Goal: Transaction & Acquisition: Purchase product/service

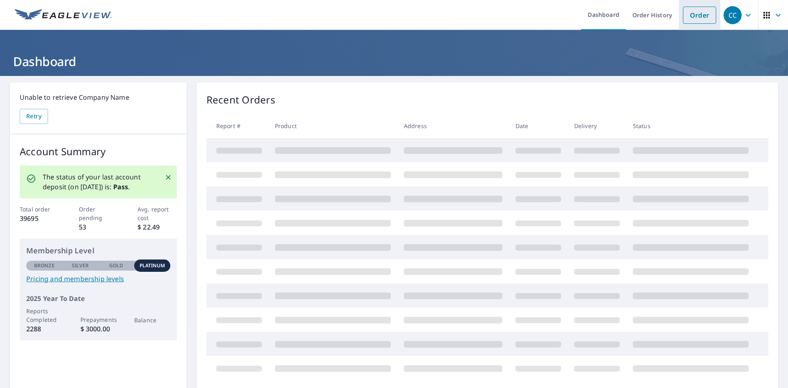
click at [692, 11] on link "Order" at bounding box center [699, 15] width 33 height 17
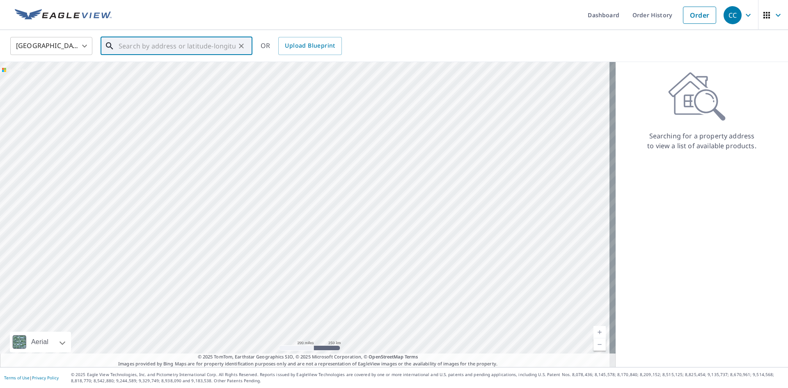
click at [156, 50] on input "text" at bounding box center [177, 45] width 117 height 23
paste input "[STREET_ADDRESS] Okaloosa Count"
drag, startPoint x: 184, startPoint y: 46, endPoint x: 349, endPoint y: 71, distance: 166.8
click at [349, 71] on div "[GEOGRAPHIC_DATA] [GEOGRAPHIC_DATA] ​ [STREET_ADDRESS] Okaloosa Count ​ Match n…" at bounding box center [394, 198] width 788 height 337
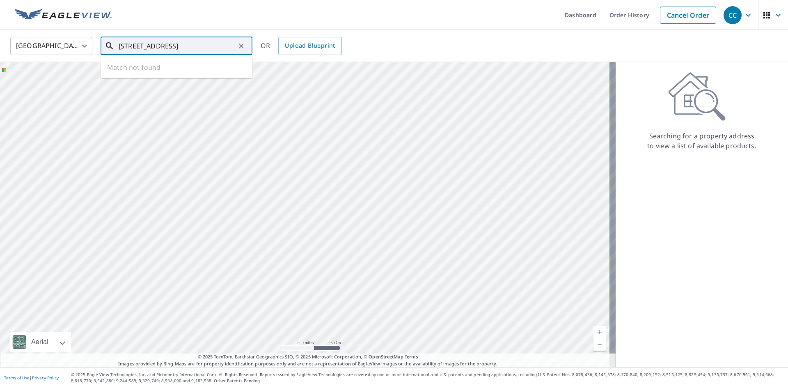
scroll to position [0, 0]
click at [196, 72] on span "4409 Mirada Way" at bounding box center [181, 70] width 129 height 10
type input "4409 Mirada Way Crestview, FL 32539"
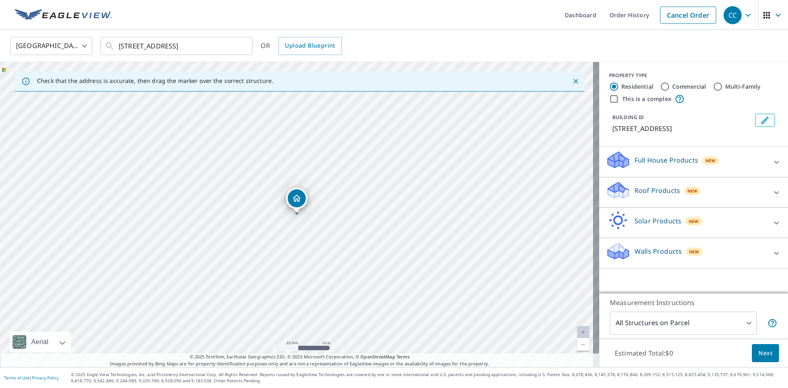
click at [636, 192] on p "Roof Products" at bounding box center [657, 190] width 46 height 10
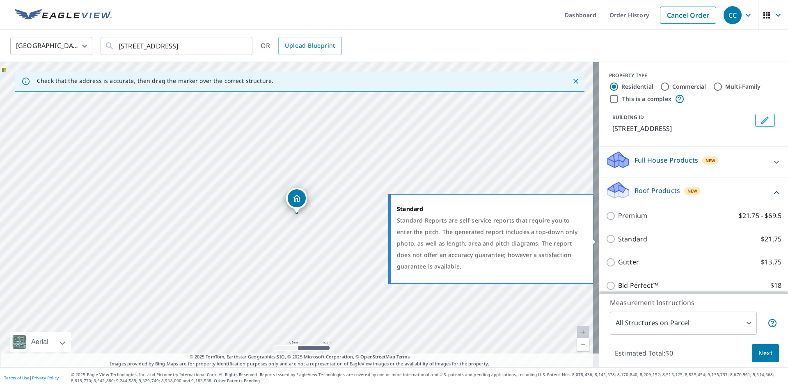
click at [619, 240] on p "Standard" at bounding box center [632, 239] width 29 height 10
click at [618, 240] on input "Standard $21.75" at bounding box center [611, 239] width 12 height 10
checkbox input "true"
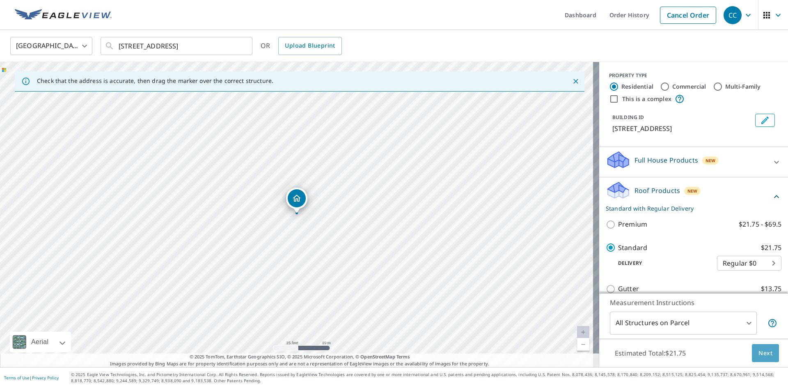
click at [751, 346] on button "Next" at bounding box center [764, 353] width 27 height 18
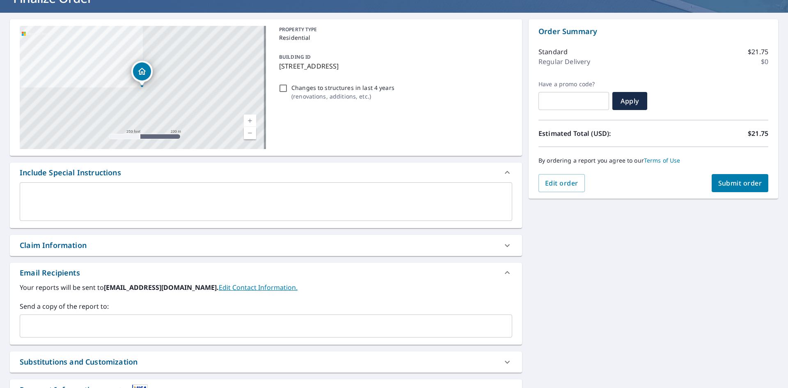
scroll to position [129, 0]
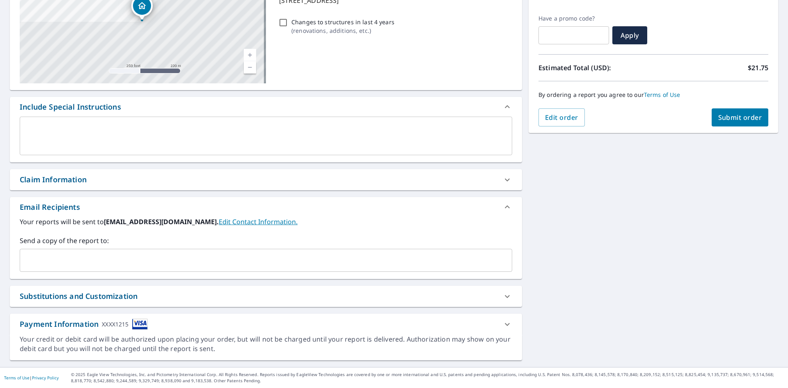
click at [94, 188] on div "Claim Information" at bounding box center [266, 179] width 512 height 21
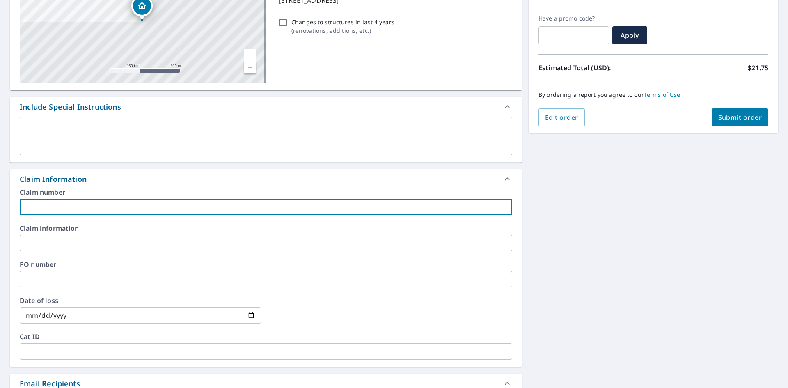
click at [84, 205] on input "text" at bounding box center [266, 207] width 492 height 16
click at [57, 210] on input "text" at bounding box center [266, 207] width 492 height 16
paste input "8158698"
click at [91, 211] on input "8158698" at bounding box center [266, 207] width 492 height 16
paste input "Pinkston residence"
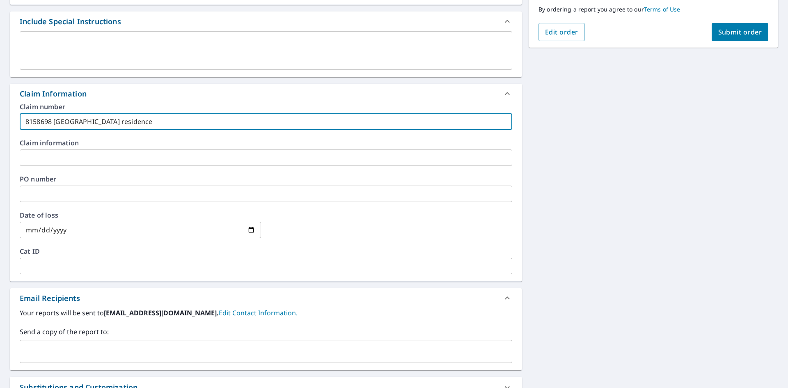
scroll to position [305, 0]
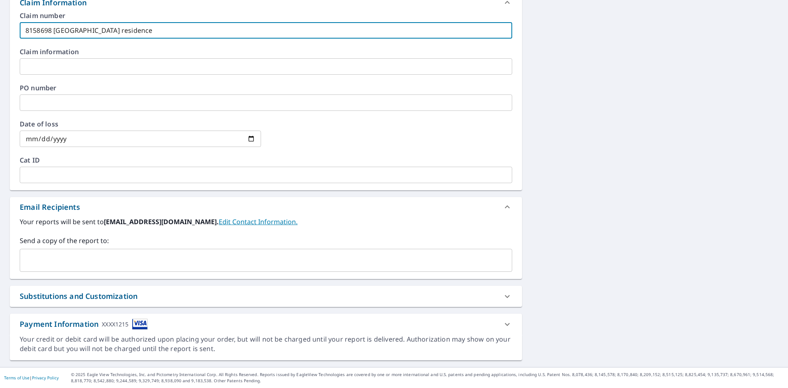
type input "8158698 Pinkston residence"
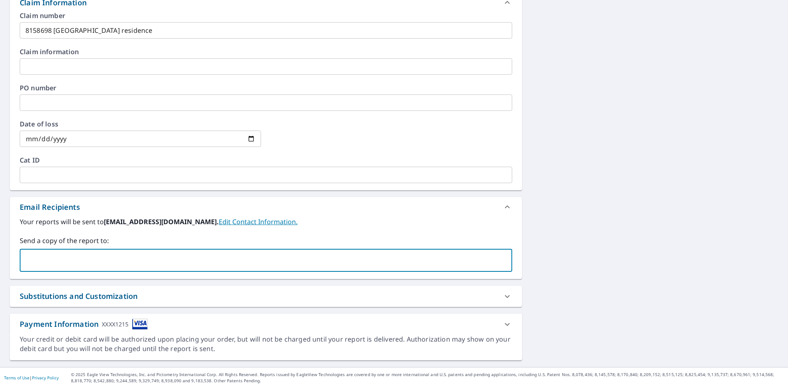
click at [75, 266] on input "text" at bounding box center [259, 260] width 473 height 16
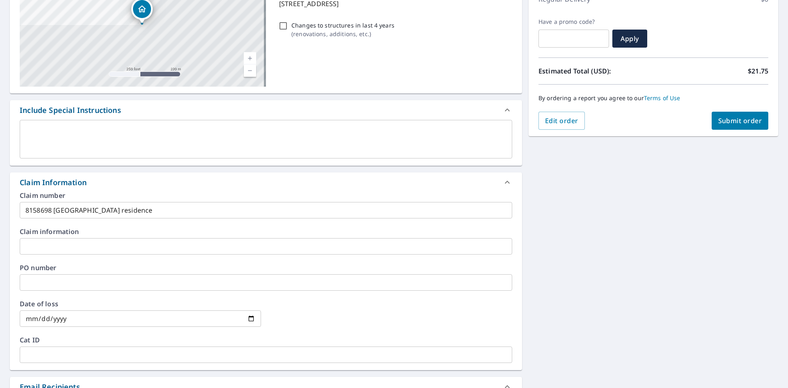
scroll to position [59, 0]
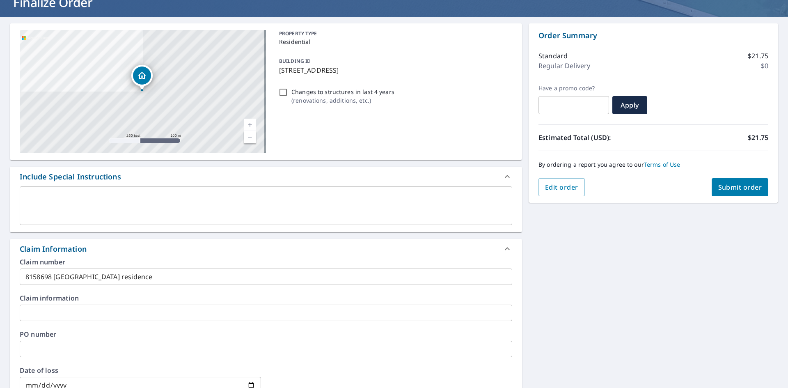
type input "acarty@sdii-global.com"
click at [723, 187] on span "Submit order" at bounding box center [740, 187] width 44 height 9
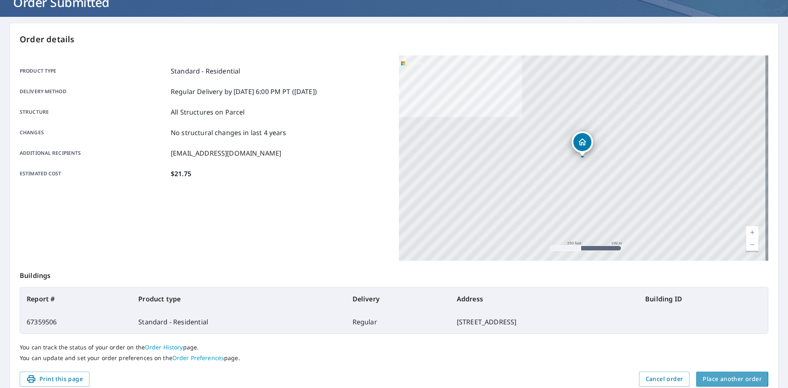
click at [696, 378] on button "Place another order" at bounding box center [732, 378] width 72 height 15
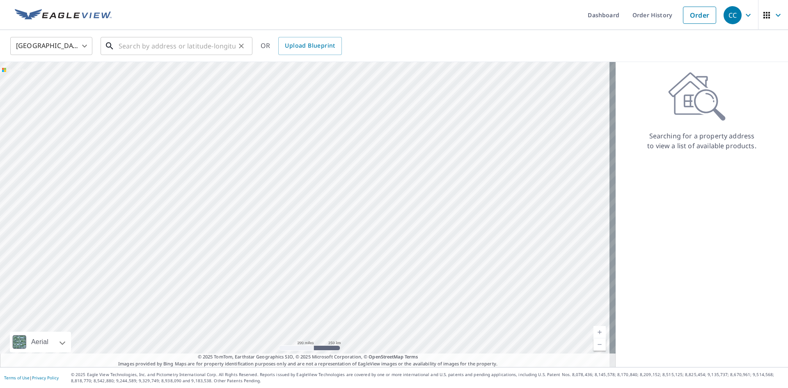
click at [153, 47] on input "text" at bounding box center [177, 45] width 117 height 23
paste input "4982 Pointe Circle Oldsmar, FL 34677 Pinellas Coun"
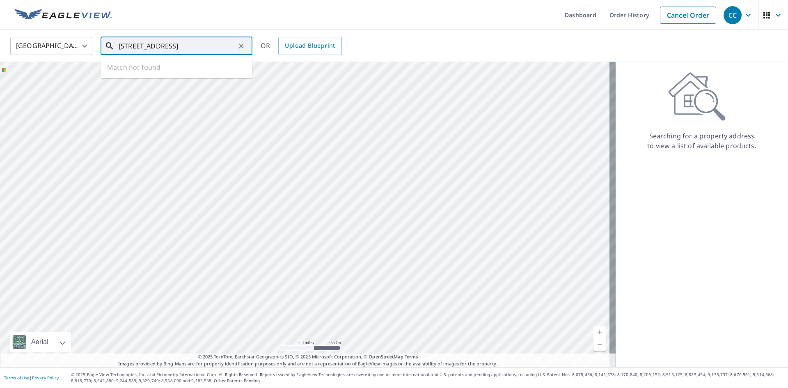
scroll to position [0, 43]
drag, startPoint x: 191, startPoint y: 47, endPoint x: 252, endPoint y: 46, distance: 61.1
click at [252, 46] on div "4982 Pointe Circle Oldsmar, FL 34677 Pinellas Coun ​" at bounding box center [176, 46] width 152 height 18
click at [175, 72] on span "4982 Pointe Cir" at bounding box center [181, 70] width 129 height 10
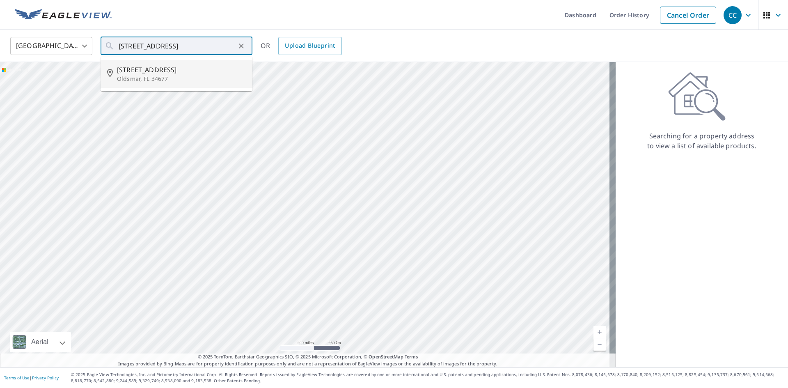
type input "4982 Pointe Cir Oldsmar, FL 34677"
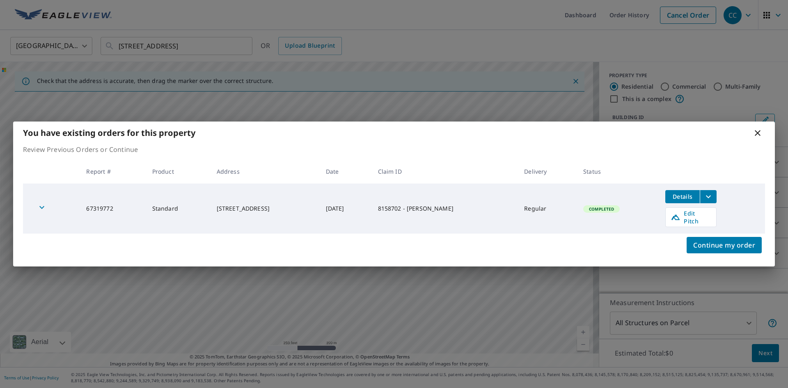
click at [756, 134] on icon at bounding box center [757, 133] width 6 height 6
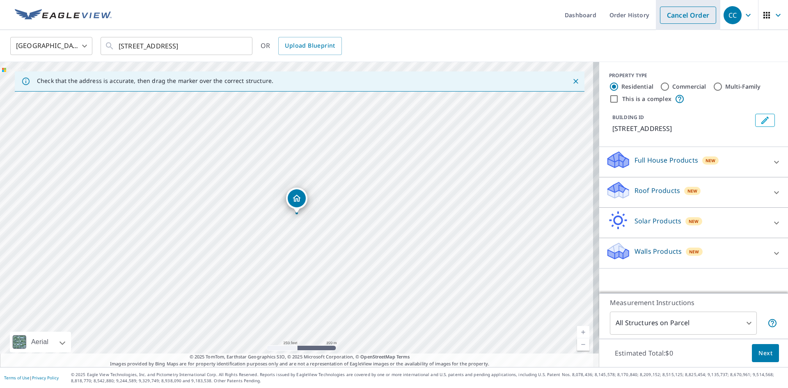
click at [681, 18] on link "Cancel Order" at bounding box center [688, 15] width 56 height 17
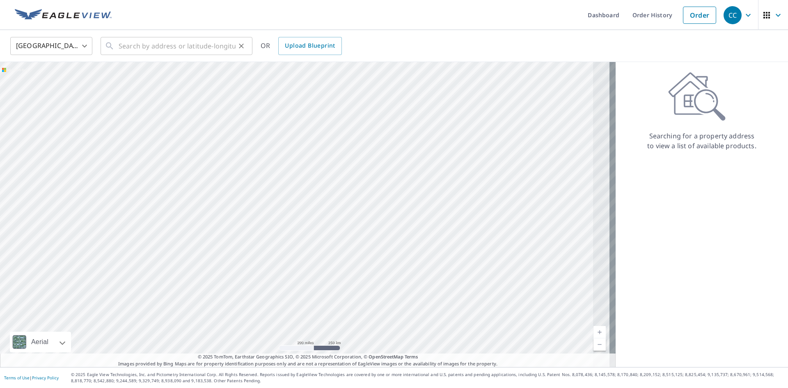
click at [115, 46] on div "​" at bounding box center [176, 46] width 152 height 18
paste input "408 Lemonwood Drive Englewood, FL 34223 Sarasota C"
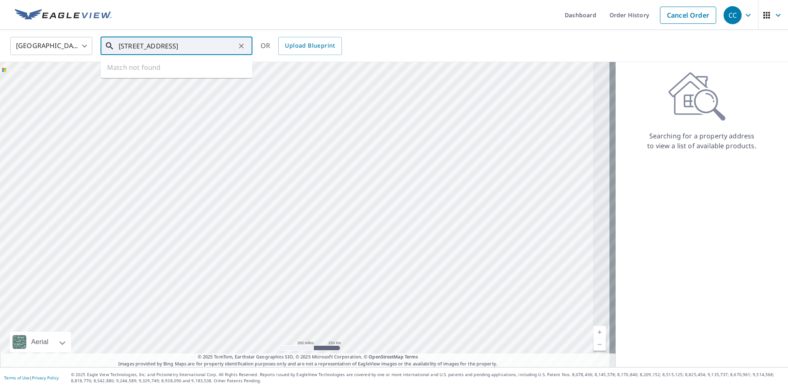
scroll to position [0, 57]
drag, startPoint x: 202, startPoint y: 46, endPoint x: 267, endPoint y: 48, distance: 65.7
click at [267, 48] on div "United States US ​ 408 Lemonwood Drive Englewood, FL 34223 Sarasota C ​ Match n…" at bounding box center [391, 45] width 774 height 19
click at [198, 70] on span "408 Lemonwood Dr" at bounding box center [181, 70] width 129 height 10
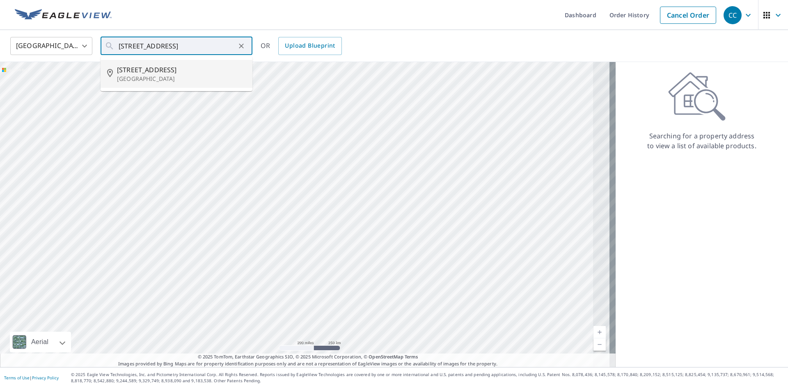
type input "408 Lemonwood Dr Englewood, FL 34223"
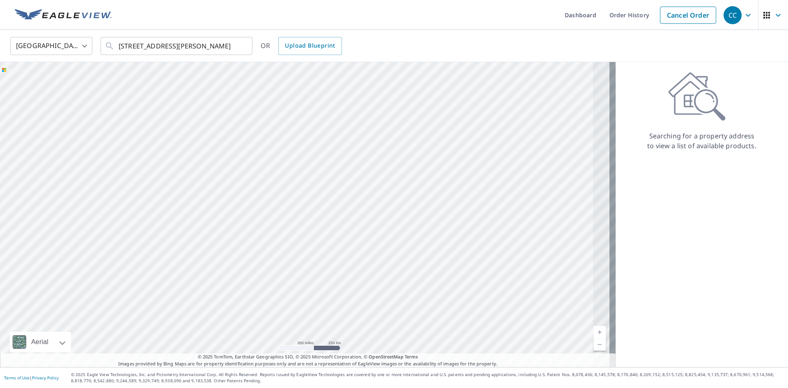
scroll to position [0, 0]
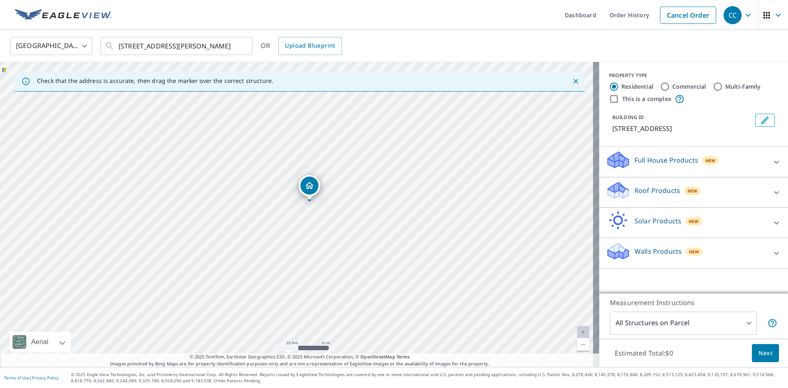
click at [651, 189] on p "Roof Products" at bounding box center [657, 190] width 46 height 10
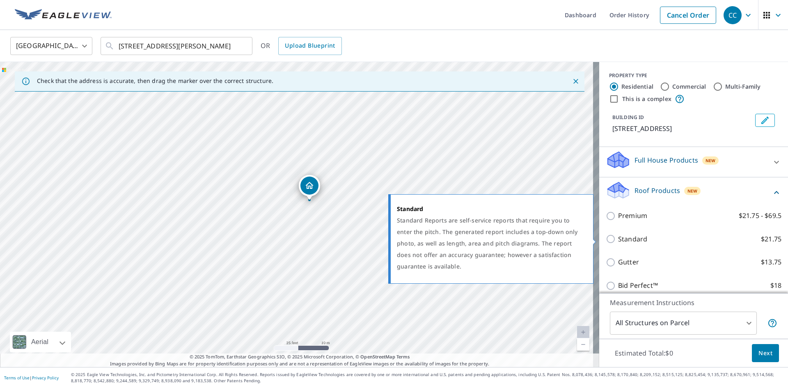
click at [632, 237] on p "Standard" at bounding box center [632, 239] width 29 height 10
click at [618, 237] on input "Standard $21.75" at bounding box center [611, 239] width 12 height 10
checkbox input "true"
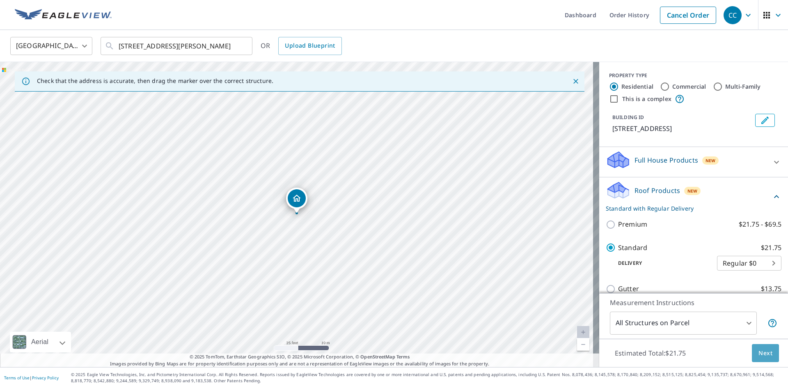
click at [760, 353] on span "Next" at bounding box center [765, 353] width 14 height 10
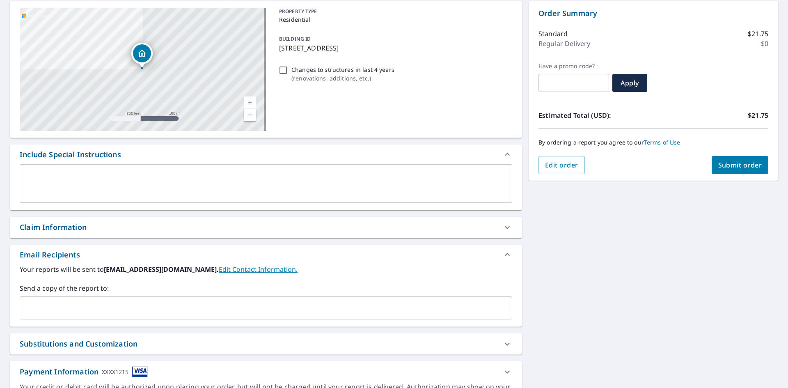
scroll to position [82, 0]
click at [138, 226] on div "Claim Information" at bounding box center [258, 226] width 477 height 11
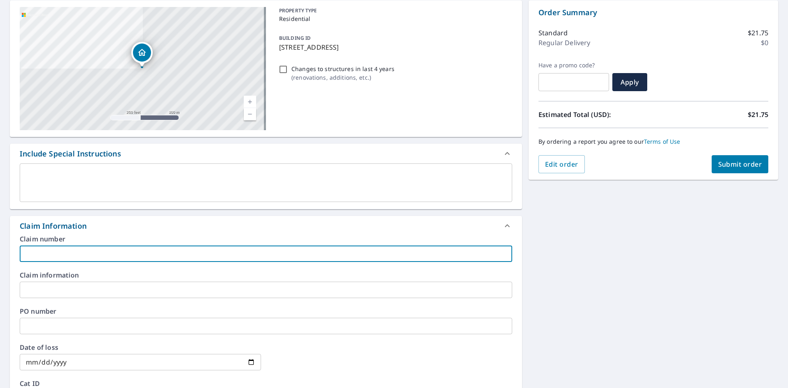
click at [135, 254] on input "text" at bounding box center [266, 253] width 492 height 16
paste input "8158688"
click at [84, 253] on input "8158688" at bounding box center [266, 253] width 492 height 16
paste input "O'Connell residence"
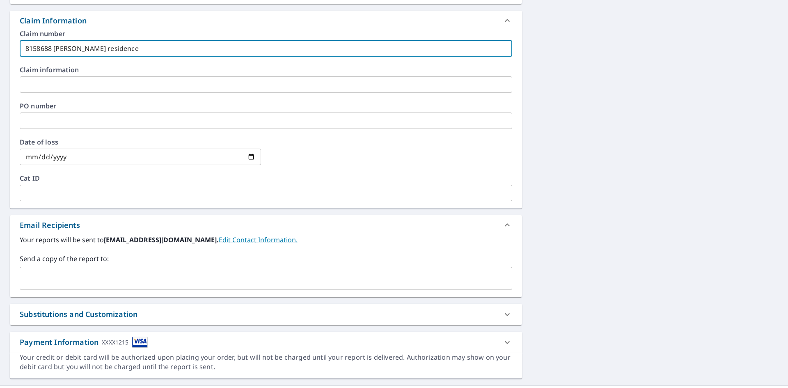
type input "8158688 O'Connell residence"
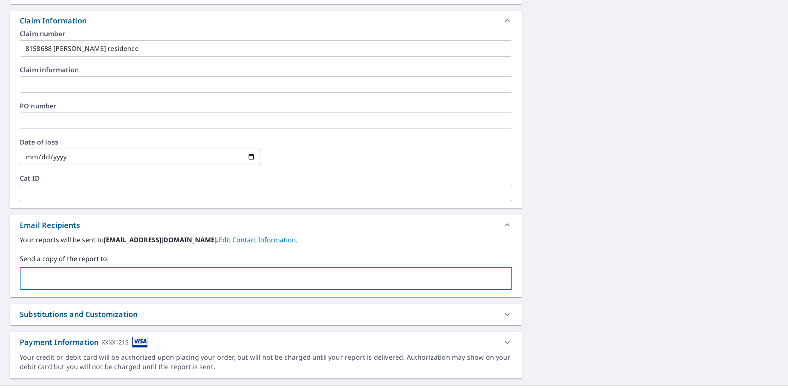
click at [67, 276] on input "text" at bounding box center [259, 278] width 473 height 16
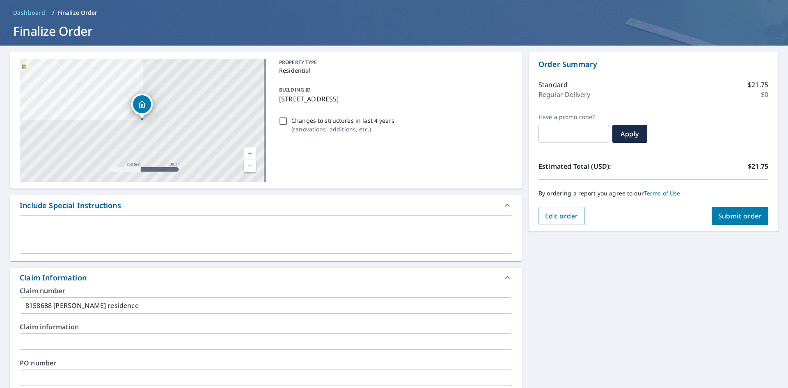
scroll to position [0, 0]
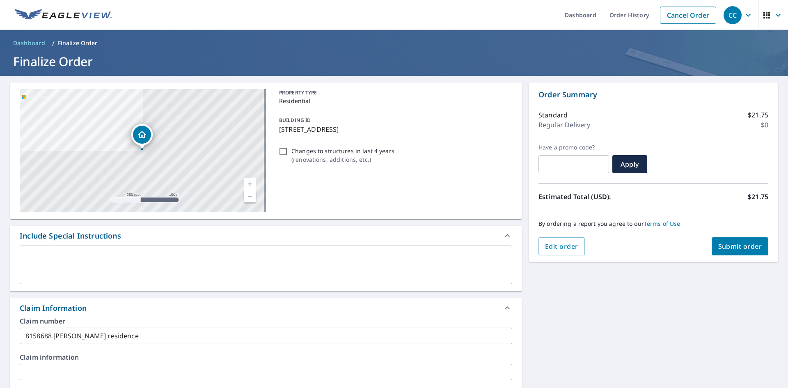
type input "acarty@sdii-global.com"
click at [721, 246] on span "Submit order" at bounding box center [740, 246] width 44 height 9
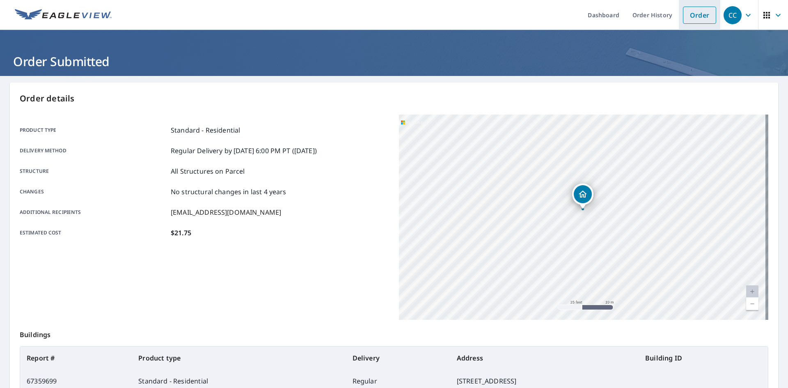
click at [686, 16] on link "Order" at bounding box center [699, 15] width 33 height 17
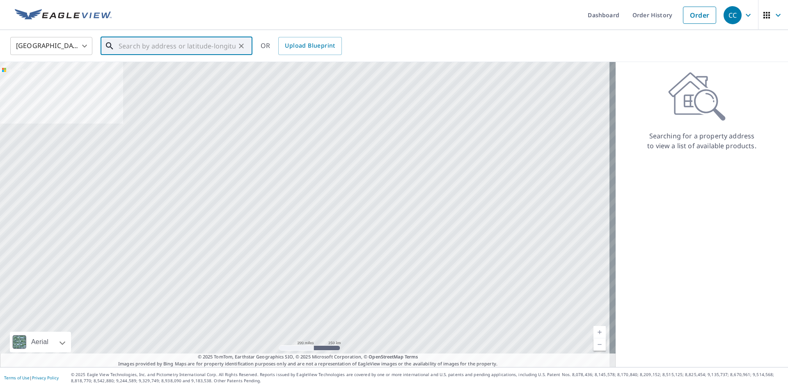
click at [183, 48] on input "text" at bounding box center [177, 45] width 117 height 23
paste input "151 Rockwell Park Boulevard Spring, TX 77389 Harri"
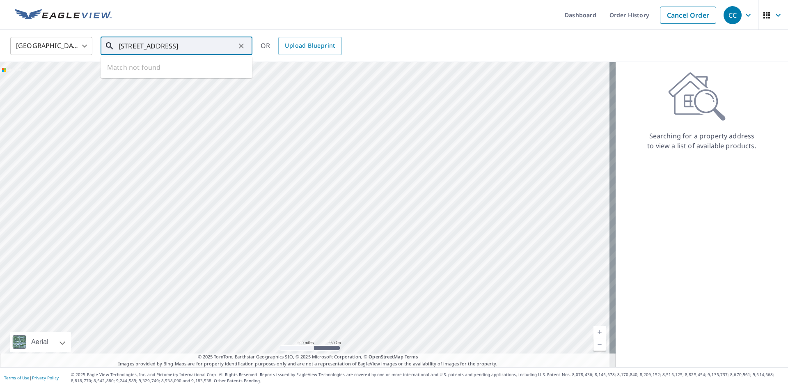
drag, startPoint x: 217, startPoint y: 45, endPoint x: 283, endPoint y: 57, distance: 67.1
click at [283, 57] on div "United States US ​ 151 Rockwell Park Boulevard Spring, TX 77389 Harri ​ Match n…" at bounding box center [394, 46] width 788 height 32
drag, startPoint x: 226, startPoint y: 45, endPoint x: 34, endPoint y: 35, distance: 191.8
click at [34, 36] on div "United States US ​ 151 Rockwell Park Boulevard Spring, TX 77389 ​ 182 Rockwell …" at bounding box center [391, 45] width 774 height 19
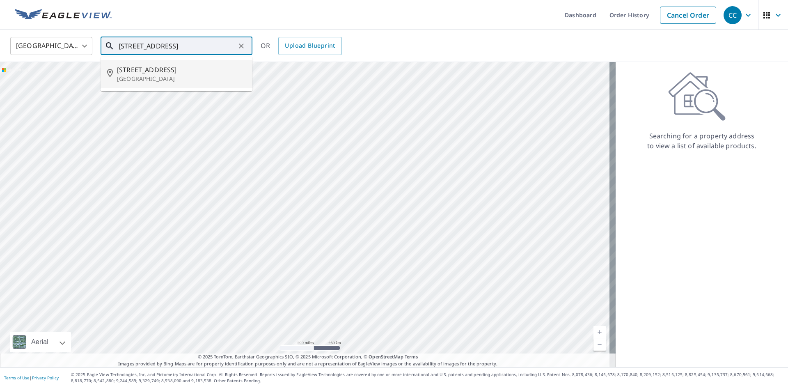
click at [138, 70] on span "182 Rockwell Park Blvd" at bounding box center [181, 70] width 129 height 10
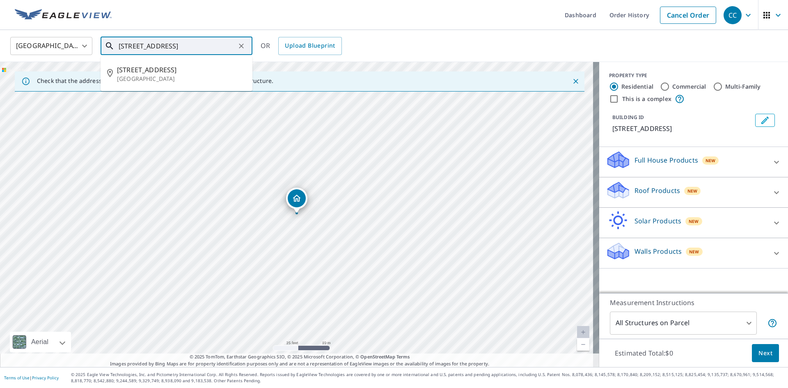
click at [128, 48] on input "182 Rockwell Park Blvd Spring, TX 77389" at bounding box center [177, 45] width 117 height 23
type input "151 Rockwell Park Blvd Spring, TX 77389"
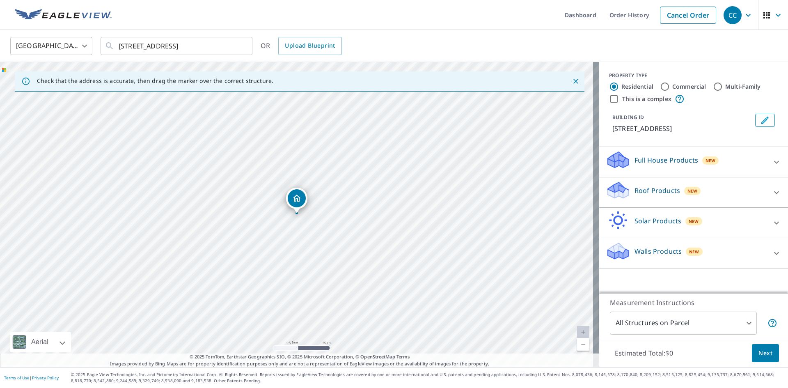
click at [627, 191] on div "Roof Products New" at bounding box center [685, 191] width 161 height 23
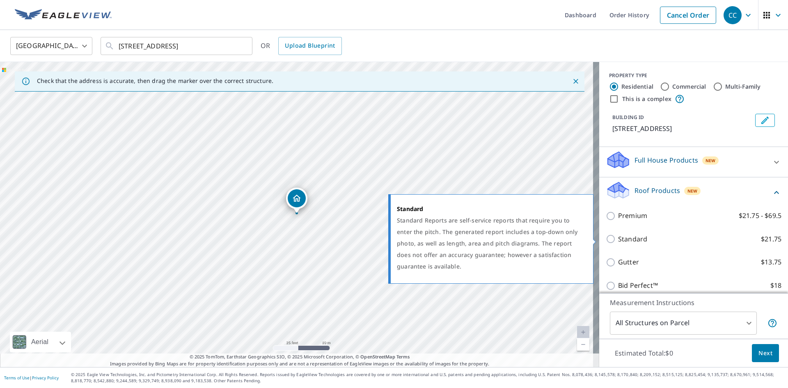
click at [623, 237] on p "Standard" at bounding box center [632, 239] width 29 height 10
click at [618, 237] on input "Standard $21.75" at bounding box center [611, 239] width 12 height 10
checkbox input "true"
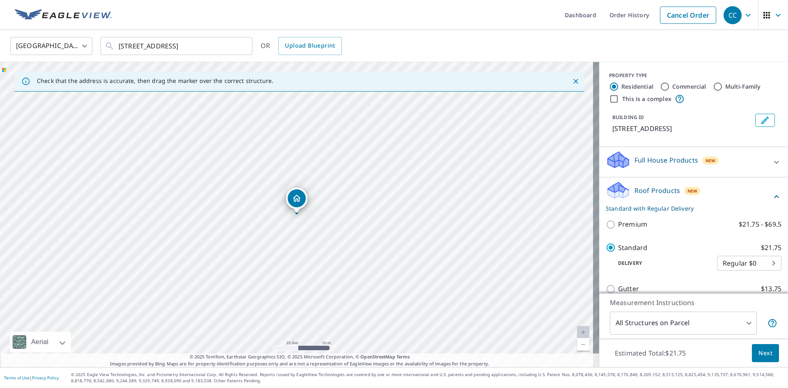
click at [758, 353] on span "Next" at bounding box center [765, 353] width 14 height 10
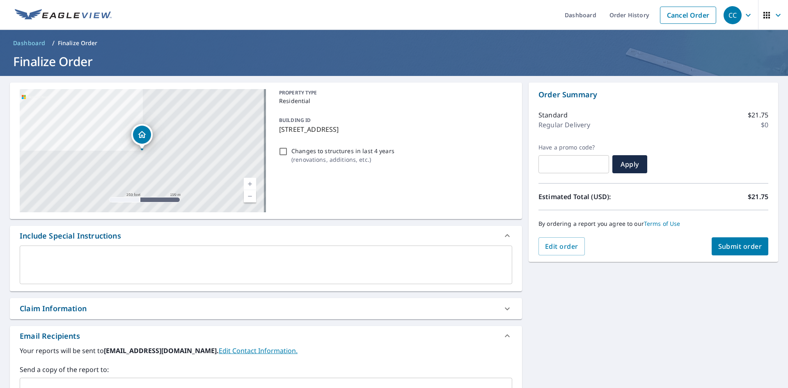
scroll to position [129, 0]
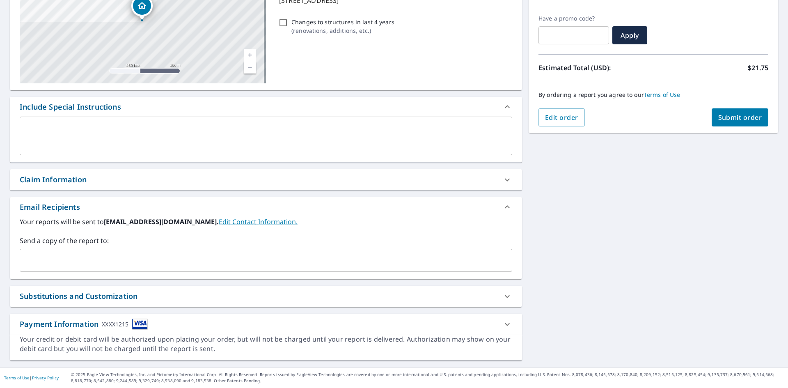
click at [101, 184] on div "Claim Information" at bounding box center [258, 179] width 477 height 11
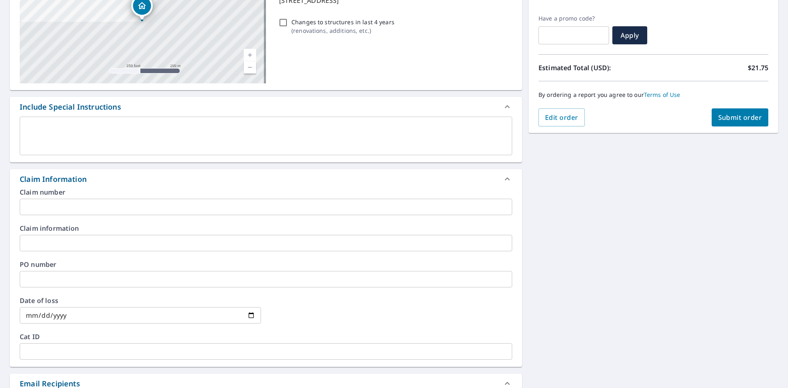
drag, startPoint x: 92, startPoint y: 221, endPoint x: 91, endPoint y: 209, distance: 11.9
click at [92, 219] on div "Claim number ​ Claim information ​ PO number ​ Date of loss ​ Cat ID ​" at bounding box center [266, 278] width 512 height 178
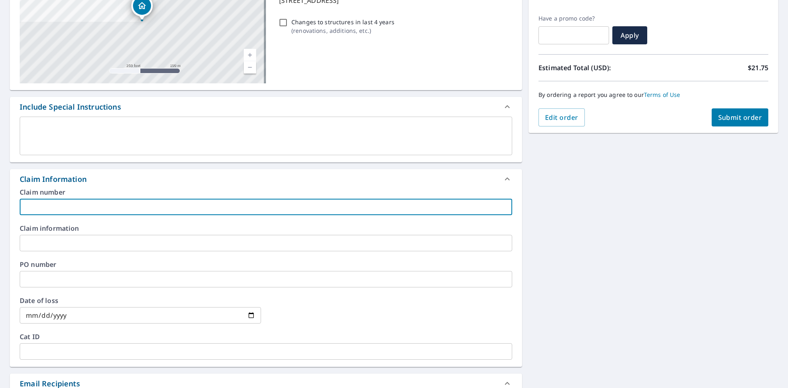
click at [91, 209] on input "text" at bounding box center [266, 207] width 492 height 16
paste input "8152349A"
click at [58, 206] on input "8152349A" at bounding box center [266, 207] width 492 height 16
paste input "Martin residence"
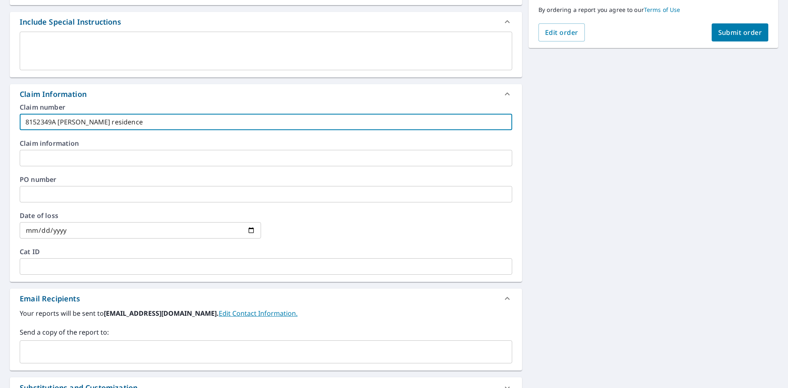
scroll to position [305, 0]
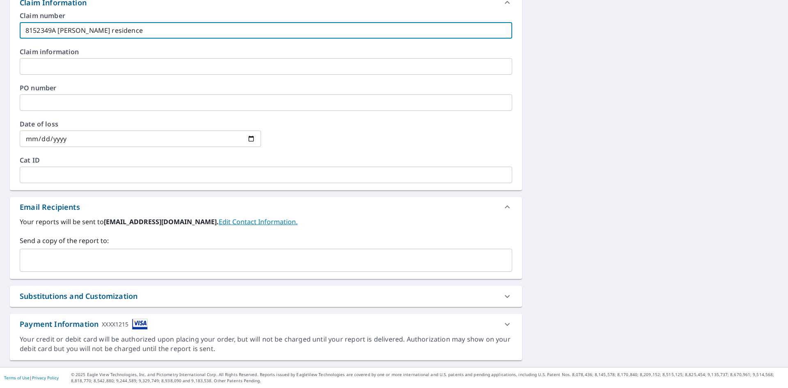
type input "8152349A [PERSON_NAME] residence"
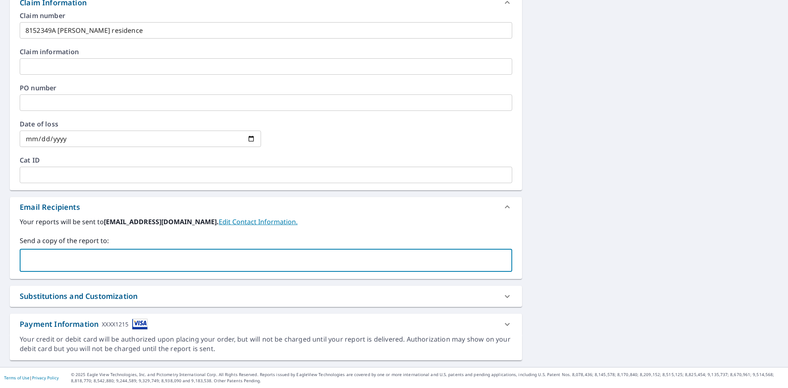
click at [110, 256] on input "text" at bounding box center [259, 260] width 473 height 16
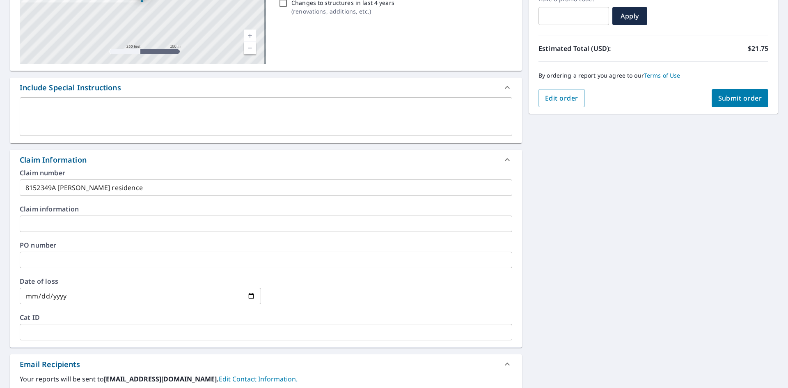
scroll to position [18, 0]
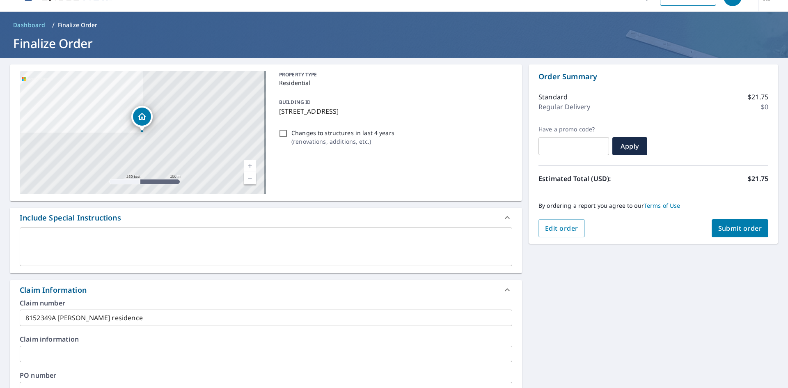
type input "[EMAIL_ADDRESS][DOMAIN_NAME]"
click at [718, 226] on span "Submit order" at bounding box center [740, 228] width 44 height 9
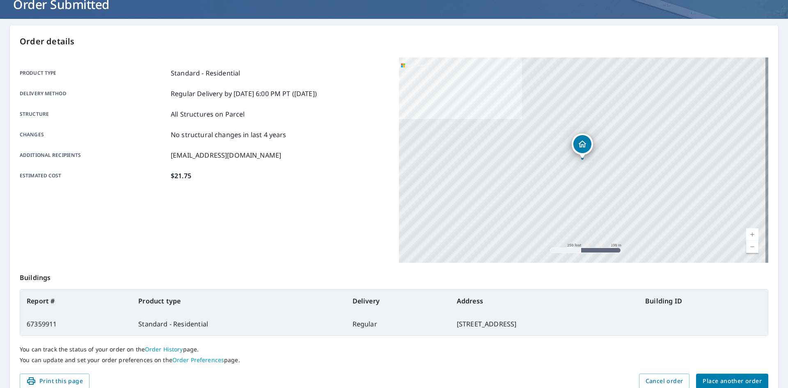
scroll to position [95, 0]
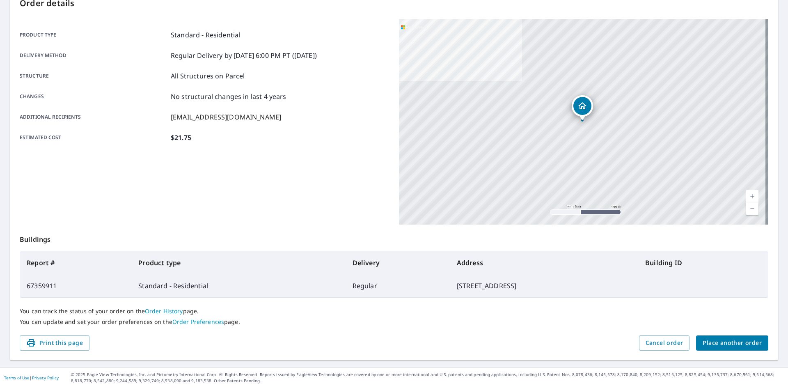
click at [710, 336] on button "Place another order" at bounding box center [732, 342] width 72 height 15
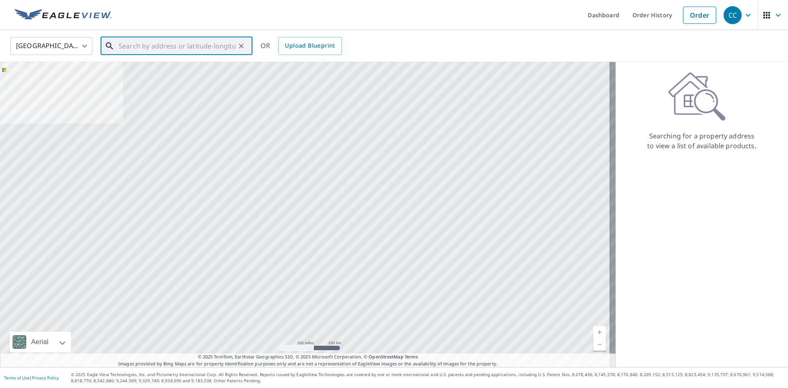
click at [133, 40] on input "text" at bounding box center [177, 45] width 117 height 23
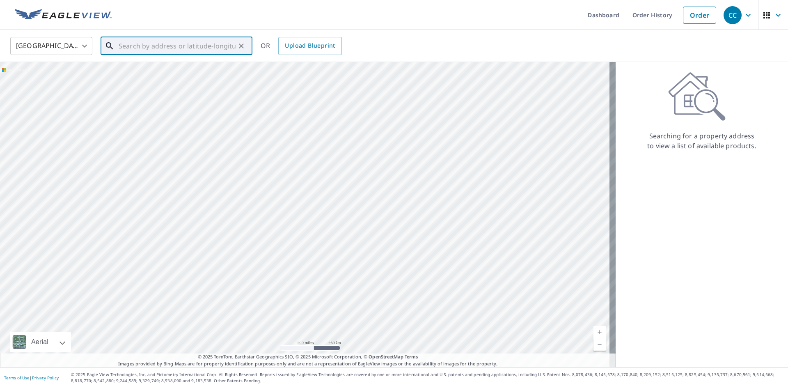
paste input "18546 South Mission Hills Avenue Baton Rouge, LA 7"
click at [178, 75] on p "Baton Rouge, LA 70810" at bounding box center [181, 79] width 129 height 8
type input "18546 S Mission Hills Ave Baton Rouge, LA 70810"
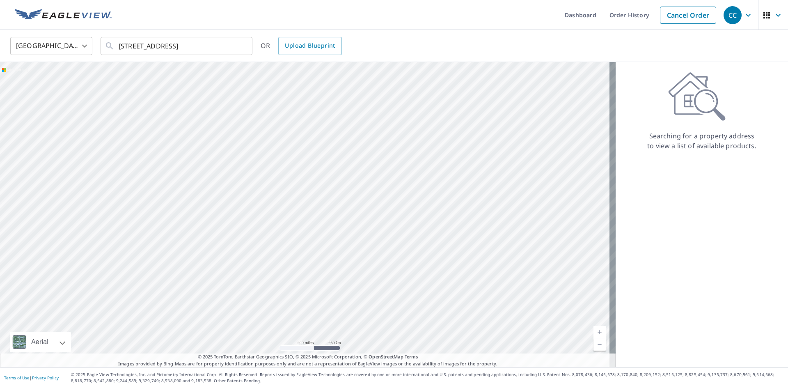
scroll to position [0, 0]
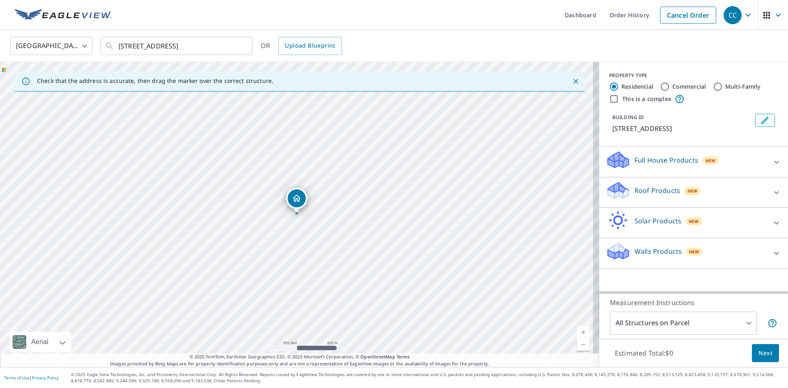
click at [637, 195] on p "Roof Products" at bounding box center [657, 190] width 46 height 10
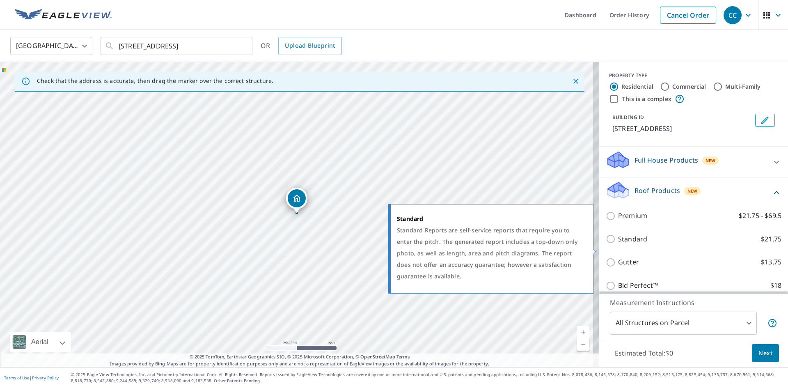
click at [622, 244] on p "Standard" at bounding box center [632, 239] width 29 height 10
click at [618, 244] on input "Standard $21.75" at bounding box center [611, 239] width 12 height 10
checkbox input "true"
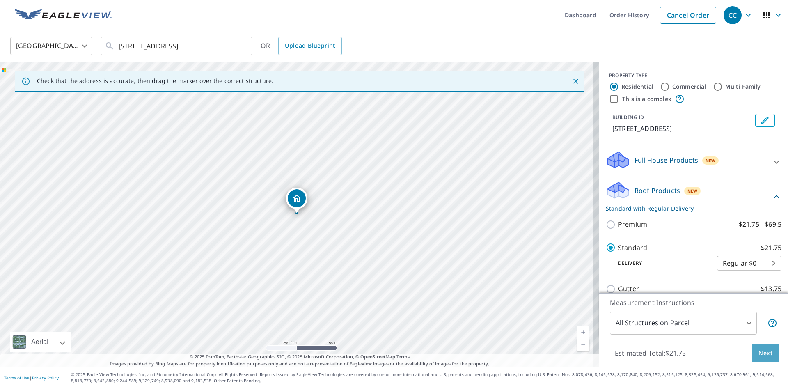
click at [758, 355] on span "Next" at bounding box center [765, 353] width 14 height 10
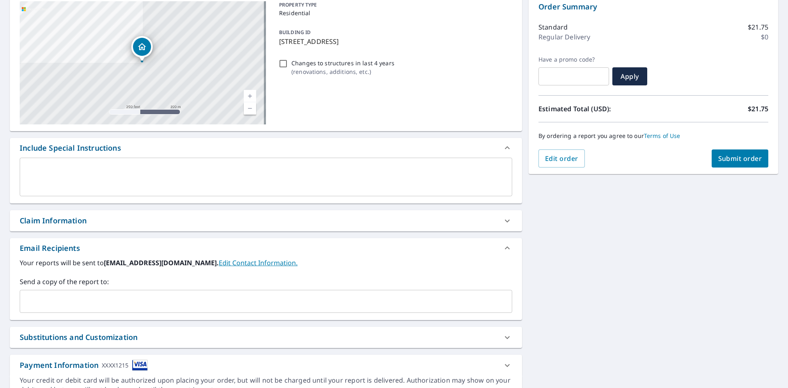
scroll to position [129, 0]
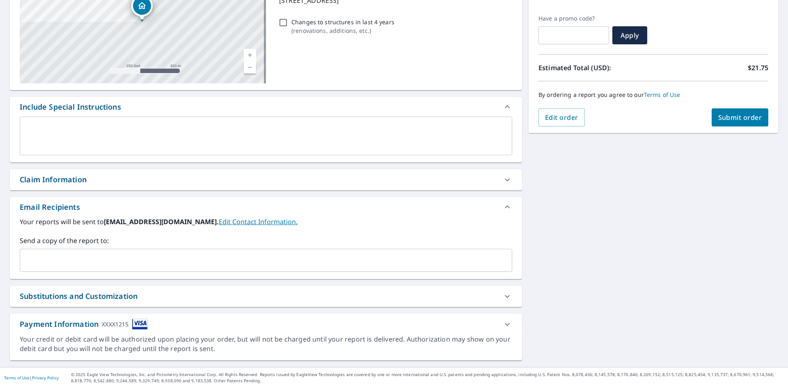
click at [126, 182] on div "Claim Information" at bounding box center [258, 179] width 477 height 11
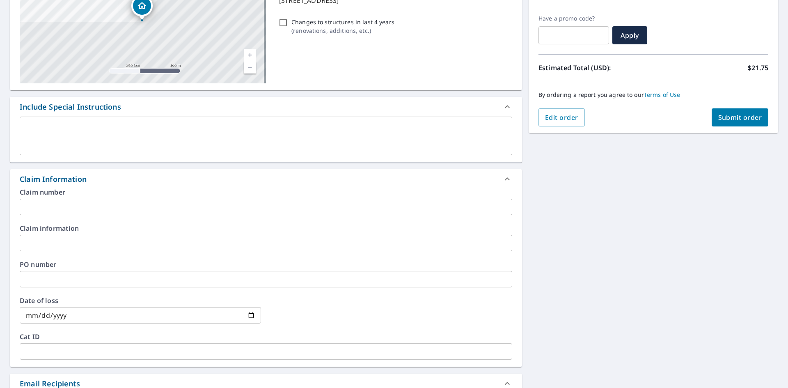
drag, startPoint x: 68, startPoint y: 222, endPoint x: 69, endPoint y: 210, distance: 12.8
click at [69, 215] on div "Claim number ​ Claim information ​ PO number ​ Date of loss ​ Cat ID ​" at bounding box center [266, 278] width 512 height 178
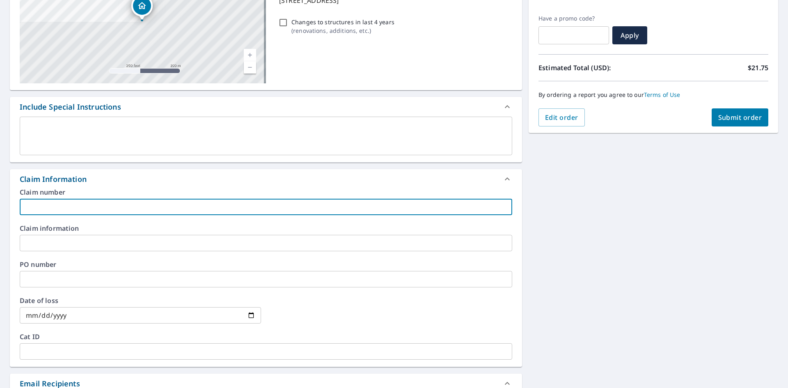
click at [69, 210] on input "text" at bounding box center [266, 207] width 492 height 16
paste input "8158061A"
click at [115, 210] on input "8158061A" at bounding box center [266, 207] width 492 height 16
paste input "Paulsen residence"
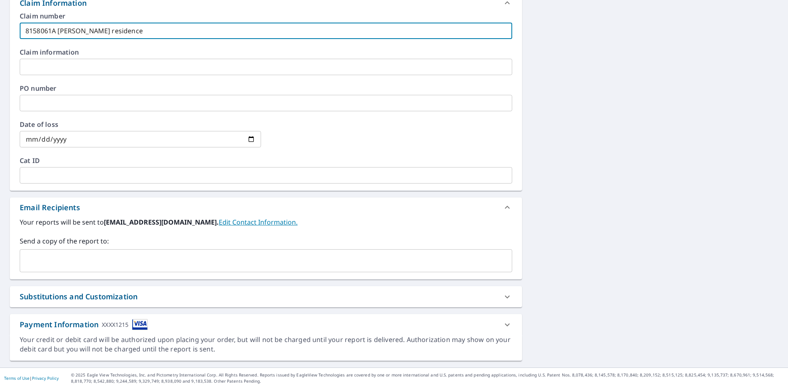
scroll to position [305, 0]
type input "8158061A [PERSON_NAME] residence"
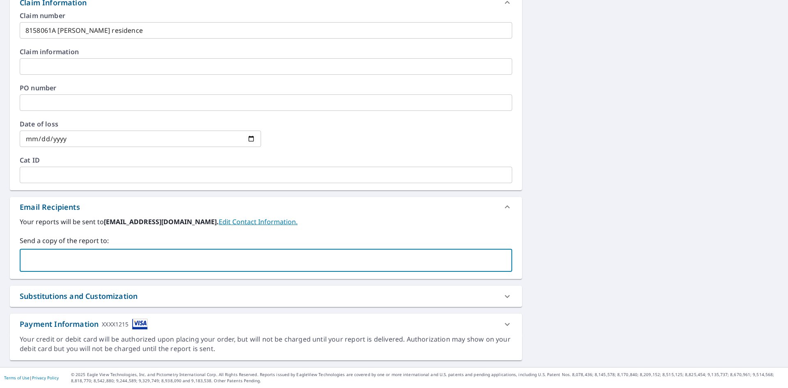
click at [94, 263] on input "text" at bounding box center [259, 260] width 473 height 16
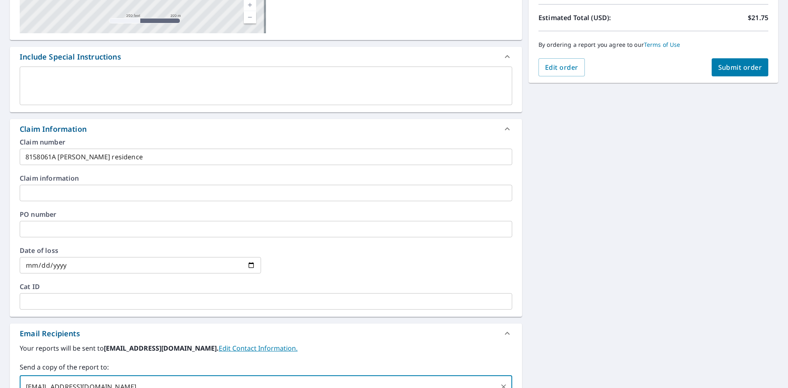
scroll to position [59, 0]
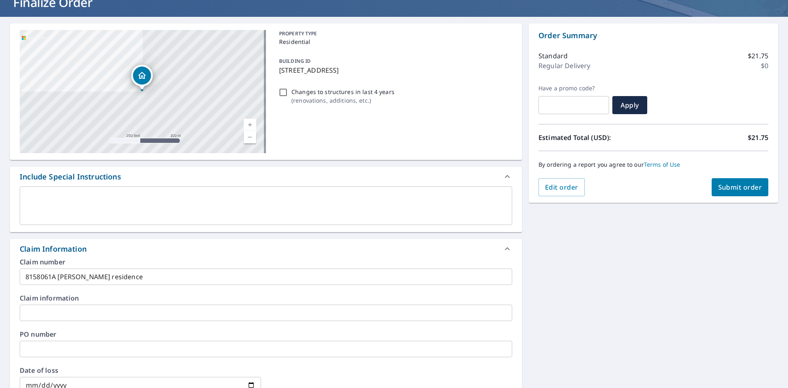
type input "[EMAIL_ADDRESS][DOMAIN_NAME]"
click at [732, 185] on span "Submit order" at bounding box center [740, 187] width 44 height 9
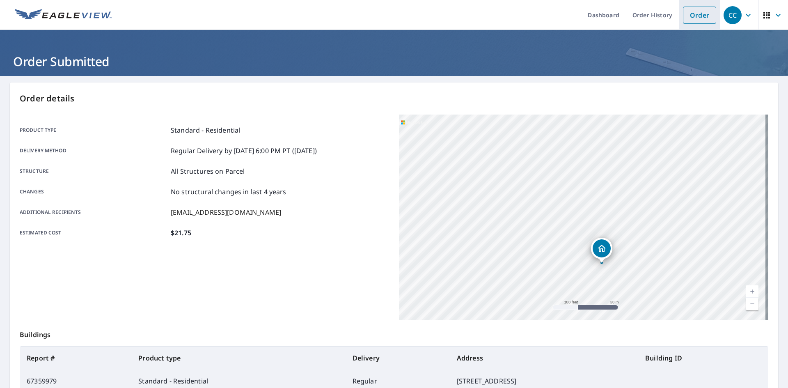
click at [687, 17] on link "Order" at bounding box center [699, 15] width 33 height 17
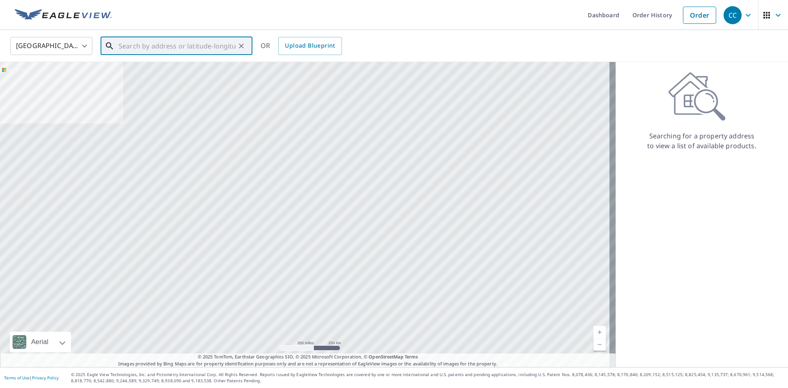
click at [171, 46] on input "text" at bounding box center [177, 45] width 117 height 23
paste input "4054 Sunset Ridge Drive Rock Hill, SC 29732 York C"
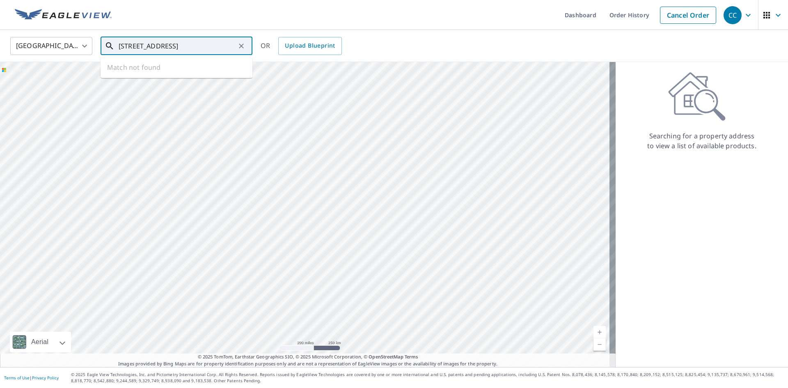
scroll to position [0, 42]
drag, startPoint x: 212, startPoint y: 46, endPoint x: 352, endPoint y: 79, distance: 143.0
click at [352, 79] on div "United States US ​ 4054 Sunset Ridge Drive Rock Hill, SC 29732 York C ​ Match n…" at bounding box center [394, 198] width 788 height 337
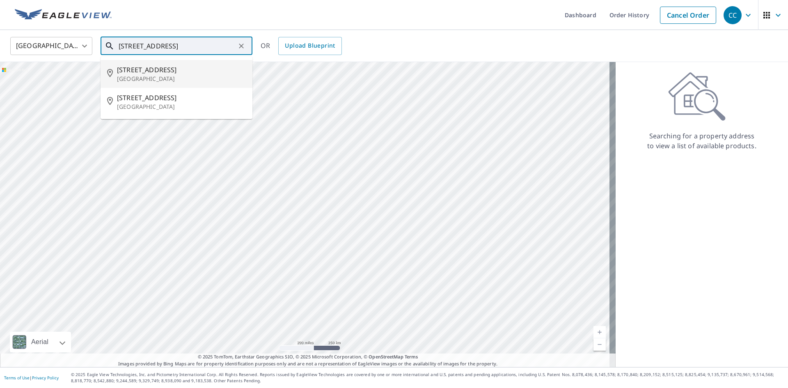
click at [180, 66] on span "4054 Sunset Ridge Dr" at bounding box center [181, 70] width 129 height 10
type input "4054 Sunset Ridge Dr Rock Hill, SC 29732"
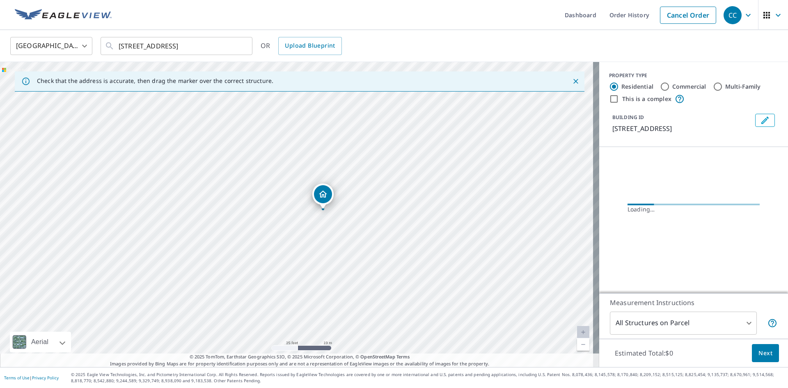
drag, startPoint x: 408, startPoint y: 206, endPoint x: 363, endPoint y: 237, distance: 54.5
click at [363, 237] on div "4054 Sunset Rdg Rock Hill, SC 29732" at bounding box center [299, 214] width 599 height 305
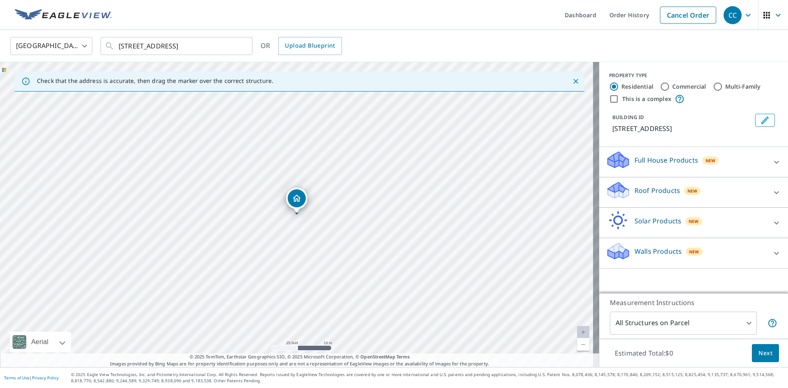
click at [637, 190] on p "Roof Products" at bounding box center [657, 190] width 46 height 10
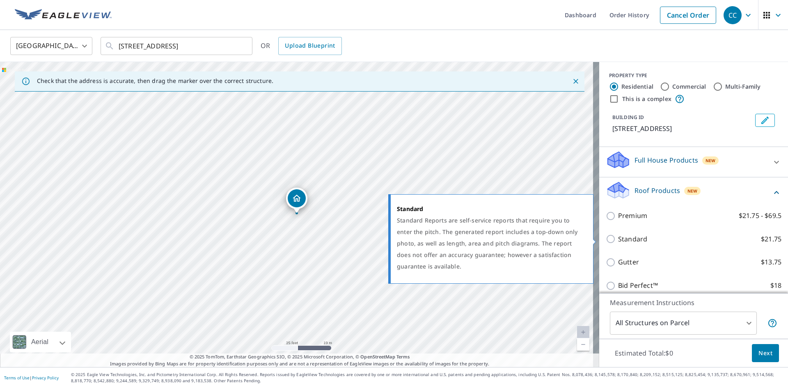
click at [632, 239] on p "Standard" at bounding box center [632, 239] width 29 height 10
click at [618, 239] on input "Standard $21.75" at bounding box center [611, 239] width 12 height 10
checkbox input "true"
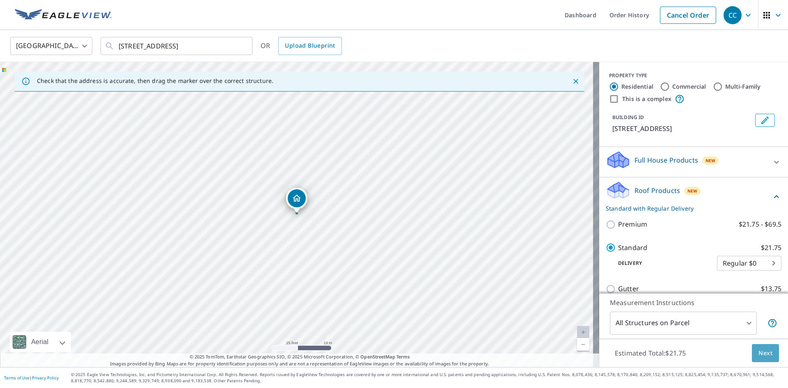
click at [759, 352] on span "Next" at bounding box center [765, 353] width 14 height 10
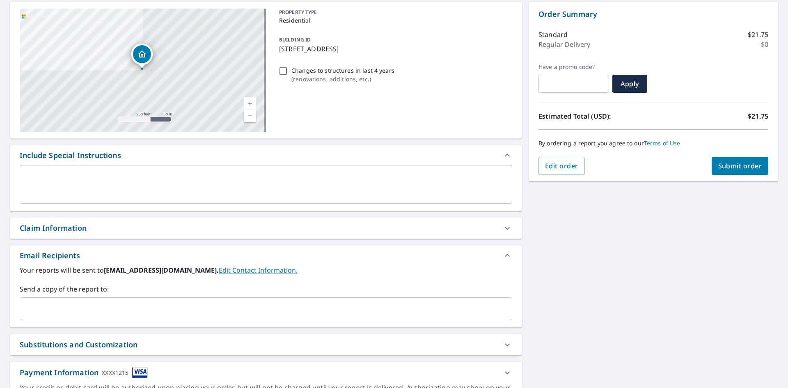
scroll to position [82, 0]
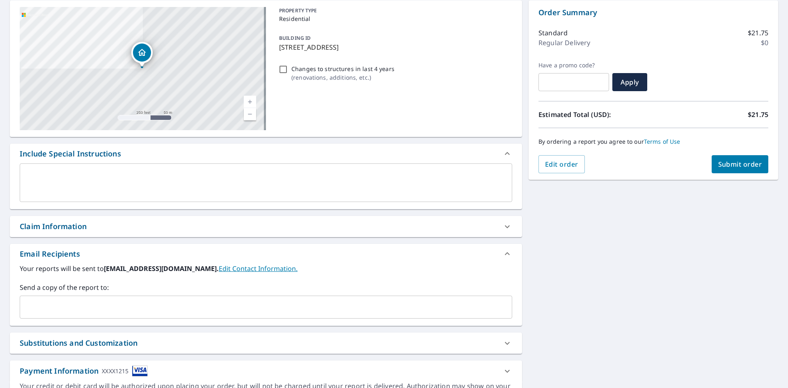
click at [111, 226] on div "Claim Information" at bounding box center [258, 226] width 477 height 11
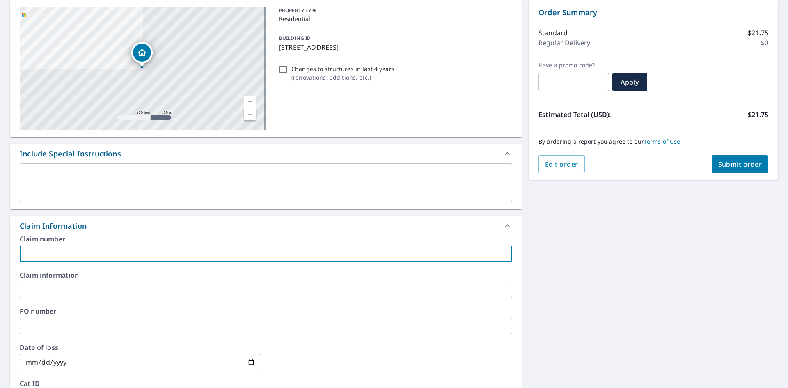
click at [119, 252] on input "text" at bounding box center [266, 253] width 492 height 16
paste input "8158508A"
click at [85, 256] on input "8158508A" at bounding box center [266, 253] width 492 height 16
paste input "Kazayev residence"
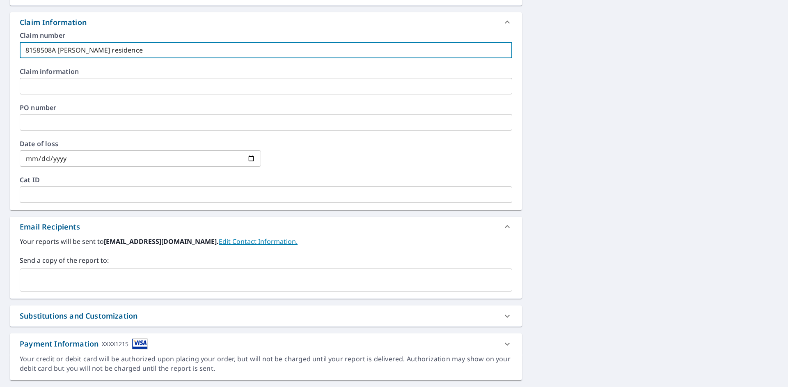
scroll to position [287, 0]
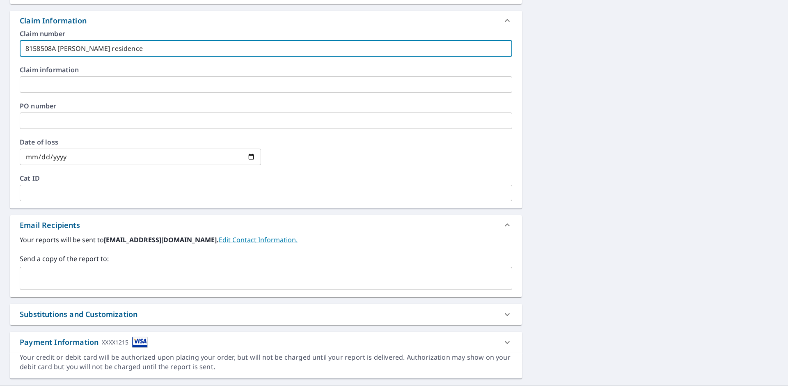
type input "8158508A [PERSON_NAME] residence"
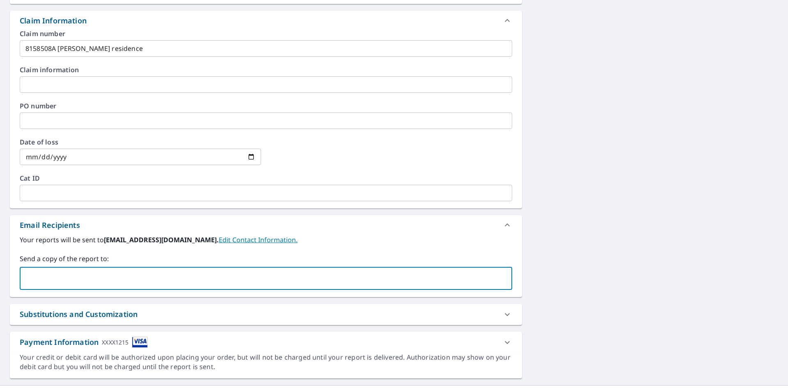
click at [81, 274] on input "text" at bounding box center [259, 278] width 473 height 16
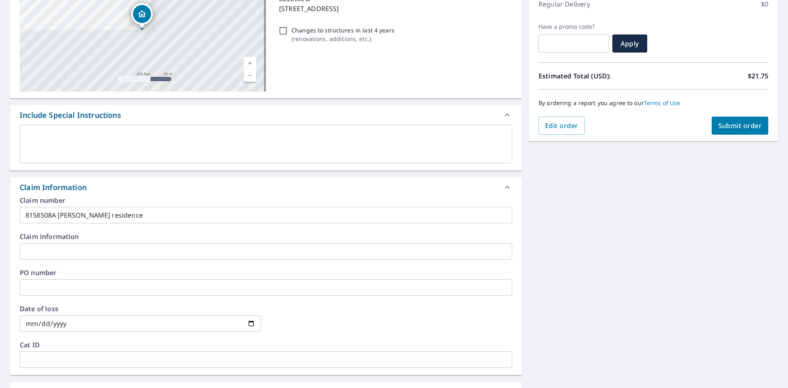
scroll to position [82, 0]
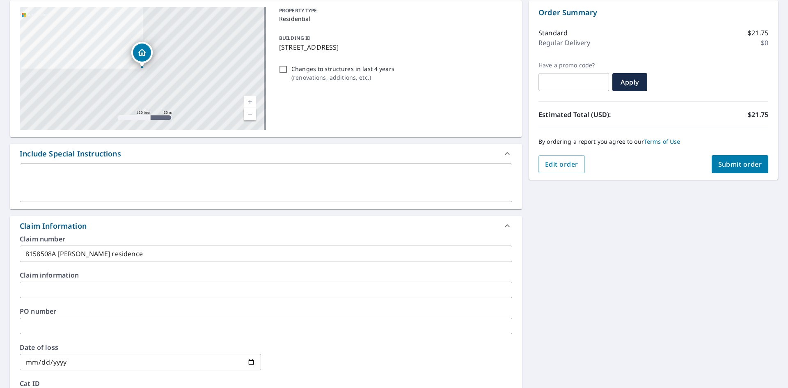
type input "[EMAIL_ADDRESS][DOMAIN_NAME]"
click at [719, 168] on span "Submit order" at bounding box center [740, 164] width 44 height 9
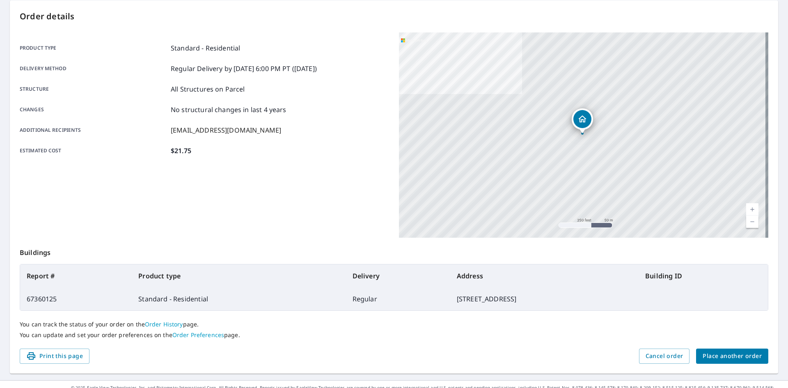
click at [711, 352] on span "Place another order" at bounding box center [731, 356] width 59 height 10
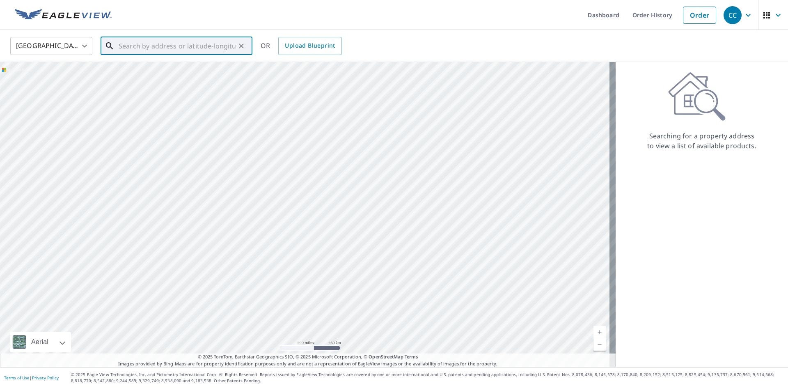
click at [140, 43] on input "text" at bounding box center [177, 45] width 117 height 23
paste input "2513 Angela Faye Way Conroe, TX 77304 Montgomery C"
drag, startPoint x: 186, startPoint y: 46, endPoint x: 355, endPoint y: 66, distance: 170.7
click at [355, 66] on div "United States US ​ 2513 Angela Faye Way Conroe, TX 77304 Montgomery C ​ Match n…" at bounding box center [394, 198] width 788 height 337
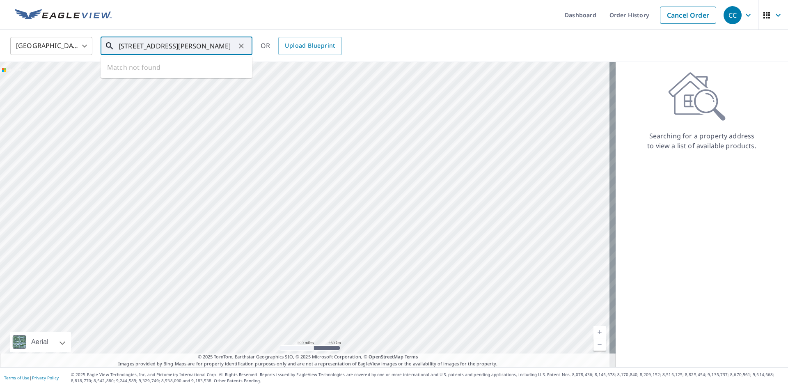
scroll to position [0, 9]
click at [213, 77] on p "Conroe, TX 77304" at bounding box center [181, 79] width 129 height 8
type input "2513 Angela Faye Way Conroe, TX 77304"
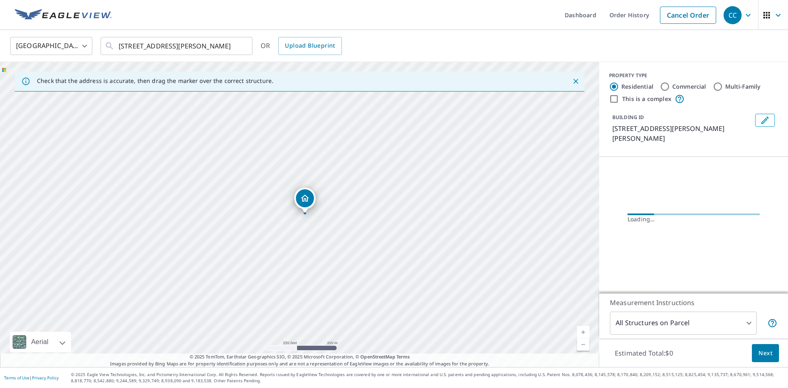
scroll to position [0, 0]
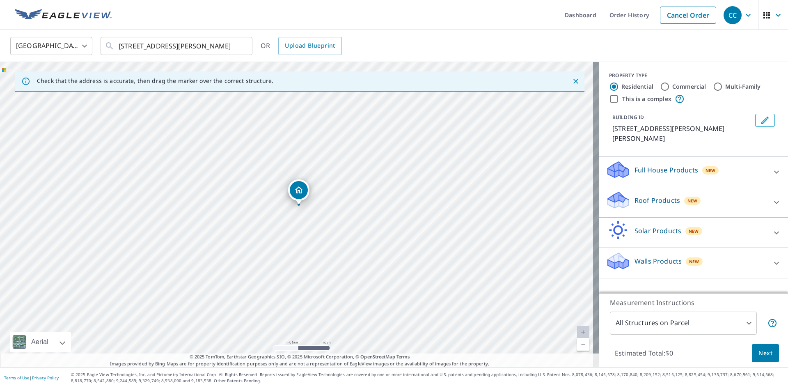
click at [639, 195] on p "Roof Products" at bounding box center [657, 200] width 46 height 10
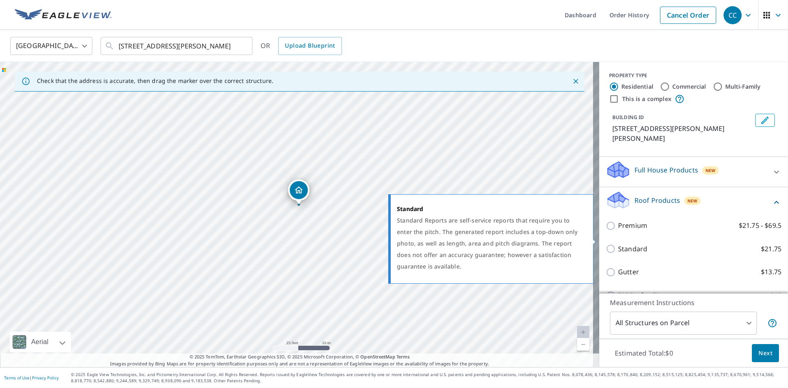
click at [625, 244] on p "Standard" at bounding box center [632, 249] width 29 height 10
click at [618, 244] on input "Standard $21.75" at bounding box center [611, 249] width 12 height 10
checkbox input "true"
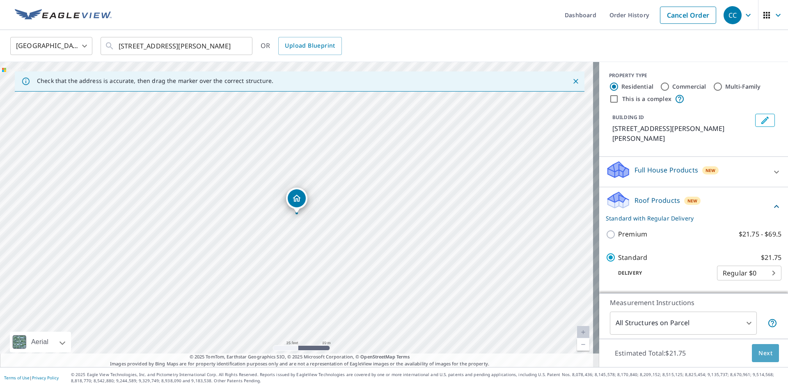
click at [758, 352] on span "Next" at bounding box center [765, 353] width 14 height 10
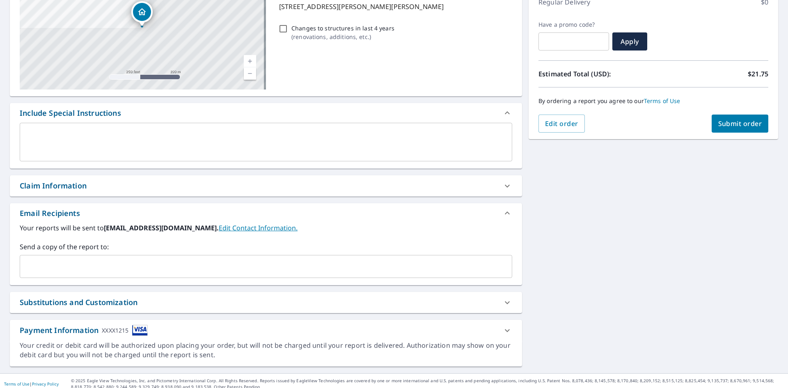
scroll to position [123, 0]
click at [115, 189] on div "Claim Information" at bounding box center [258, 185] width 477 height 11
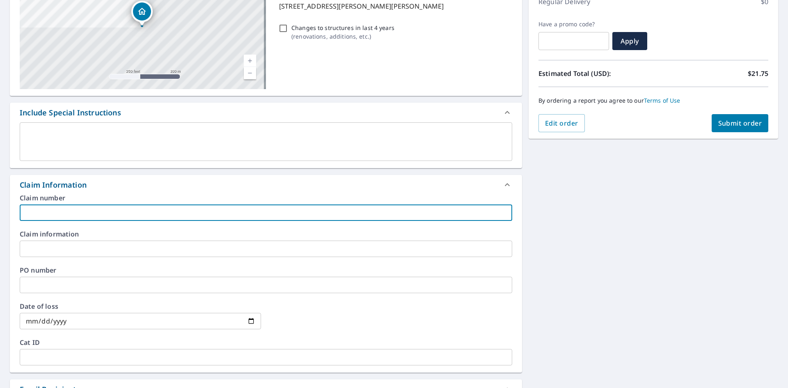
click at [117, 207] on input "text" at bounding box center [266, 212] width 492 height 16
paste input "8156194A"
click at [97, 214] on input "8156194A" at bounding box center [266, 212] width 492 height 16
paste input "Williams residence"
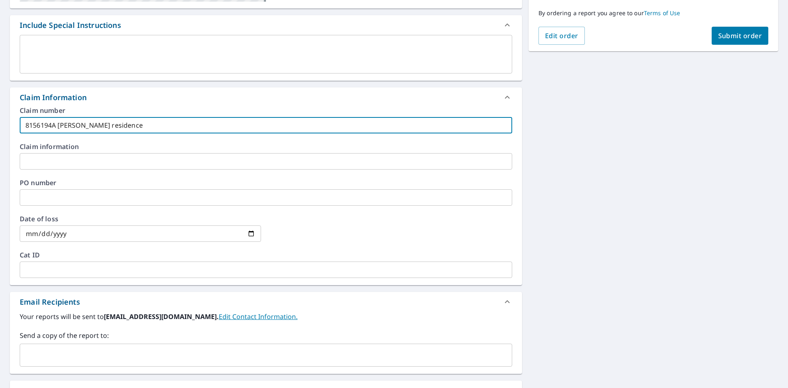
scroll to position [305, 0]
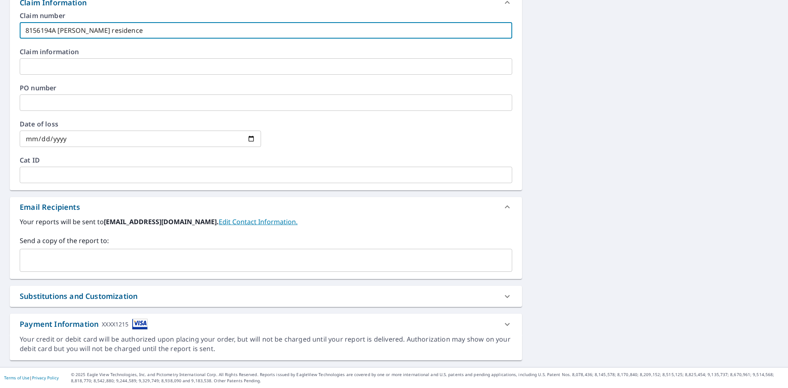
type input "8156194A [PERSON_NAME] residence"
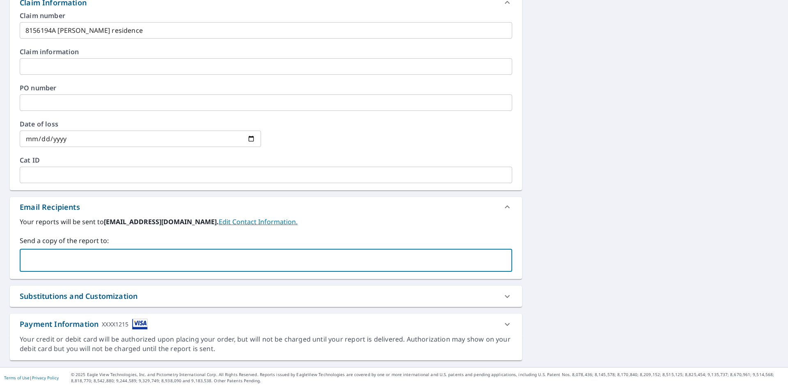
click at [96, 262] on input "text" at bounding box center [259, 260] width 473 height 16
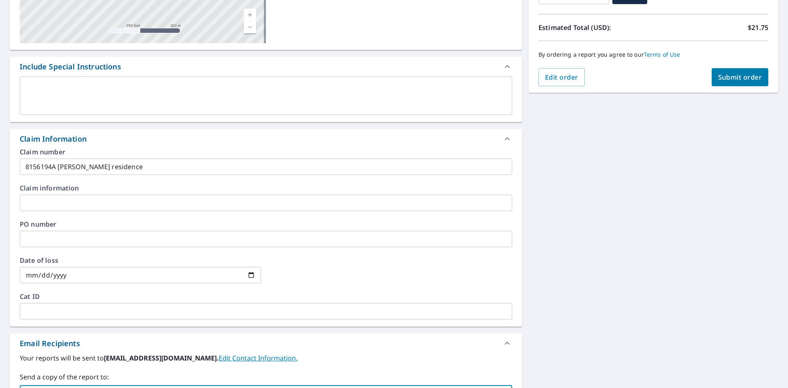
scroll to position [59, 0]
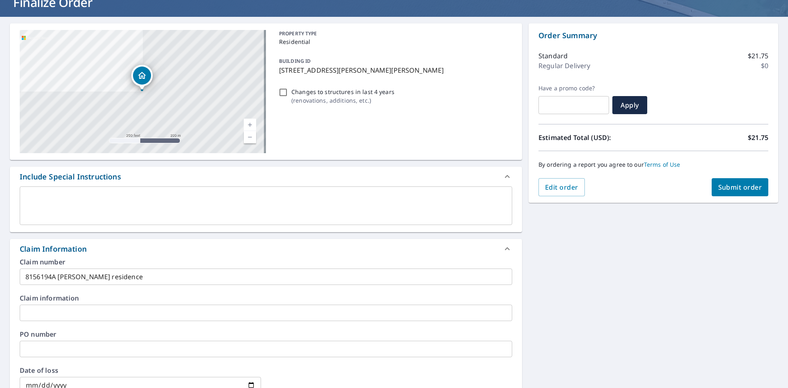
type input "[EMAIL_ADDRESS][DOMAIN_NAME]"
click at [724, 193] on button "Submit order" at bounding box center [739, 187] width 57 height 18
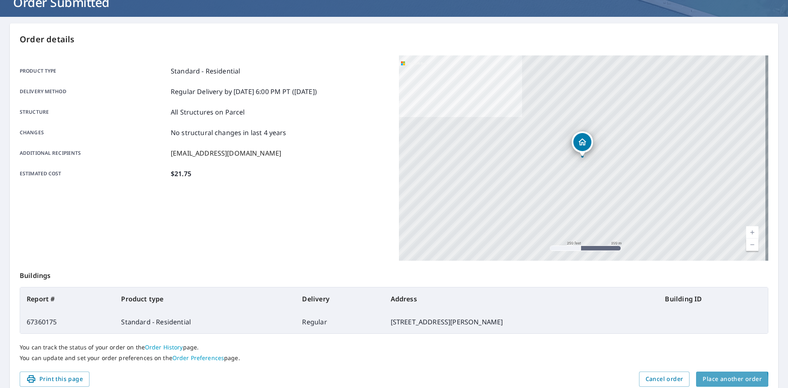
click at [715, 381] on span "Place another order" at bounding box center [731, 379] width 59 height 10
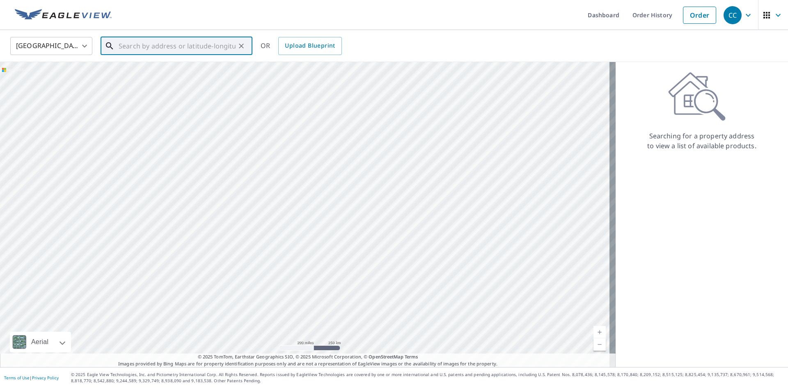
click at [172, 45] on input "text" at bounding box center [177, 45] width 117 height 23
paste input "3722 South Sugar Road Edinburg, TX 78539 Hidalgo C"
drag, startPoint x: 203, startPoint y: 46, endPoint x: 274, endPoint y: 63, distance: 72.3
click at [274, 63] on div "United States US ​ 3722 South Sugar Road Edinburg, TX 78539 Hidalgo C ​ Match n…" at bounding box center [394, 198] width 788 height 337
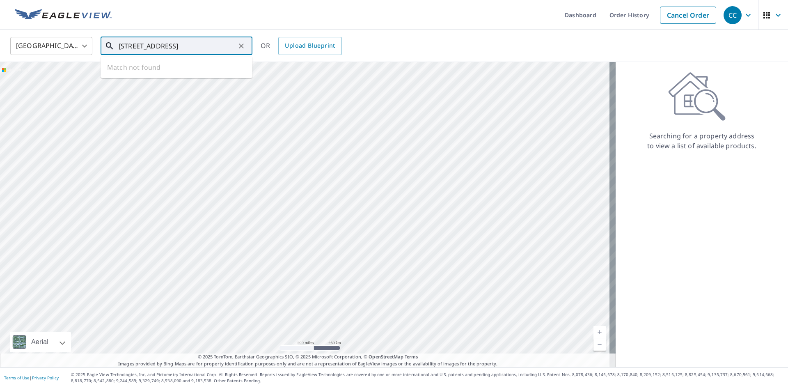
scroll to position [0, 19]
click at [152, 67] on span "3722 S Sugar Rd" at bounding box center [181, 70] width 129 height 10
type input "3722 S Sugar Rd Edinburg, TX 78539"
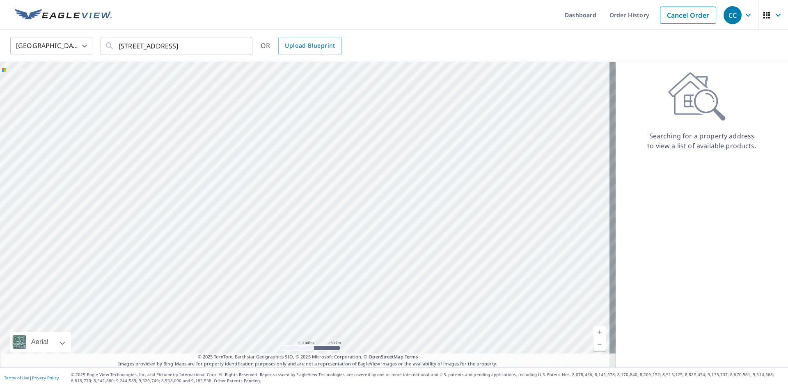
scroll to position [0, 0]
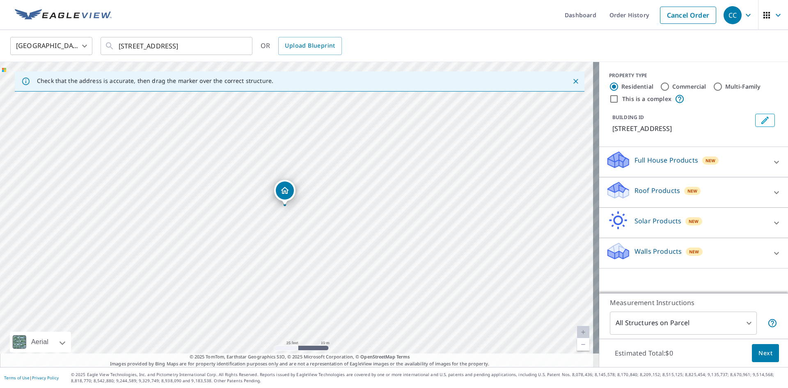
click at [650, 183] on div "Roof Products New" at bounding box center [685, 191] width 161 height 23
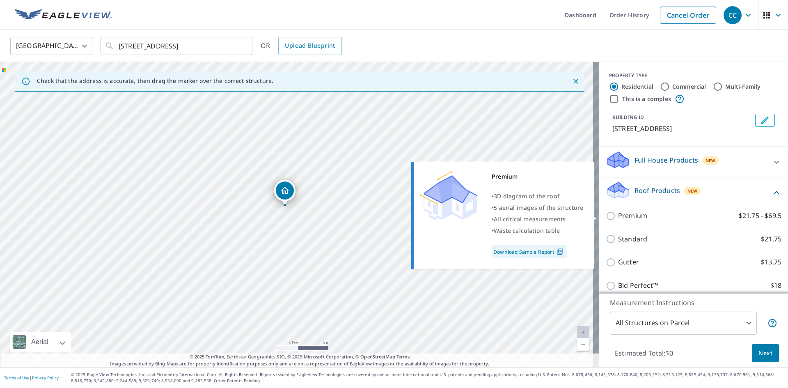
click at [631, 217] on p "Premium" at bounding box center [632, 215] width 29 height 10
click at [618, 217] on input "Premium $21.75 - $69.5" at bounding box center [611, 216] width 12 height 10
checkbox input "true"
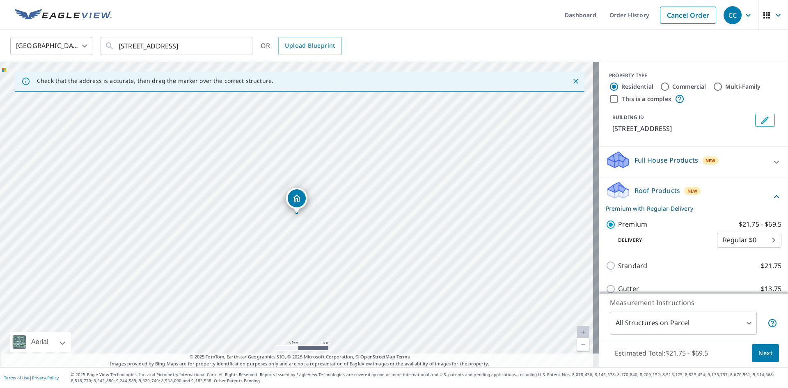
click at [758, 349] on span "Next" at bounding box center [765, 353] width 14 height 10
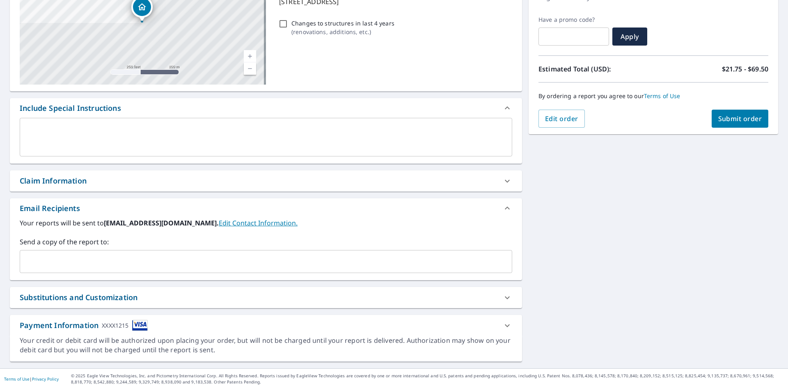
scroll to position [129, 0]
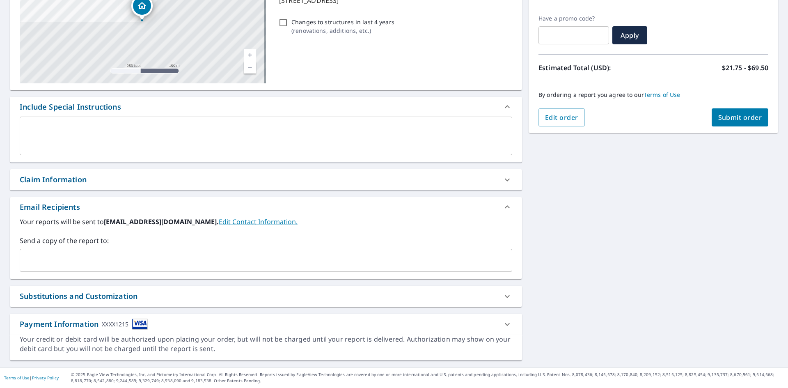
click at [157, 183] on div "Claim Information" at bounding box center [258, 179] width 477 height 11
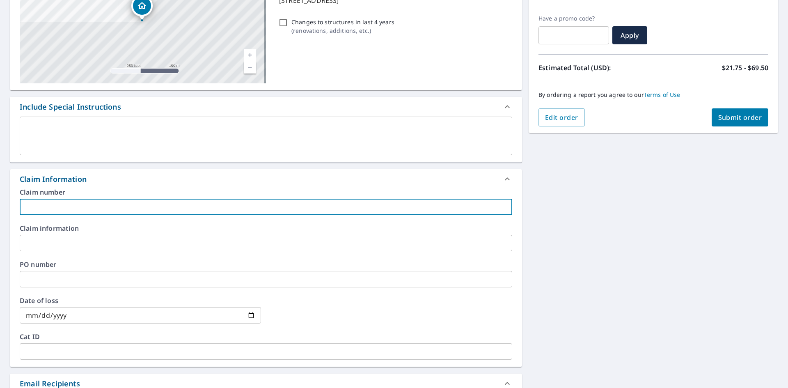
click at [97, 215] on input "text" at bounding box center [266, 207] width 492 height 16
paste input "8158684"
click at [84, 207] on input "8158684" at bounding box center [266, 207] width 492 height 16
paste input "The Apple Tree Day Care LLC. property"
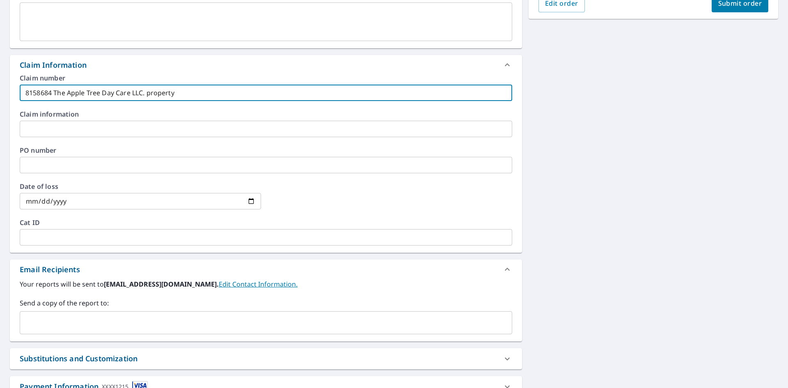
scroll to position [305, 0]
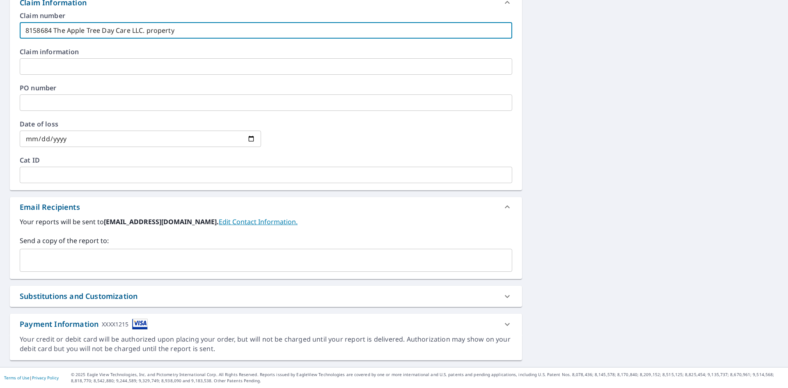
type input "8158684 The Apple Tree Day Care LLC. property"
click at [86, 261] on input "text" at bounding box center [259, 260] width 473 height 16
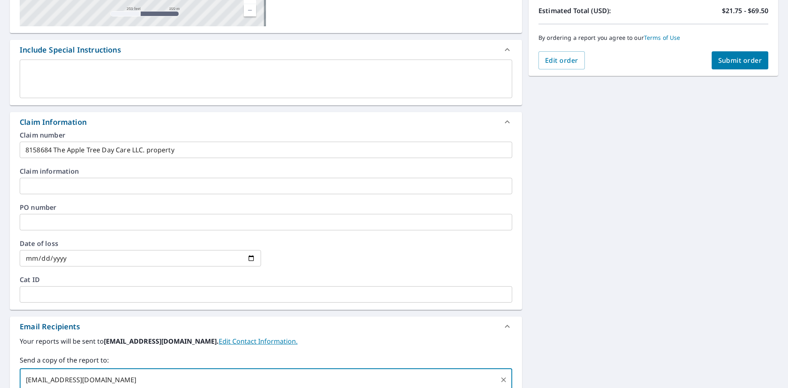
scroll to position [100, 0]
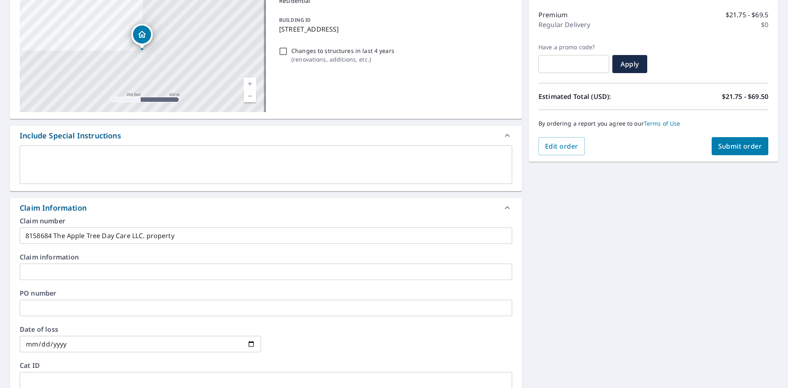
type input "[EMAIL_ADDRESS][DOMAIN_NAME]"
click at [713, 130] on div "By ordering a report you agree to our Terms of Use" at bounding box center [653, 123] width 230 height 27
click at [721, 146] on span "Submit order" at bounding box center [740, 146] width 44 height 9
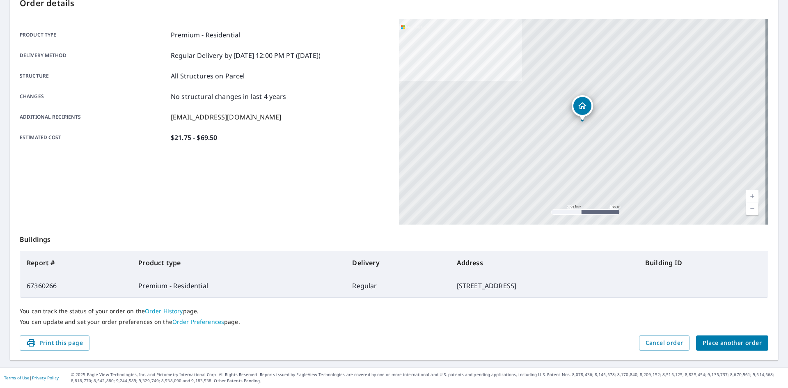
scroll to position [95, 0]
click at [714, 339] on span "Place another order" at bounding box center [731, 343] width 59 height 10
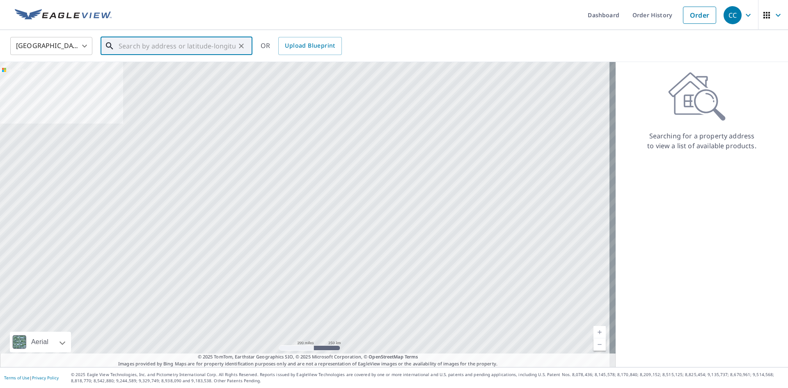
click at [183, 45] on input "text" at bounding box center [177, 45] width 117 height 23
paste input "5408 Loring Drive Marrero, LA 70072 Jefferson Pari"
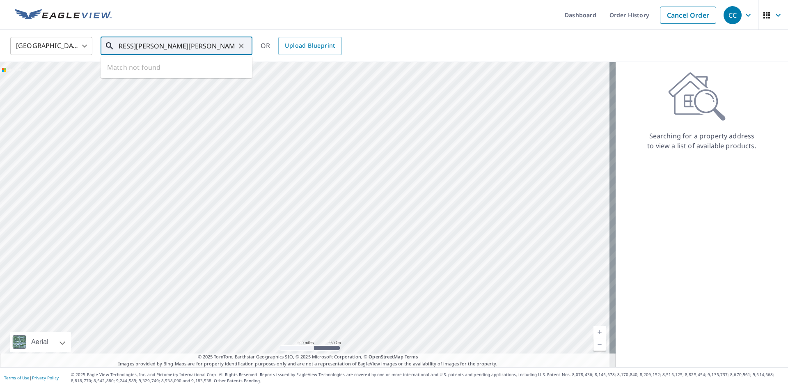
drag, startPoint x: 191, startPoint y: 46, endPoint x: 379, endPoint y: 66, distance: 189.4
click at [379, 66] on div "United States US ​ 5408 Loring Drive Marrero, LA 70072 Jefferson Pari ​ Match n…" at bounding box center [394, 198] width 788 height 337
click at [195, 79] on p "Marrero, LA 70072" at bounding box center [181, 79] width 129 height 8
type input "5408 Loring Dr Marrero, LA 70072"
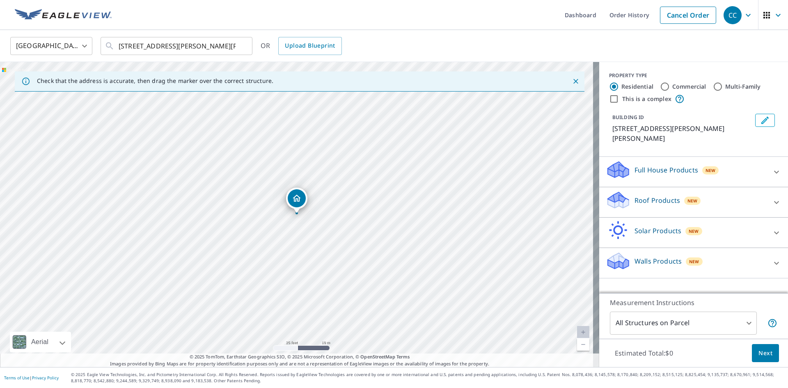
click at [634, 195] on p "Roof Products" at bounding box center [657, 200] width 46 height 10
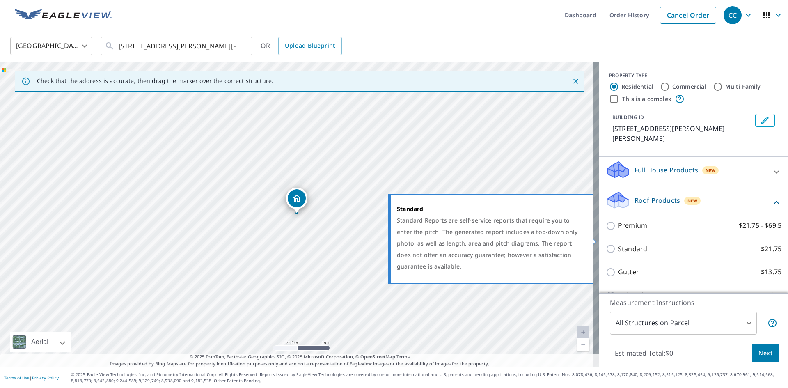
click at [629, 244] on p "Standard" at bounding box center [632, 249] width 29 height 10
click at [618, 244] on input "Standard $21.75" at bounding box center [611, 249] width 12 height 10
checkbox input "true"
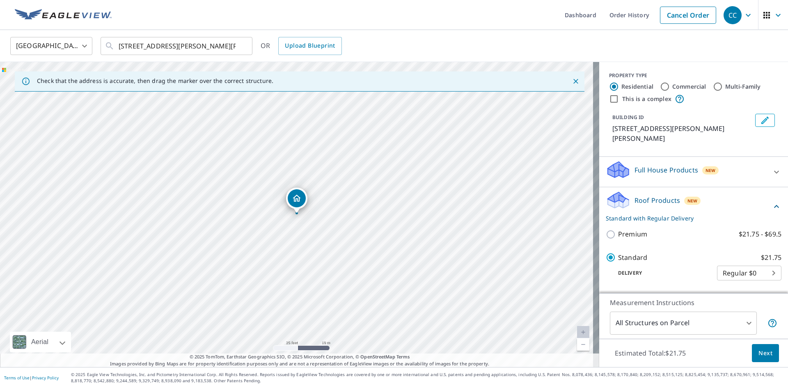
click at [758, 349] on span "Next" at bounding box center [765, 353] width 14 height 10
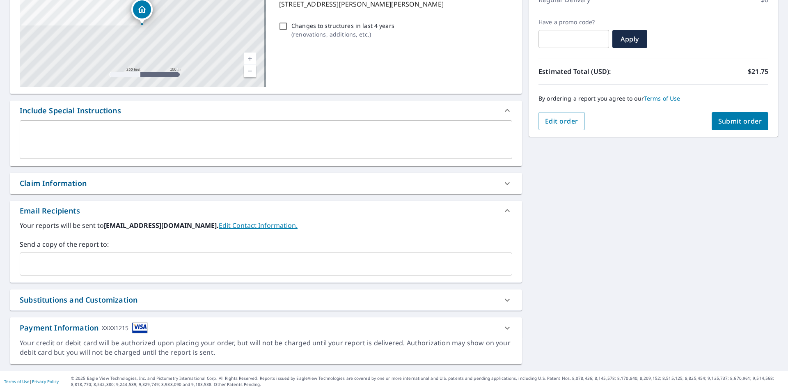
scroll to position [129, 0]
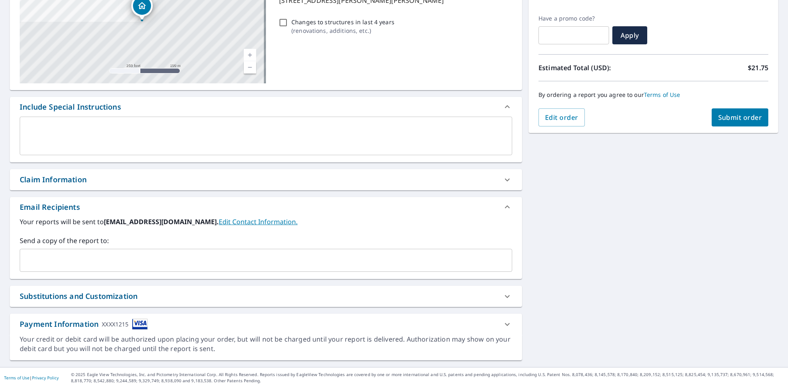
click at [156, 186] on div "Claim Information" at bounding box center [266, 179] width 512 height 21
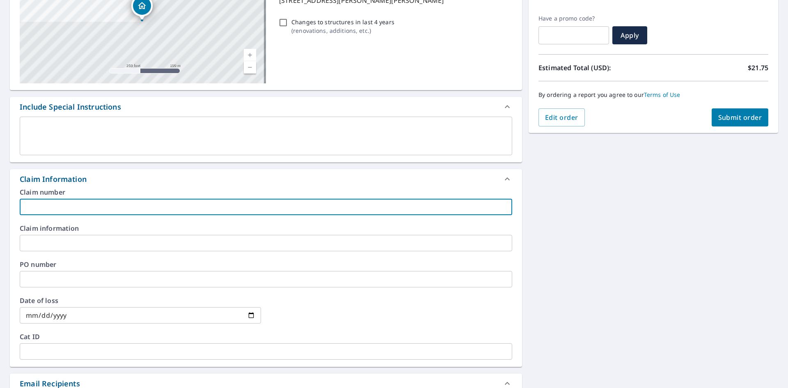
click at [105, 199] on input "text" at bounding box center [266, 207] width 492 height 16
paste input "8158687"
click at [101, 207] on input "8158687" at bounding box center [266, 207] width 492 height 16
paste input "Johnson residence"
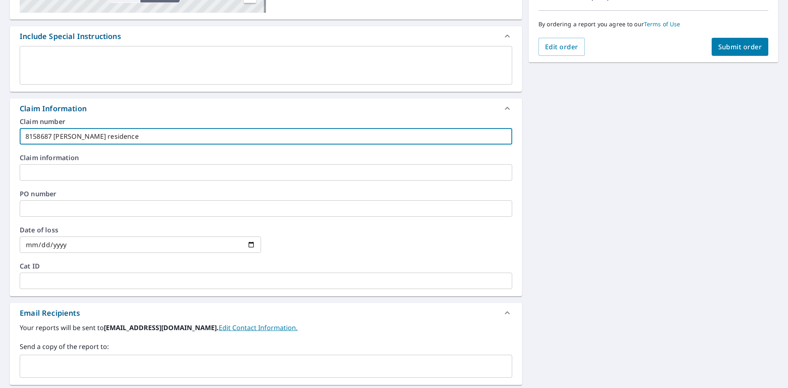
scroll to position [293, 0]
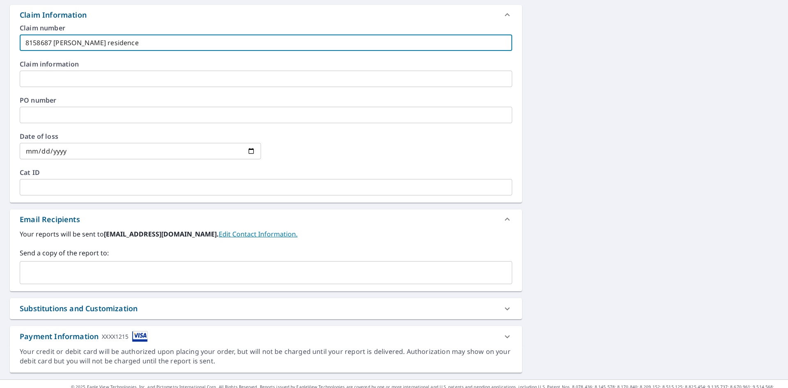
type input "8158687 [PERSON_NAME] residence"
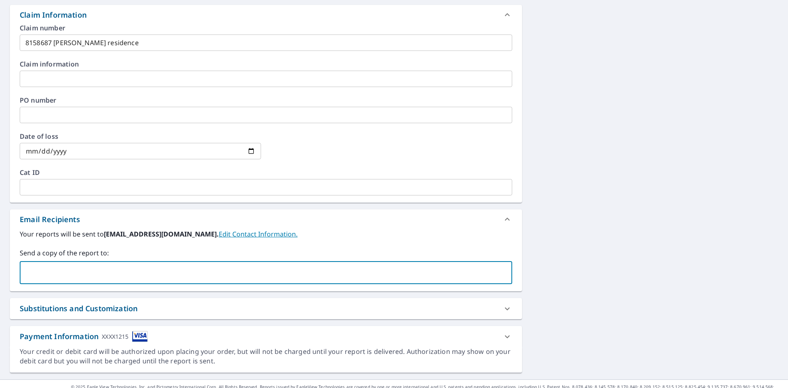
click at [108, 278] on input "text" at bounding box center [259, 273] width 473 height 16
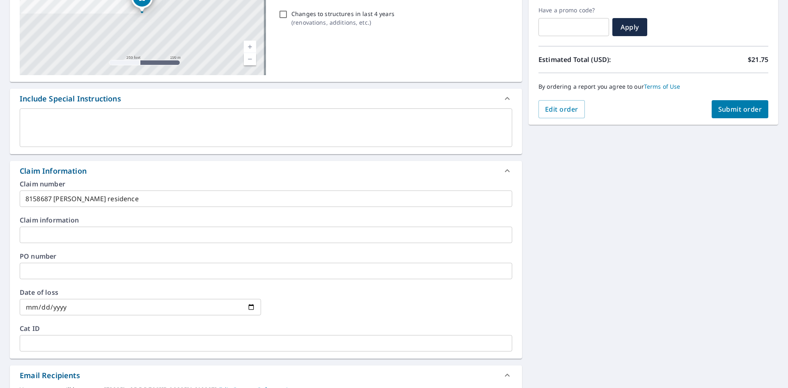
scroll to position [6, 0]
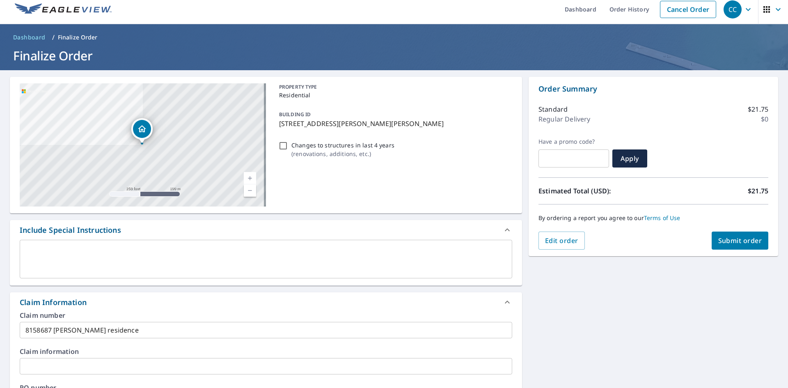
type input "[EMAIL_ADDRESS][DOMAIN_NAME]"
click at [726, 242] on span "Submit order" at bounding box center [740, 240] width 44 height 9
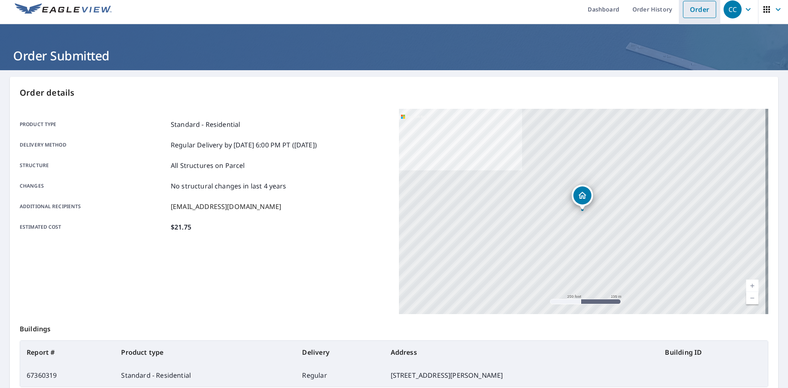
click at [696, 9] on link "Order" at bounding box center [699, 9] width 33 height 17
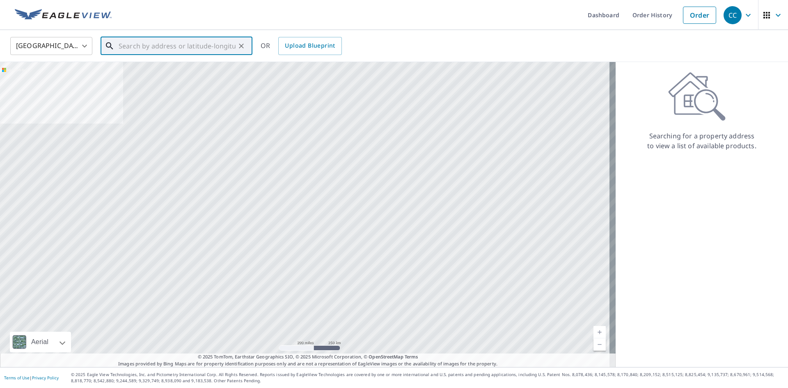
click at [151, 49] on input "text" at bounding box center [177, 45] width 117 height 23
paste input "1400 Northwest 54th Avenue Lauderhill, FL 33313 Br"
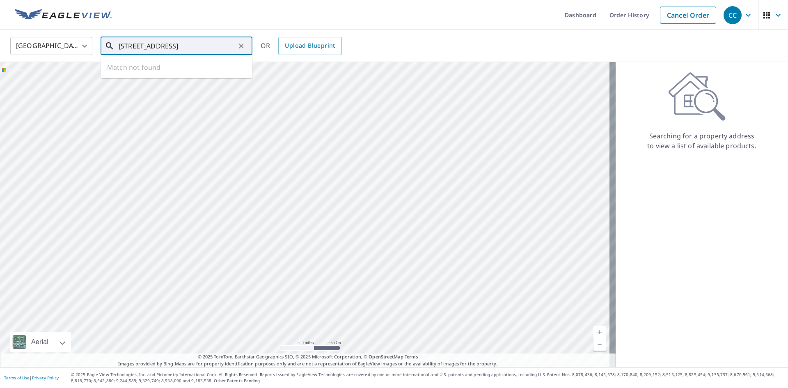
drag, startPoint x: 226, startPoint y: 47, endPoint x: 324, endPoint y: 57, distance: 98.6
click at [324, 57] on div "United States US ​ 1400 Northwest 54th Avenue Lauderhill, FL 33313 Br ​ Match n…" at bounding box center [394, 46] width 788 height 32
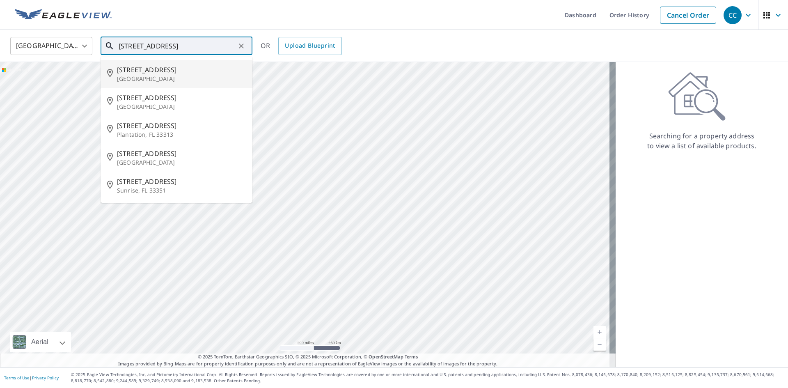
click at [209, 76] on p "Lauderhill, FL 33313" at bounding box center [181, 79] width 129 height 8
type input "1400 NW 54th Ave Lauderhill, FL 33313"
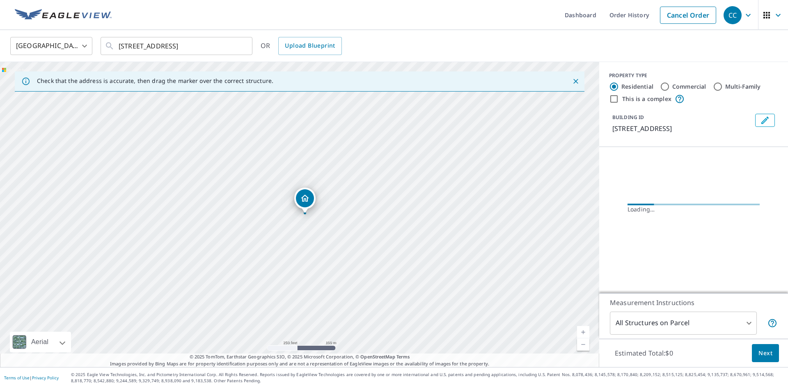
scroll to position [0, 0]
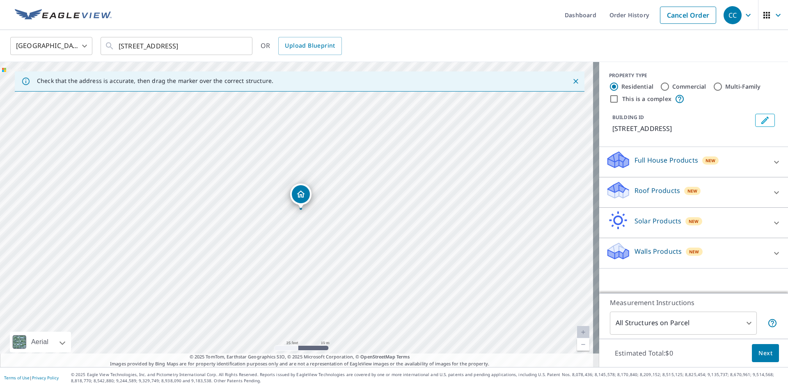
click at [627, 187] on div "Roof Products New" at bounding box center [685, 191] width 161 height 23
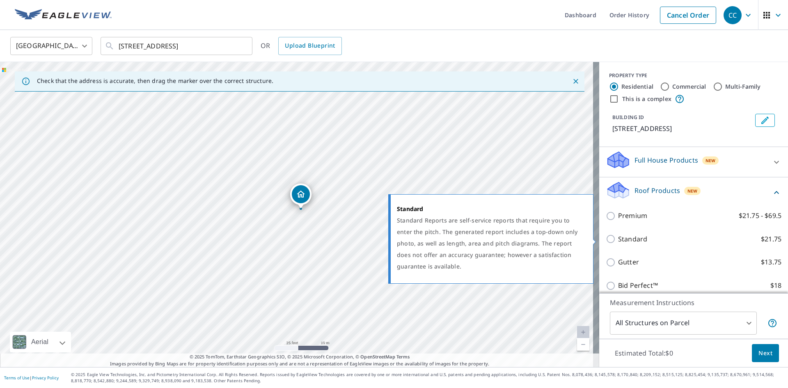
click at [622, 240] on p "Standard" at bounding box center [632, 239] width 29 height 10
click at [618, 240] on input "Standard $21.75" at bounding box center [611, 239] width 12 height 10
checkbox input "true"
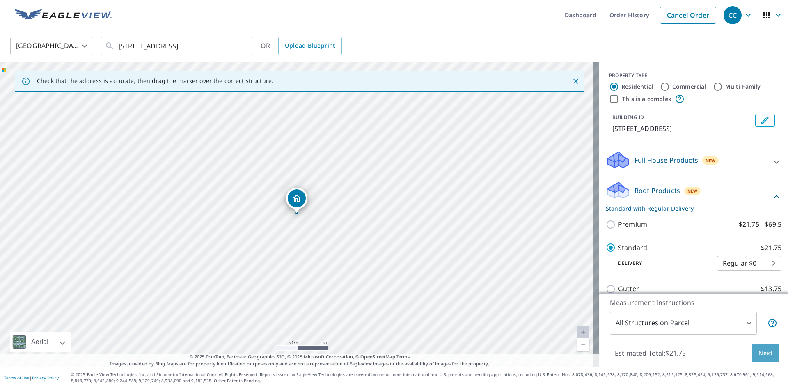
click at [758, 354] on span "Next" at bounding box center [765, 353] width 14 height 10
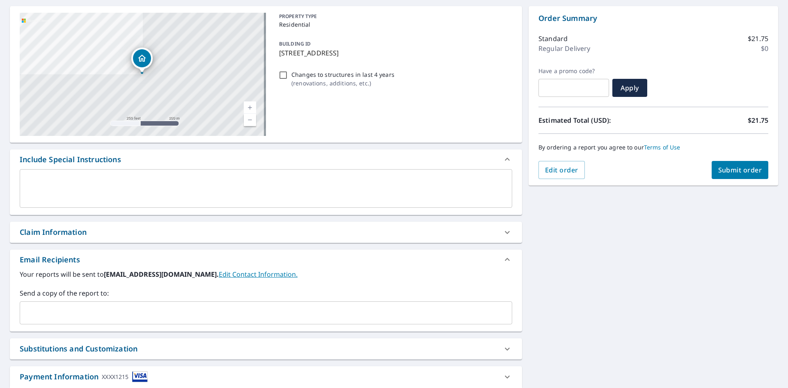
scroll to position [129, 0]
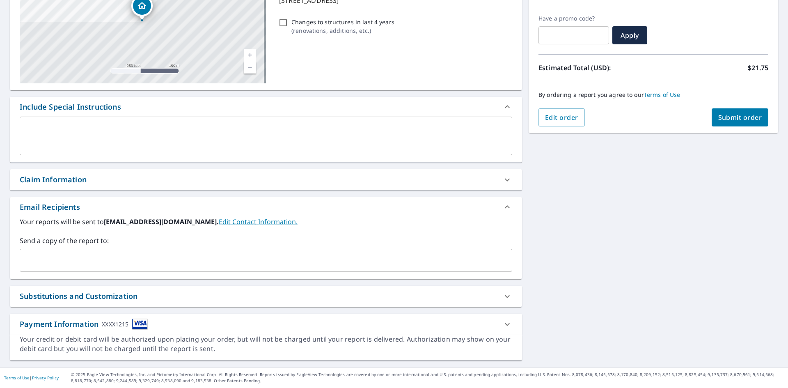
click at [124, 186] on div "Claim Information" at bounding box center [266, 179] width 512 height 21
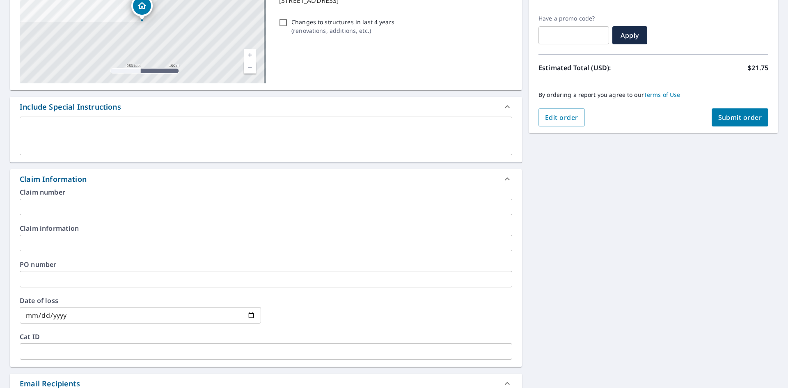
click at [64, 204] on input "text" at bounding box center [266, 207] width 492 height 16
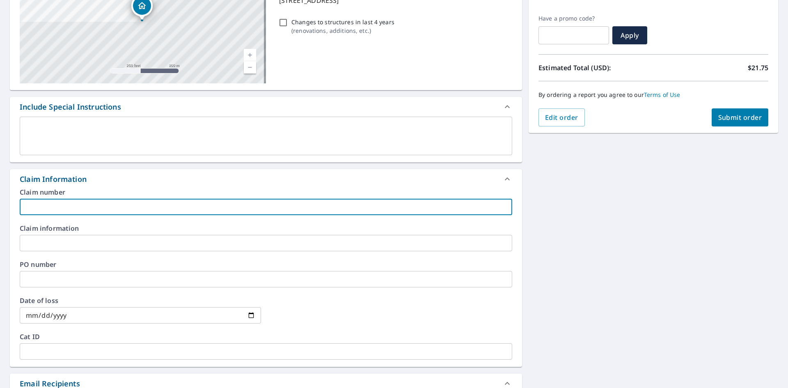
paste input "8158734"
click at [75, 210] on input "8158734" at bounding box center [266, 207] width 492 height 16
paste input "Joseph residence"
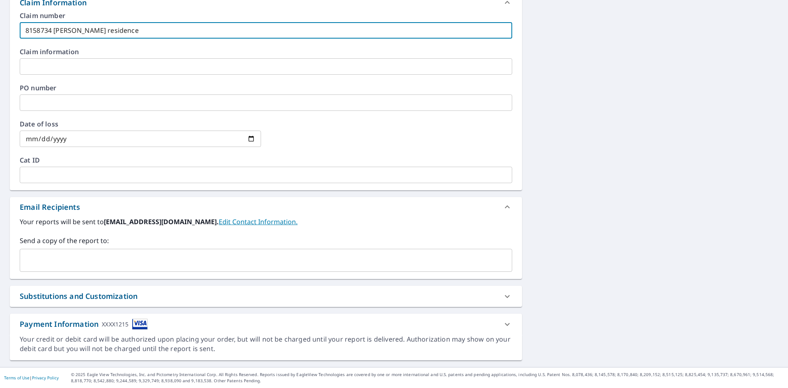
click at [75, 269] on div "​" at bounding box center [266, 260] width 492 height 23
type input "8158734 [PERSON_NAME] residence"
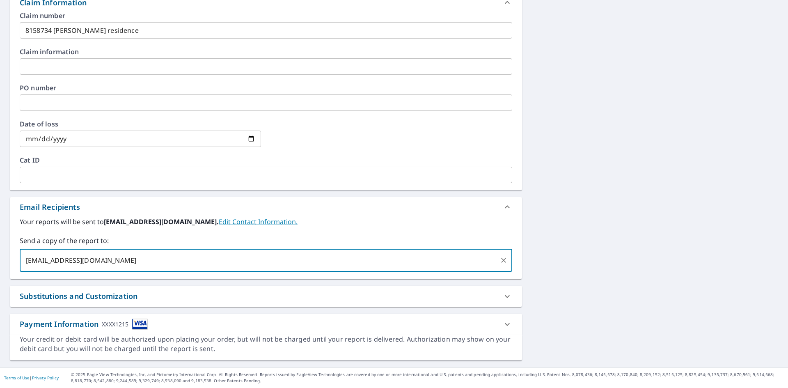
scroll to position [18, 0]
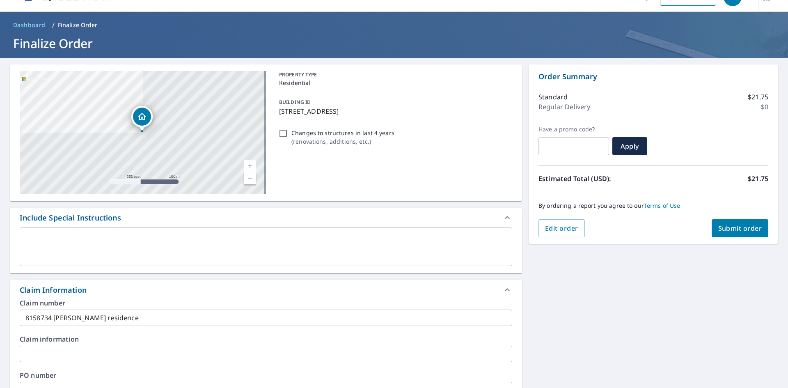
type input "[EMAIL_ADDRESS][DOMAIN_NAME]"
click at [726, 225] on span "Submit order" at bounding box center [740, 228] width 44 height 9
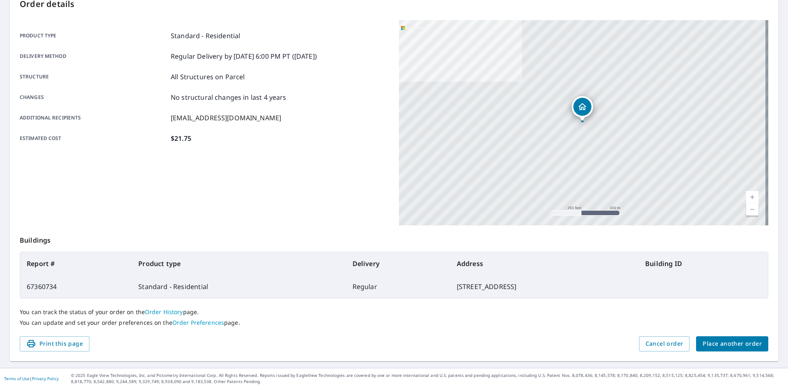
scroll to position [95, 0]
click at [702, 340] on span "Place another order" at bounding box center [731, 343] width 59 height 10
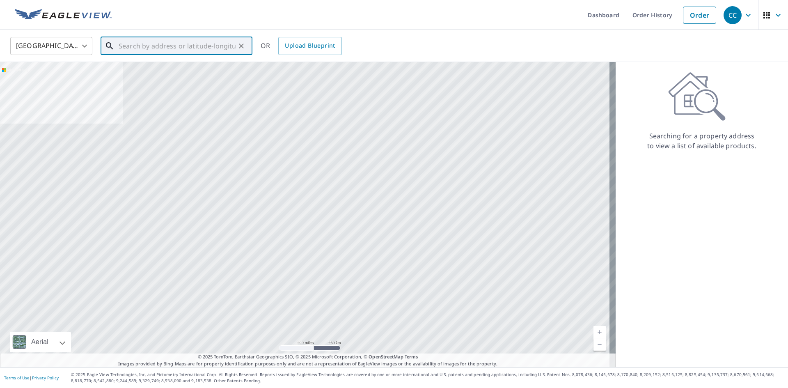
click at [162, 50] on input "text" at bounding box center [177, 45] width 117 height 23
paste input "2301 East Aragon Boulevard Sunrise, FL 33313 Browa"
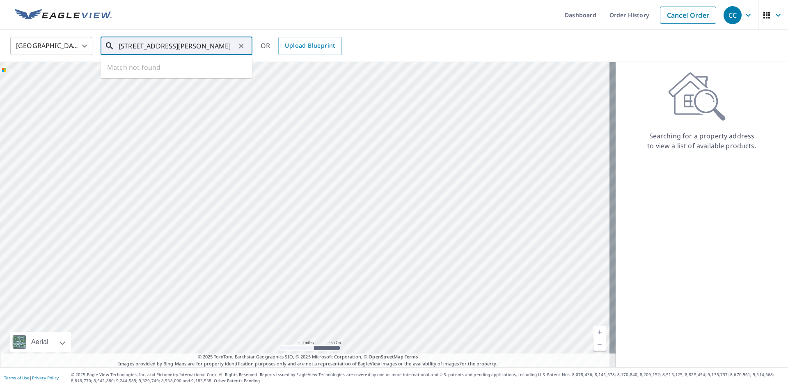
drag, startPoint x: 214, startPoint y: 46, endPoint x: 276, endPoint y: 59, distance: 63.5
click at [276, 59] on div "United States US ​ 2301 East Aragon Boulevard Sunrise, FL 33313 Browa ​ Match n…" at bounding box center [394, 46] width 788 height 32
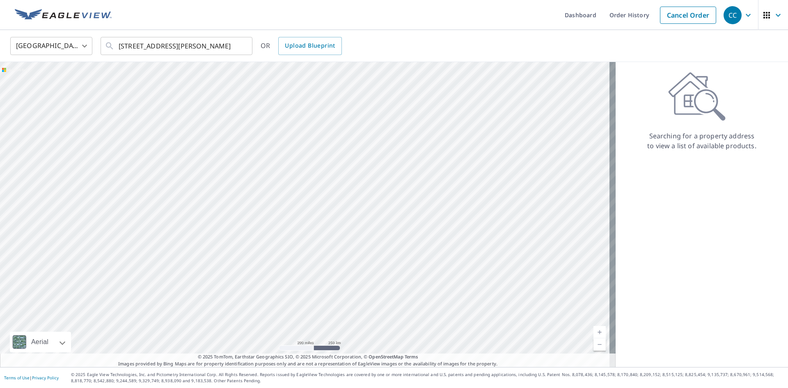
scroll to position [0, 0]
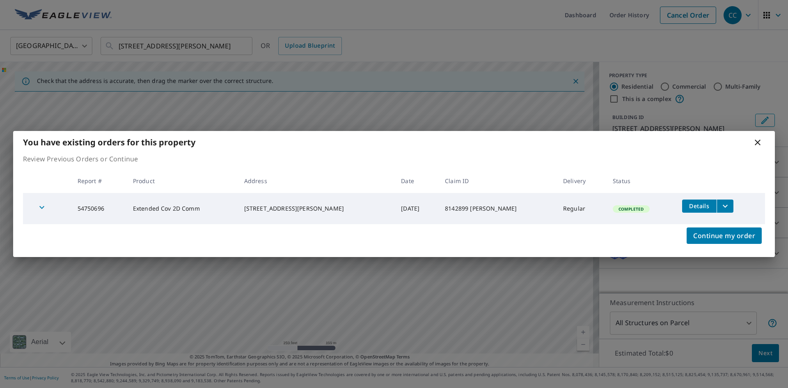
click at [720, 203] on icon "filesDropdownBtn-54750696" at bounding box center [725, 206] width 10 height 10
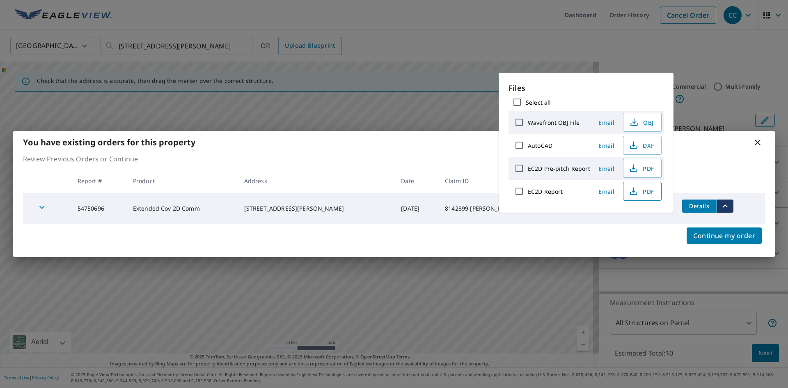
click at [651, 189] on span "PDF" at bounding box center [641, 191] width 26 height 10
click at [758, 142] on icon at bounding box center [757, 142] width 6 height 6
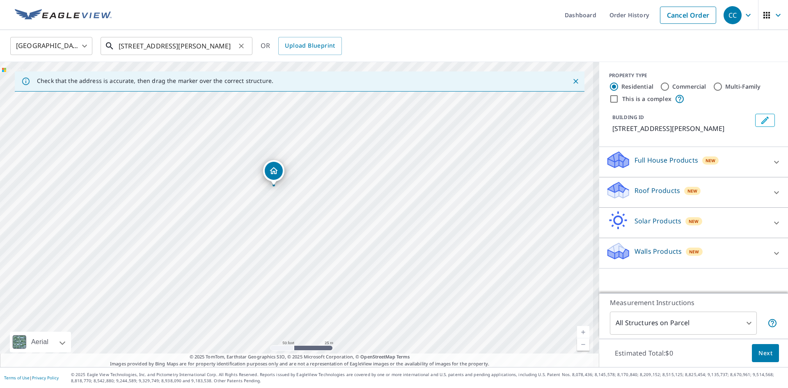
click at [156, 47] on input "2301 East Aragon Boulevard Sunrise, FL 33313" at bounding box center [177, 45] width 117 height 23
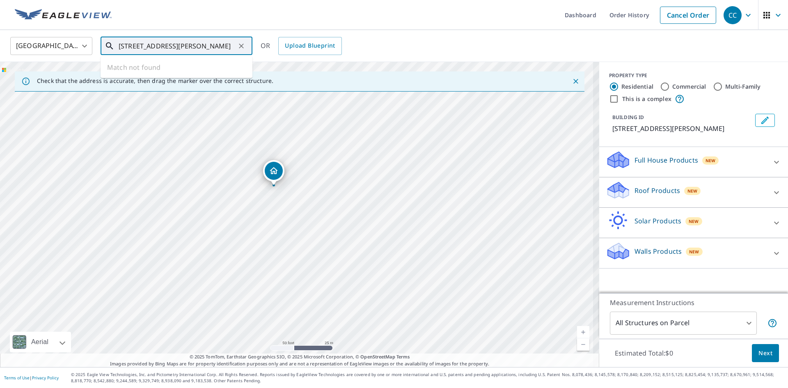
click at [156, 47] on input "2301 East Aragon Boulevard Sunrise, FL 33313" at bounding box center [177, 45] width 117 height 23
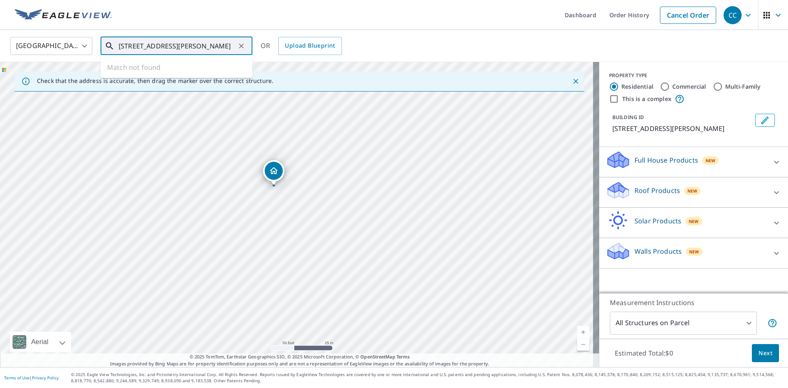
paste input "113 Southwest Oakhill Way Palm City, FL 34990 Mar"
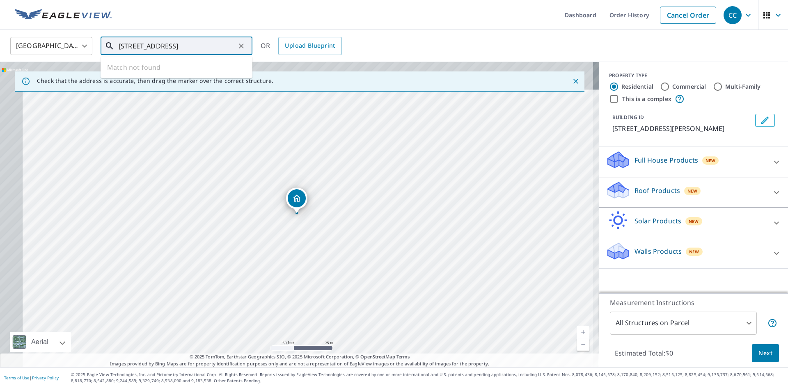
scroll to position [0, 48]
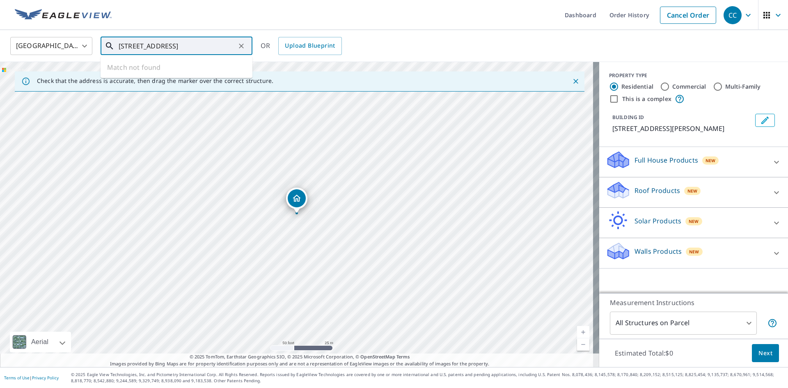
drag, startPoint x: 220, startPoint y: 48, endPoint x: 277, endPoint y: 50, distance: 57.1
click at [277, 50] on div "United States US ​ 2113 Southwest Oakhill Way Palm City, FL 34990 Mar ​ Match n…" at bounding box center [391, 45] width 774 height 19
click at [189, 72] on span "2113 Sw Oakhill Way" at bounding box center [181, 70] width 129 height 10
type input "2113 Sw Oakhill Way Palm City, FL 34990"
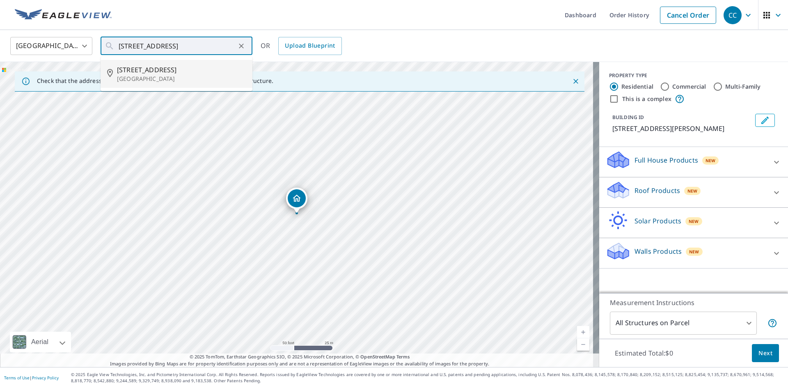
scroll to position [0, 0]
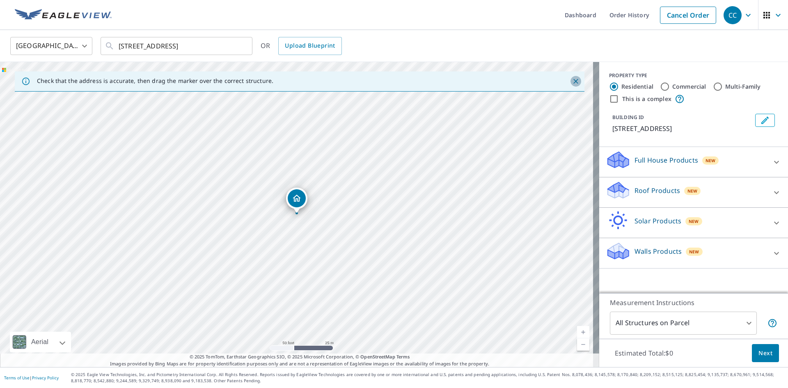
click at [571, 79] on icon "Close" at bounding box center [575, 81] width 8 height 8
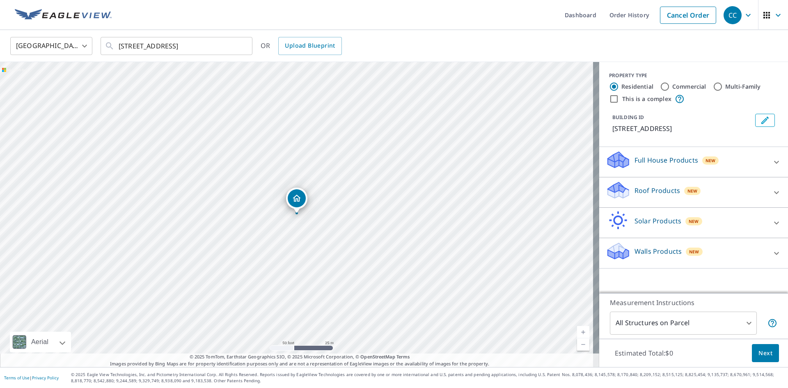
click at [640, 193] on p "Roof Products" at bounding box center [657, 190] width 46 height 10
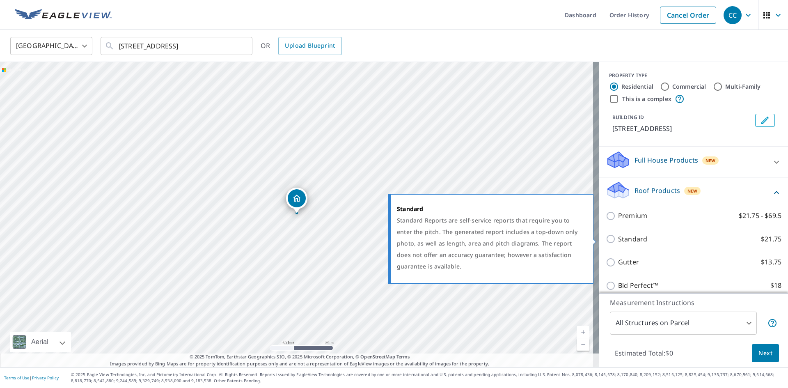
click at [626, 244] on p "Standard" at bounding box center [632, 239] width 29 height 10
click at [618, 244] on input "Standard $21.75" at bounding box center [611, 239] width 12 height 10
checkbox input "true"
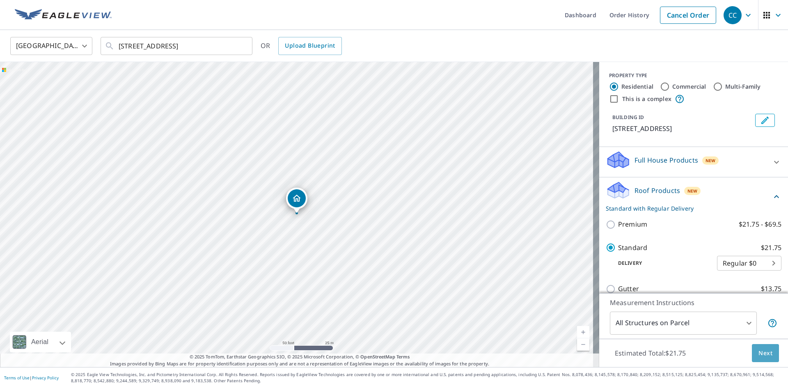
click at [759, 357] on span "Next" at bounding box center [765, 353] width 14 height 10
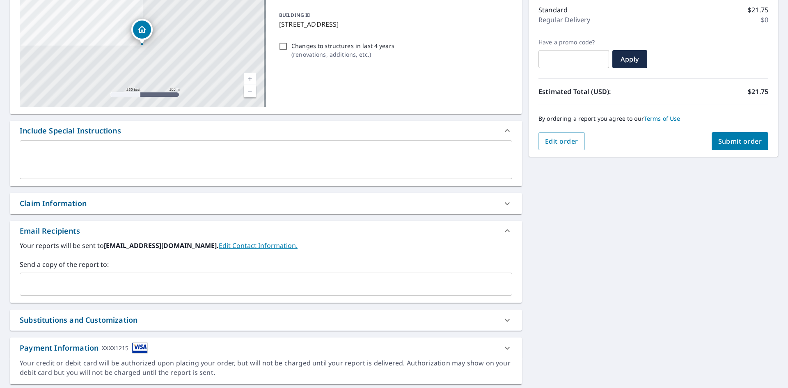
scroll to position [129, 0]
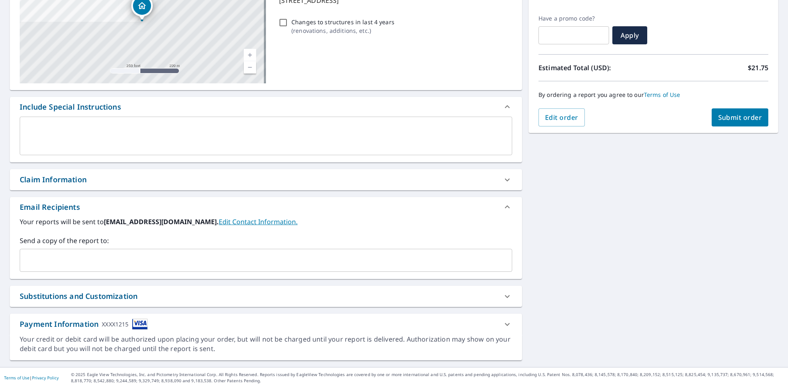
click at [194, 183] on div "Claim Information" at bounding box center [258, 179] width 477 height 11
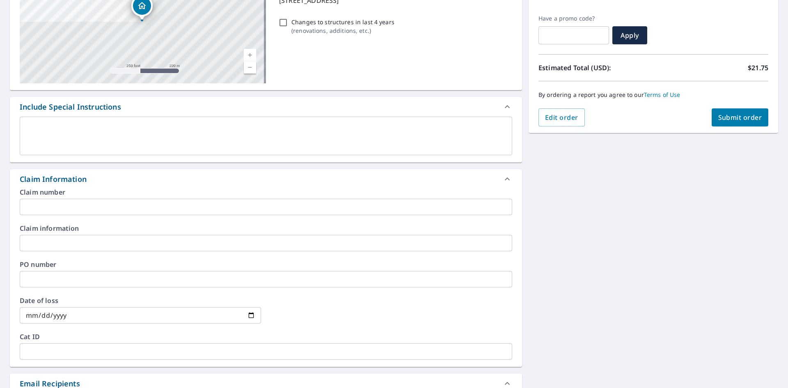
click at [104, 215] on div "Claim number ​ Claim information ​ PO number ​ Date of loss ​ Cat ID ​" at bounding box center [266, 278] width 512 height 178
click at [103, 211] on input "text" at bounding box center [266, 207] width 492 height 16
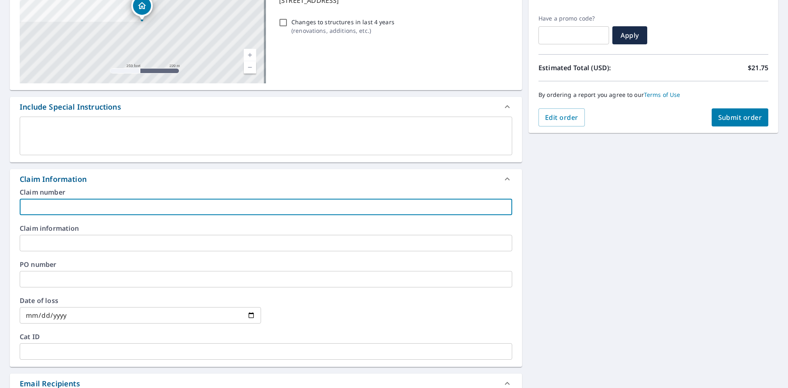
paste input "8158736"
click at [103, 210] on input "8158736" at bounding box center [266, 207] width 492 height 16
paste input "Gencar residence"
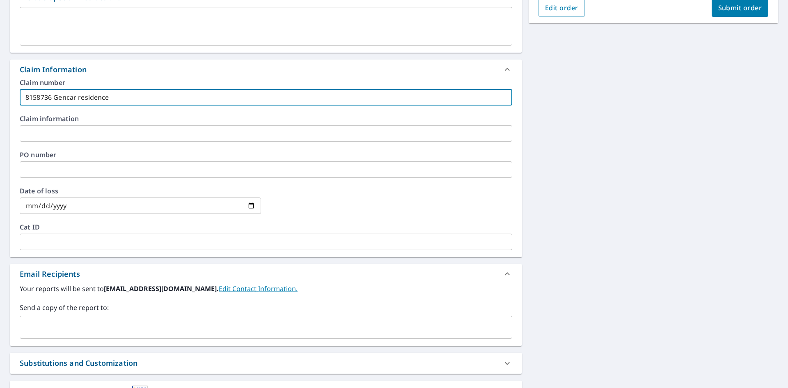
scroll to position [305, 0]
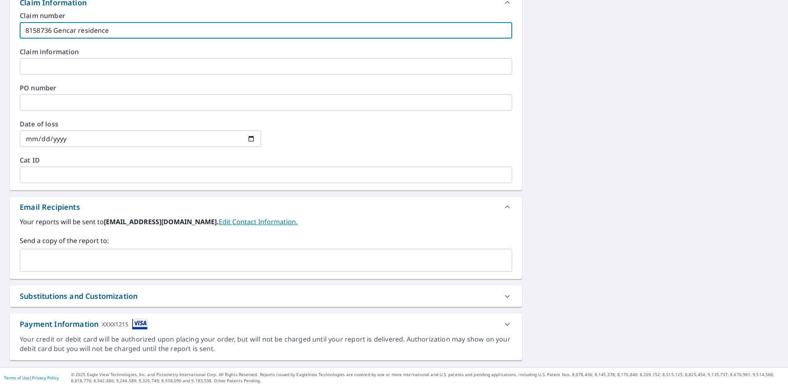
type input "8158736 Gencar residence"
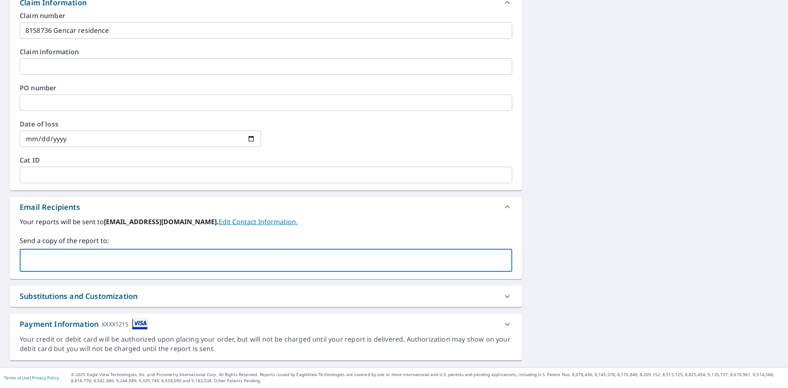
click at [92, 262] on input "text" at bounding box center [259, 260] width 473 height 16
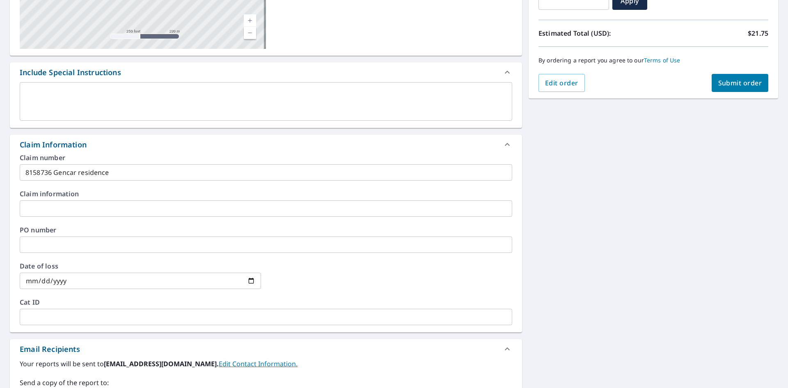
scroll to position [18, 0]
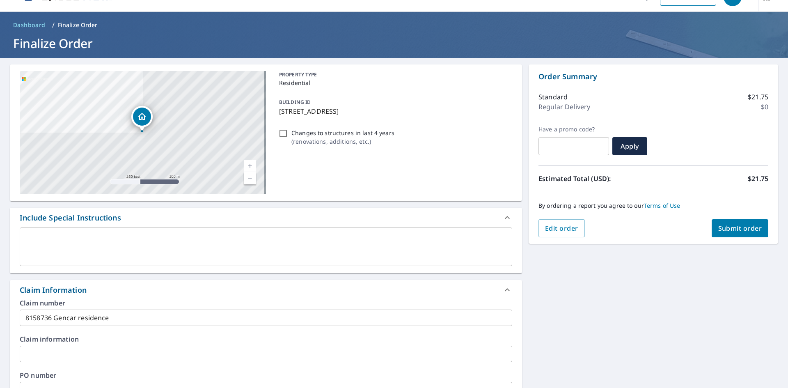
type input "[EMAIL_ADDRESS][DOMAIN_NAME]"
click at [732, 230] on span "Submit order" at bounding box center [740, 228] width 44 height 9
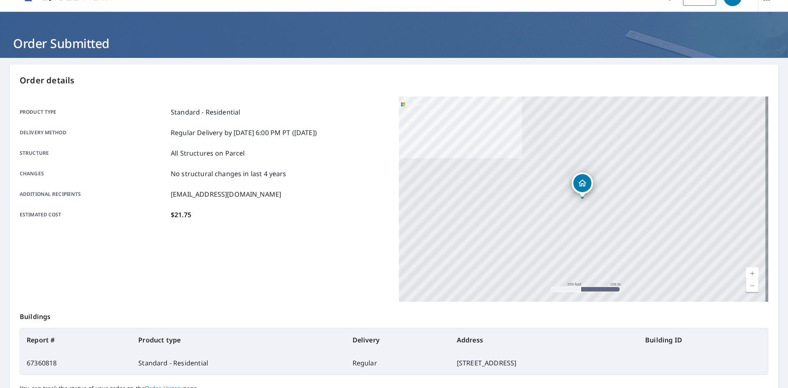
scroll to position [95, 0]
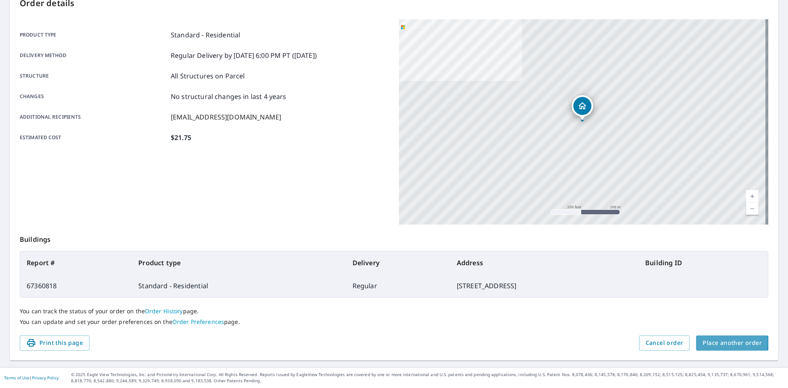
click at [702, 342] on span "Place another order" at bounding box center [731, 343] width 59 height 10
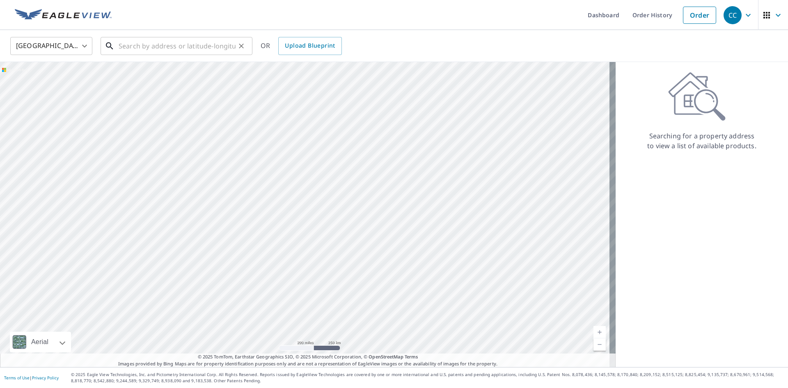
click at [201, 46] on input "text" at bounding box center [177, 45] width 117 height 23
paste input "4612 West Leona Street Tampa, FL 33629 Hillsboroug"
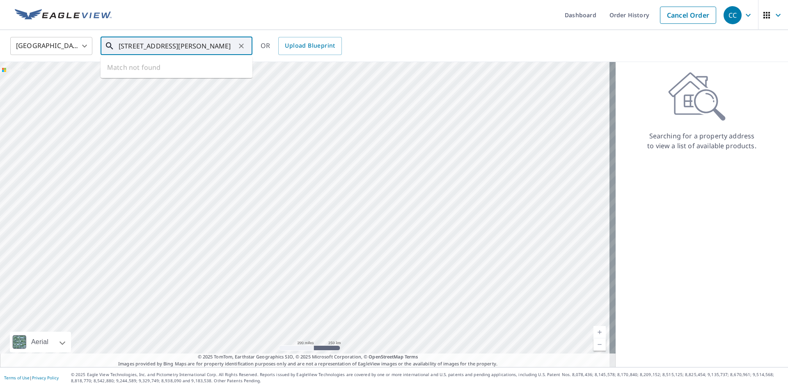
scroll to position [0, 49]
click at [195, 47] on input "4612 West Leona Street Tampa, FL 33629 Hillsboroug" at bounding box center [177, 45] width 117 height 23
drag, startPoint x: 196, startPoint y: 47, endPoint x: 302, endPoint y: 63, distance: 107.9
click at [301, 63] on div "United States US ​ 4612 West Leona Street Tampa, FL 33629 Hillsboroug ​ Match n…" at bounding box center [394, 198] width 788 height 337
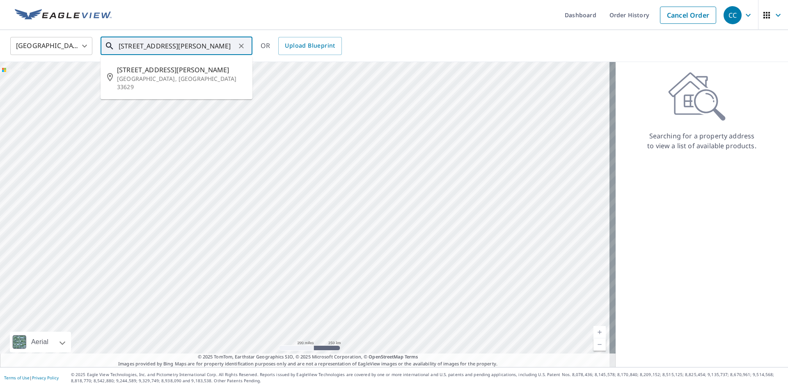
type input "4612 West Leona Street Tampa, FL 33629"
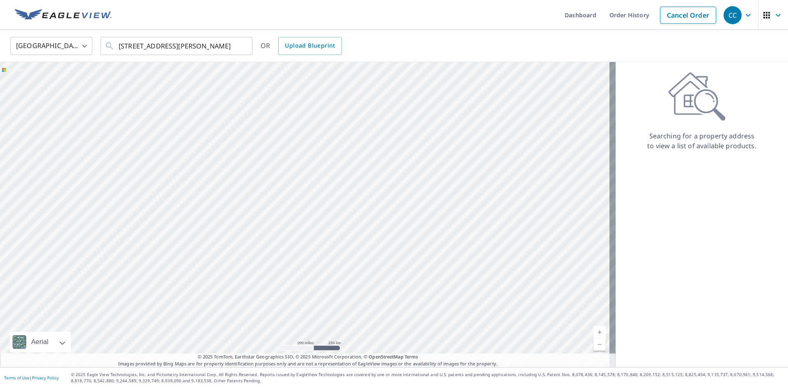
scroll to position [0, 0]
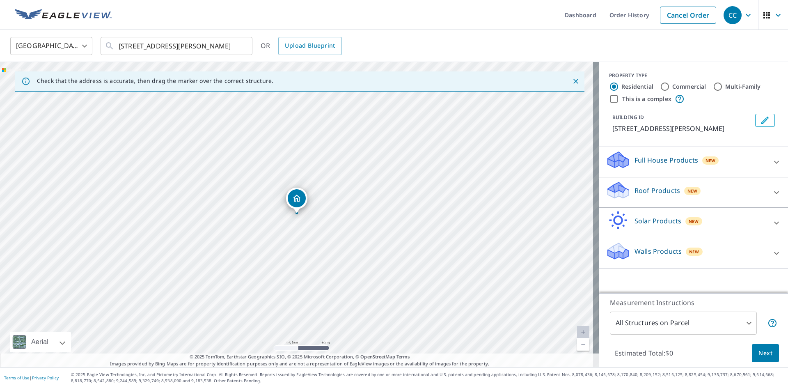
click at [653, 187] on p "Roof Products" at bounding box center [657, 190] width 46 height 10
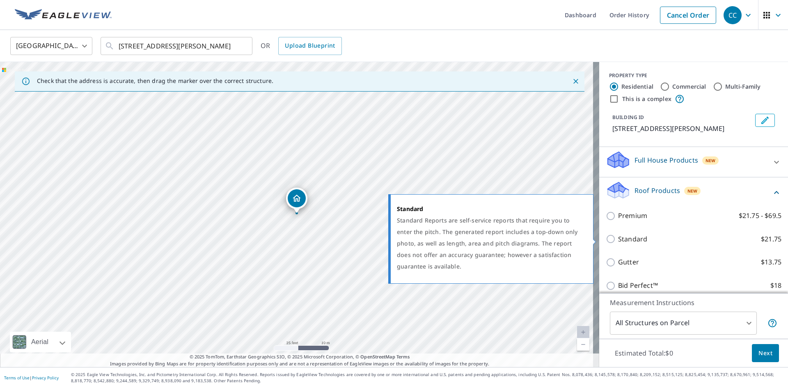
click at [628, 238] on p "Standard" at bounding box center [632, 239] width 29 height 10
click at [618, 238] on input "Standard $21.75" at bounding box center [611, 239] width 12 height 10
checkbox input "true"
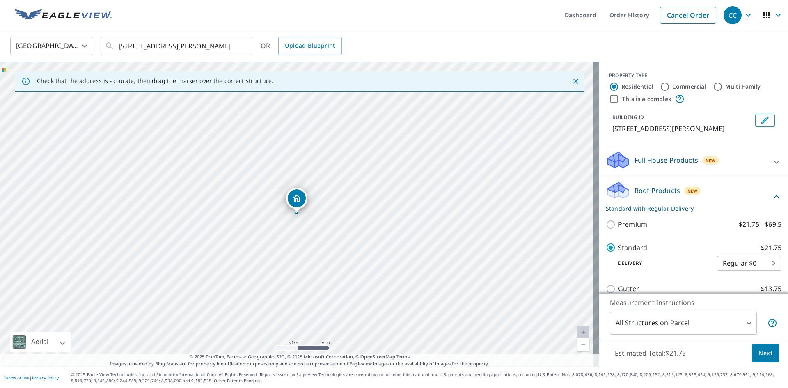
click at [751, 351] on button "Next" at bounding box center [764, 353] width 27 height 18
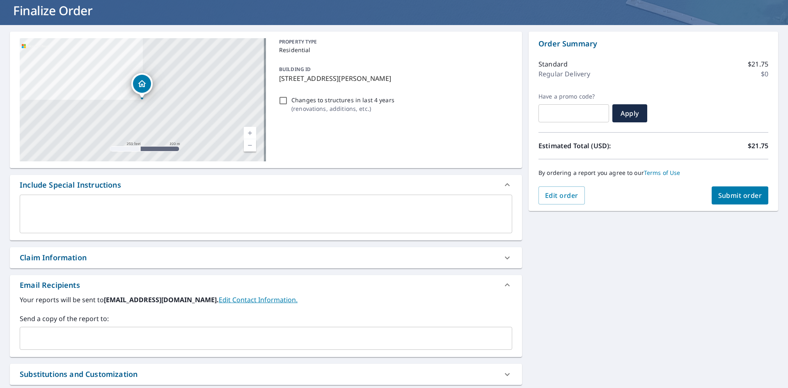
scroll to position [129, 0]
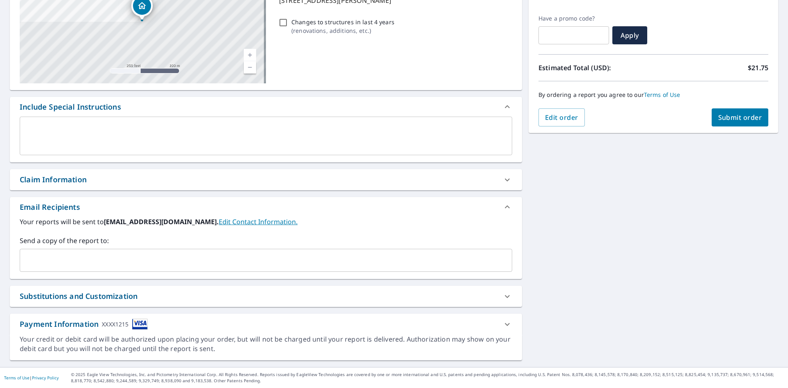
click at [93, 185] on div "Claim Information" at bounding box center [258, 179] width 477 height 11
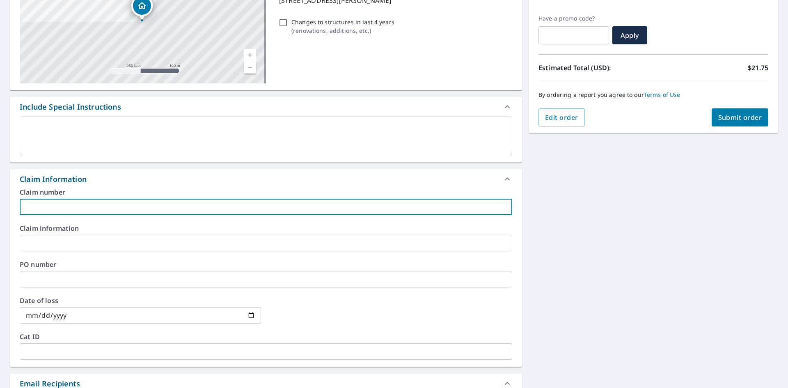
click at [90, 206] on input "text" at bounding box center [266, 207] width 492 height 16
paste input "8158722"
click at [80, 208] on input "8158722" at bounding box center [266, 207] width 492 height 16
paste input "Perez residence"
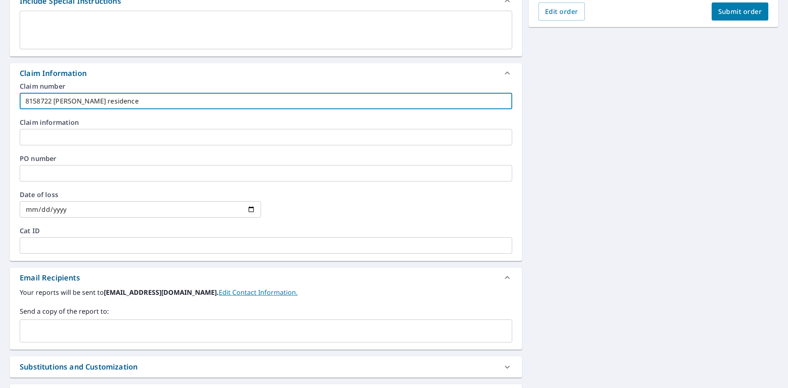
scroll to position [305, 0]
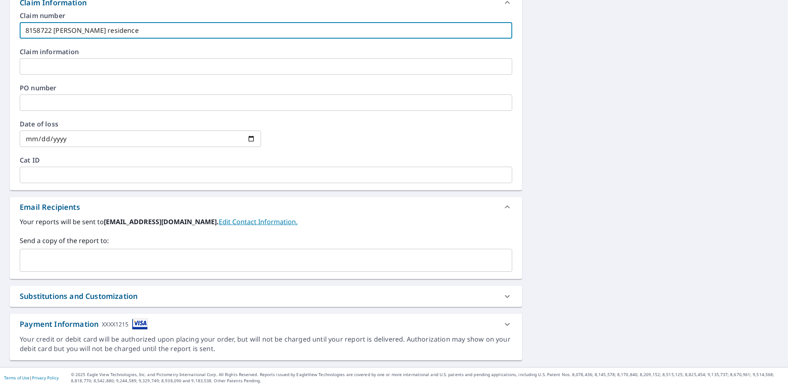
type input "8158722 [PERSON_NAME] residence"
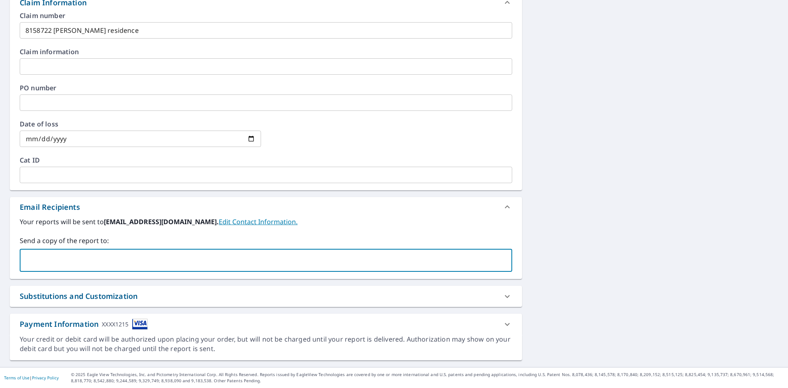
click at [69, 263] on input "text" at bounding box center [259, 260] width 473 height 16
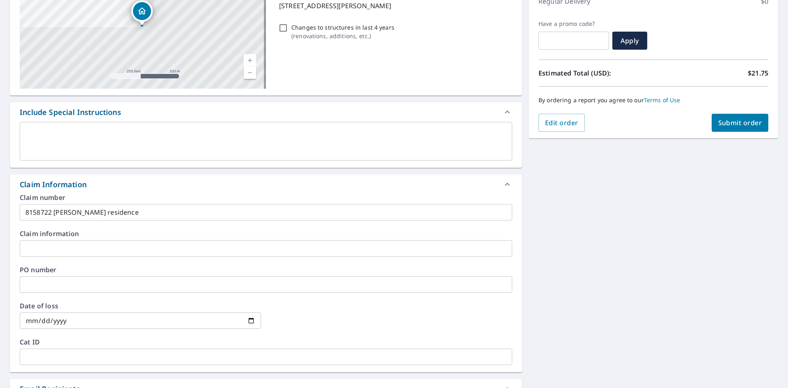
scroll to position [18, 0]
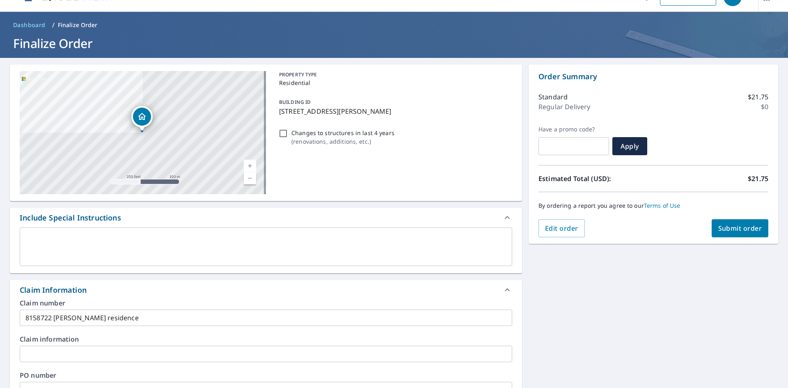
type input "[EMAIL_ADDRESS][DOMAIN_NAME]"
click at [727, 226] on span "Submit order" at bounding box center [740, 228] width 44 height 9
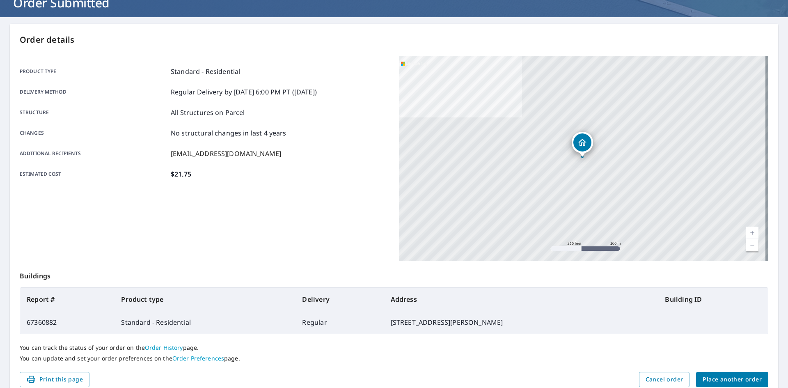
scroll to position [95, 0]
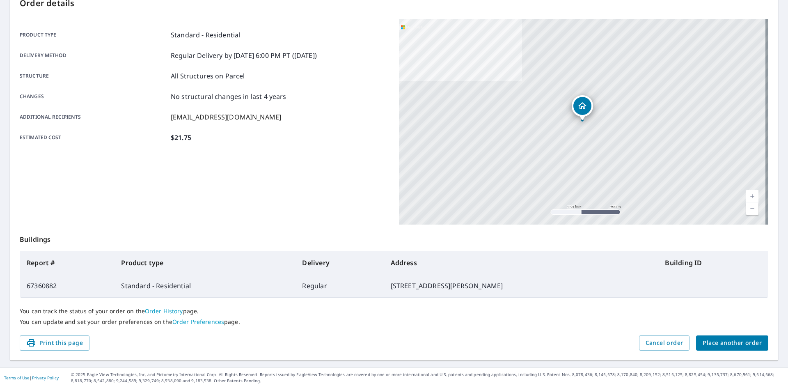
click at [731, 341] on span "Place another order" at bounding box center [731, 343] width 59 height 10
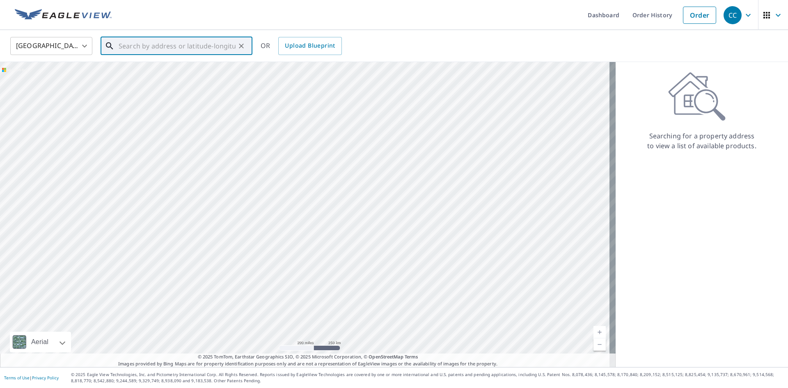
click at [154, 45] on input "text" at bounding box center [177, 45] width 117 height 23
paste input "[STREET_ADDRESS]"
click at [184, 66] on span "[STREET_ADDRESS]" at bounding box center [181, 70] width 129 height 10
type input "[STREET_ADDRESS]"
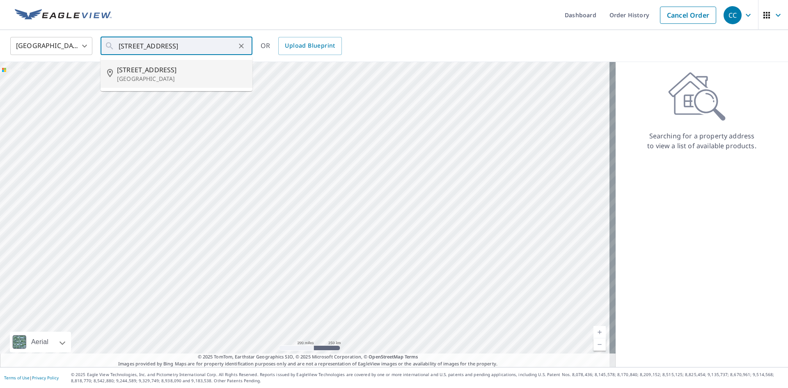
scroll to position [0, 0]
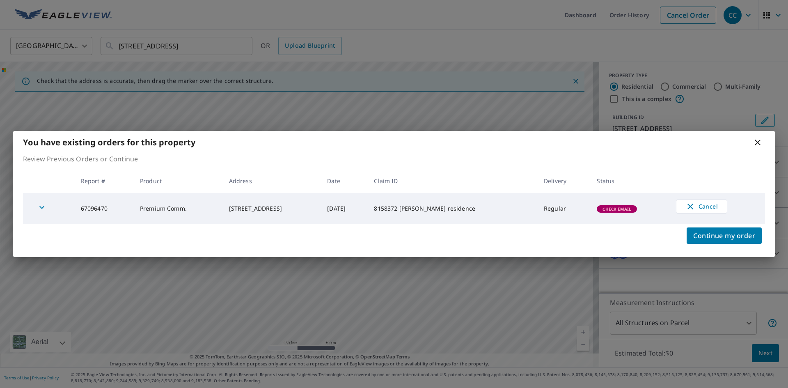
click at [758, 142] on icon at bounding box center [757, 142] width 6 height 6
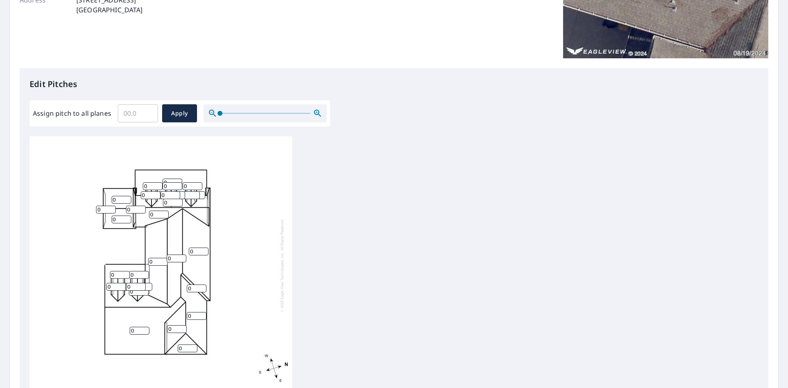
scroll to position [262, 0]
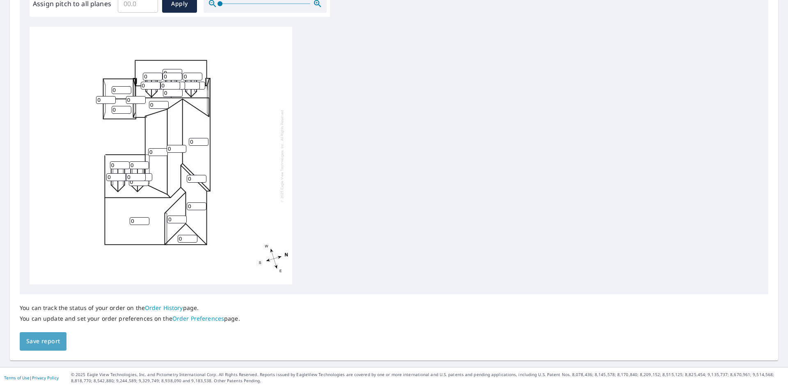
click at [47, 334] on button "Save report" at bounding box center [43, 341] width 47 height 18
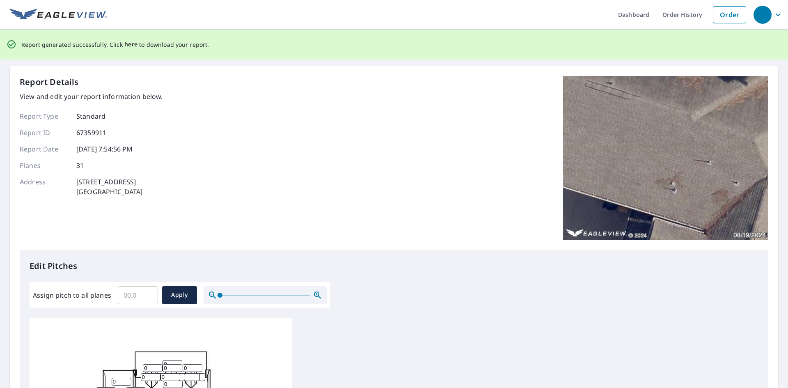
scroll to position [0, 0]
click at [129, 46] on span "here" at bounding box center [131, 45] width 14 height 10
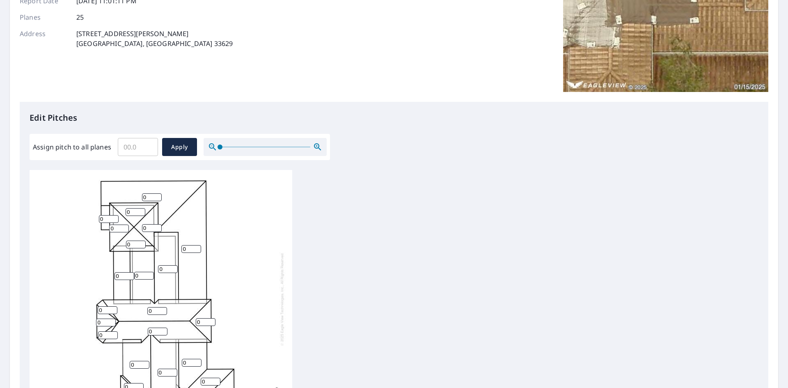
scroll to position [262, 0]
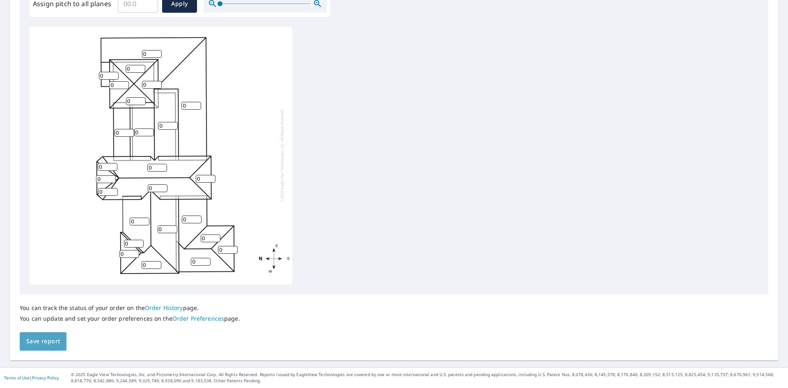
click at [53, 340] on span "Save report" at bounding box center [43, 341] width 34 height 10
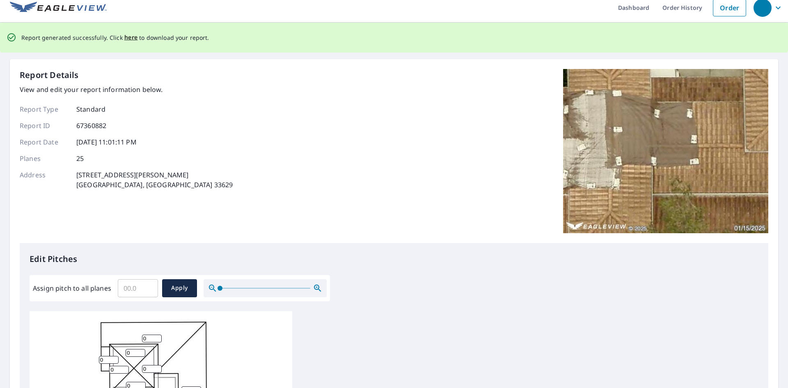
scroll to position [0, 0]
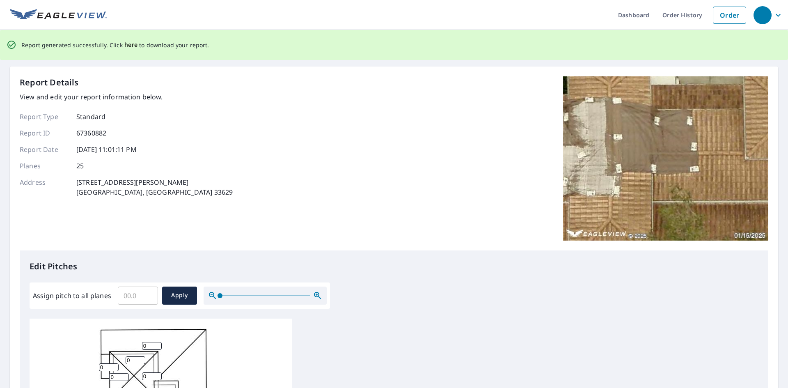
click at [130, 44] on span "here" at bounding box center [131, 45] width 14 height 10
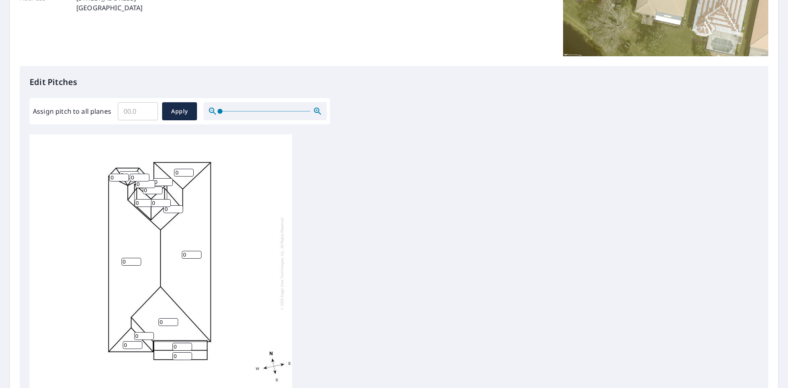
scroll to position [246, 0]
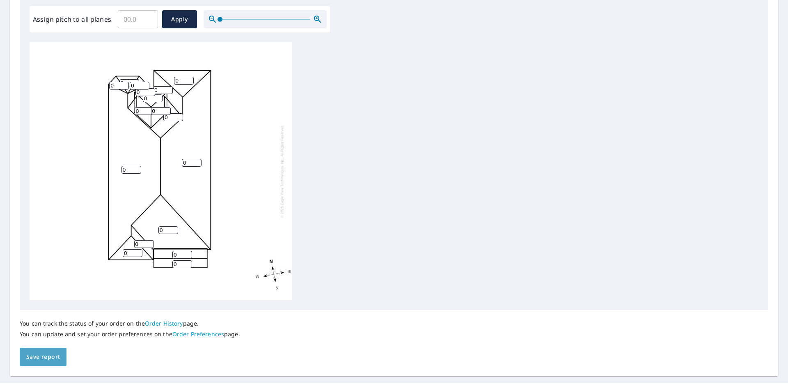
click at [46, 352] on span "Save report" at bounding box center [43, 357] width 34 height 10
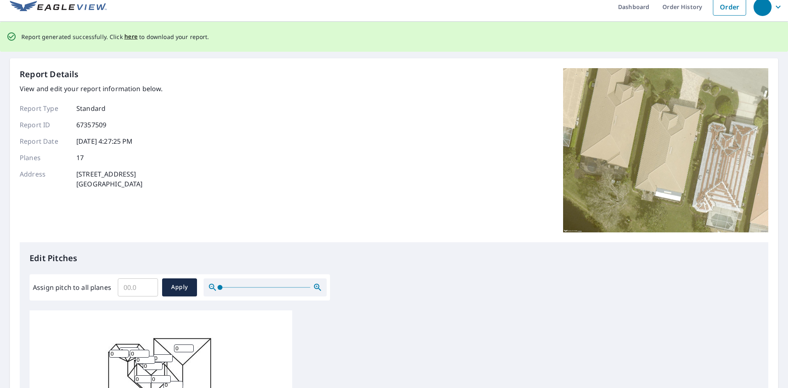
scroll to position [0, 0]
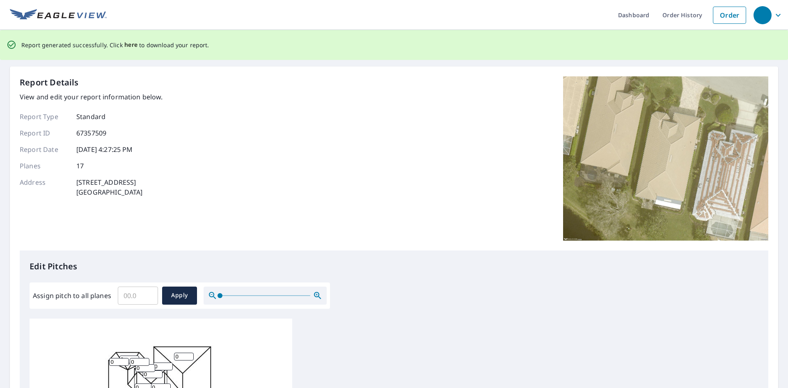
click at [125, 47] on span "here" at bounding box center [131, 45] width 14 height 10
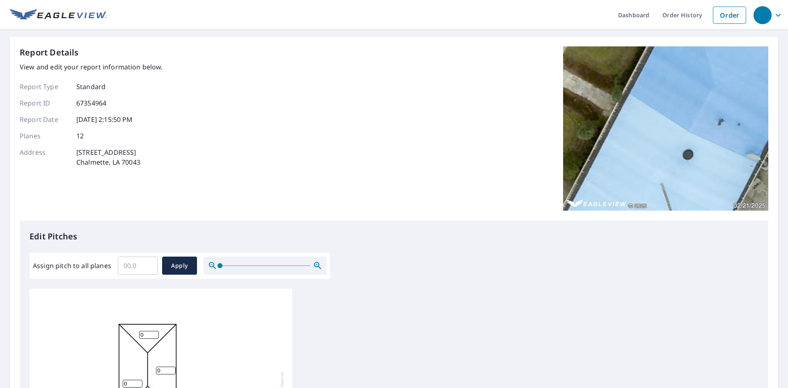
scroll to position [262, 0]
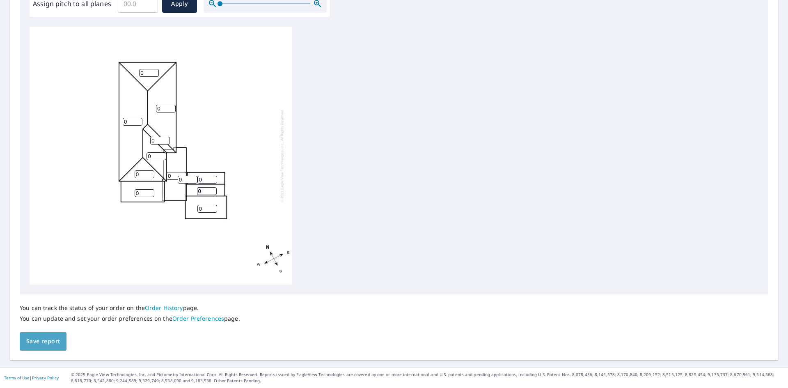
click at [44, 336] on span "Save report" at bounding box center [43, 341] width 34 height 10
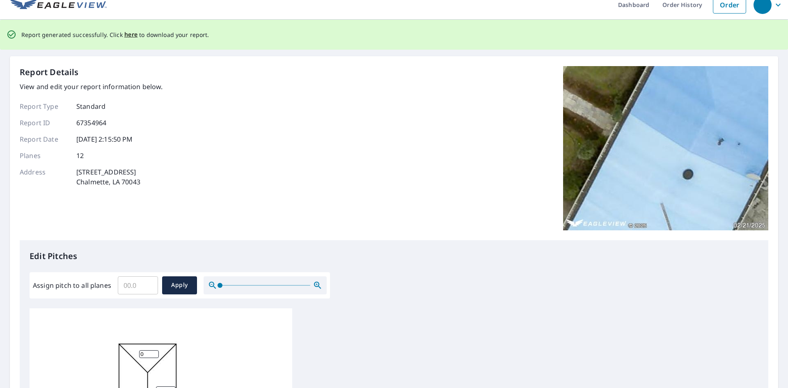
scroll to position [0, 0]
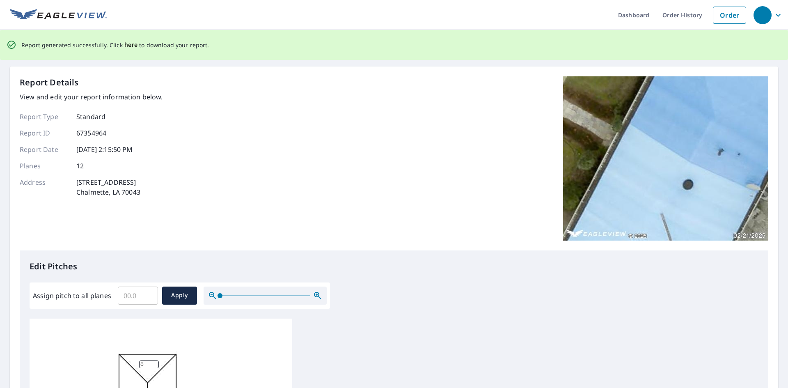
click at [128, 46] on span "here" at bounding box center [131, 45] width 14 height 10
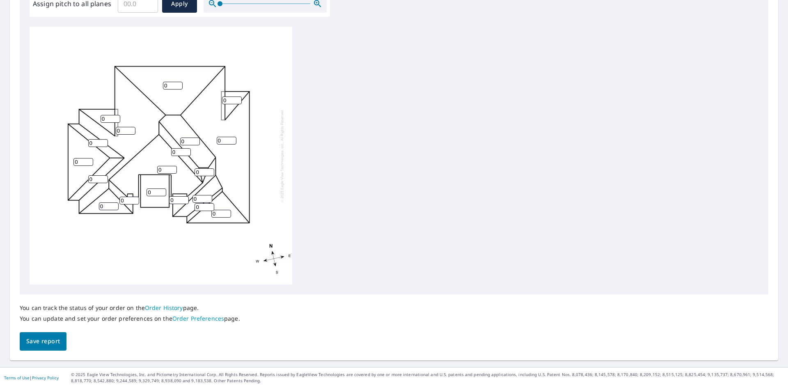
click at [43, 341] on span "Save report" at bounding box center [43, 341] width 34 height 10
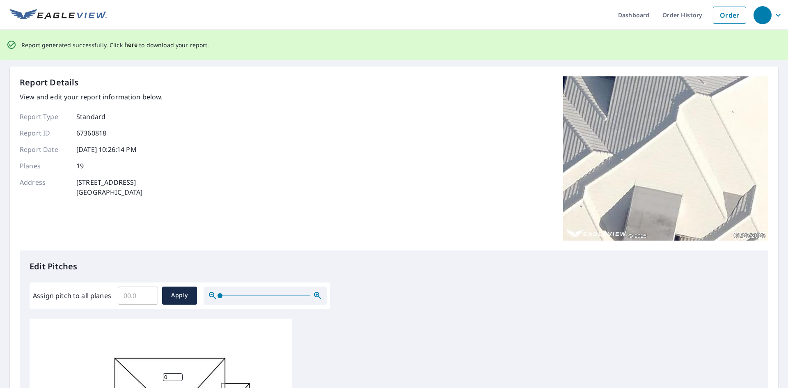
click at [127, 45] on span "here" at bounding box center [131, 45] width 14 height 10
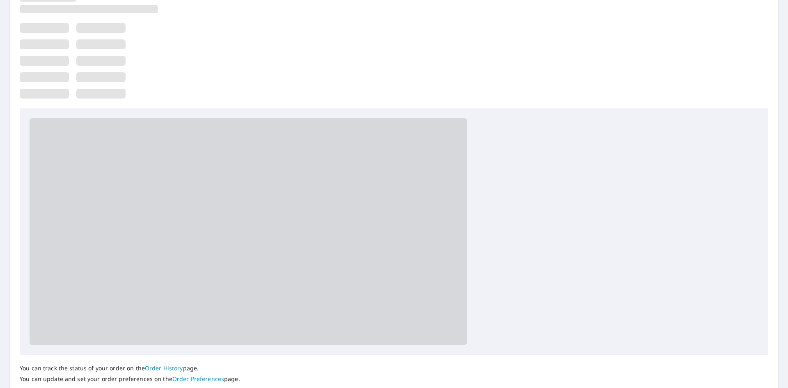
scroll to position [262, 0]
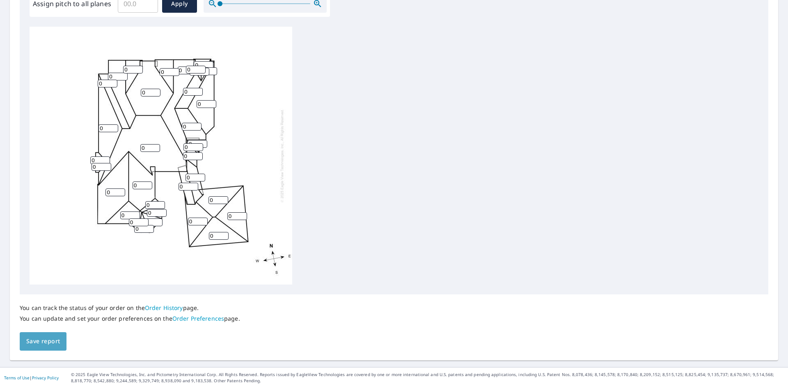
click at [32, 341] on span "Save report" at bounding box center [43, 341] width 34 height 10
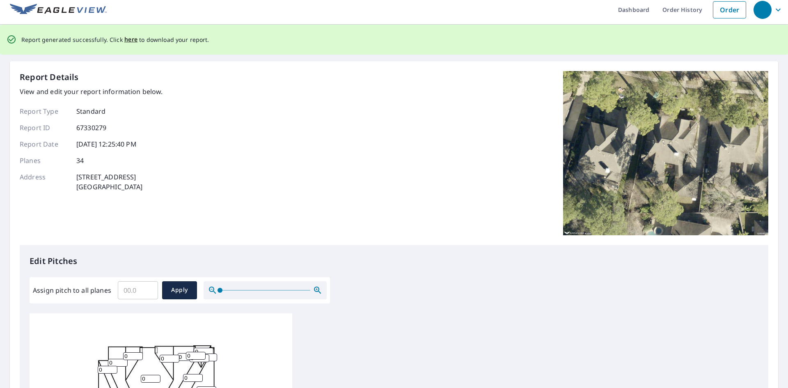
scroll to position [0, 0]
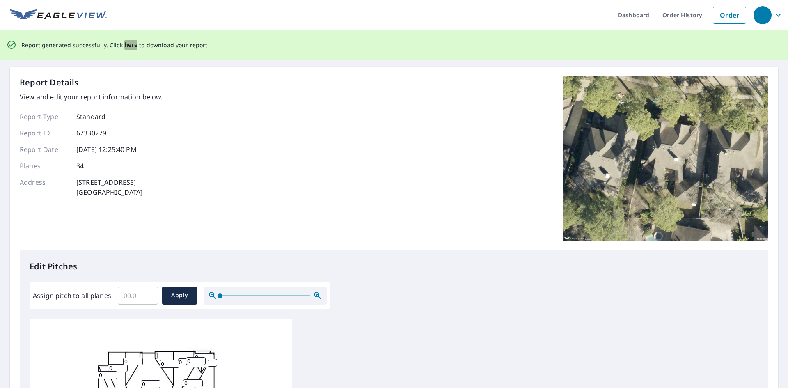
click at [127, 47] on span "here" at bounding box center [131, 45] width 14 height 10
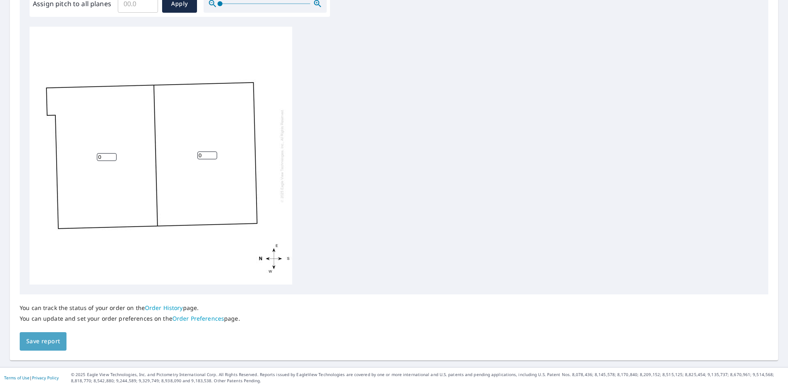
click at [51, 335] on button "Save report" at bounding box center [43, 341] width 47 height 18
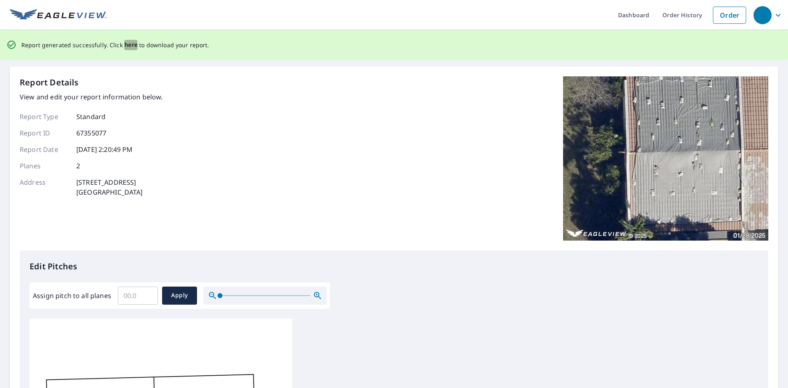
click at [130, 44] on span "here" at bounding box center [131, 45] width 14 height 10
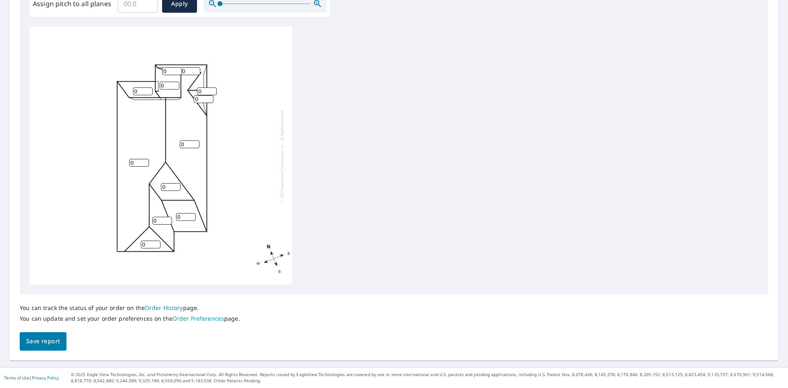
click at [41, 340] on span "Save report" at bounding box center [43, 341] width 34 height 10
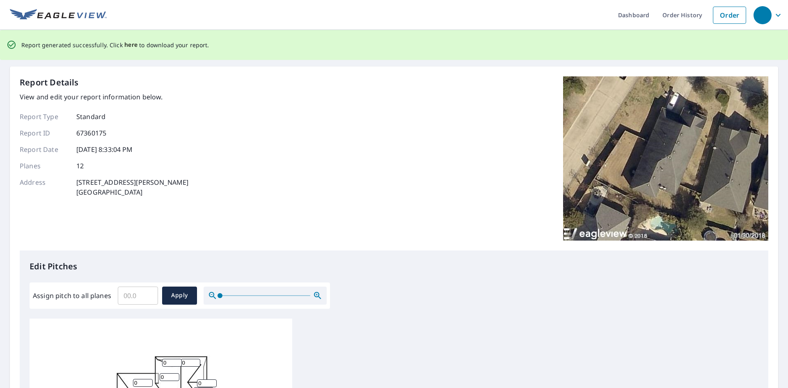
click at [128, 43] on span "here" at bounding box center [131, 45] width 14 height 10
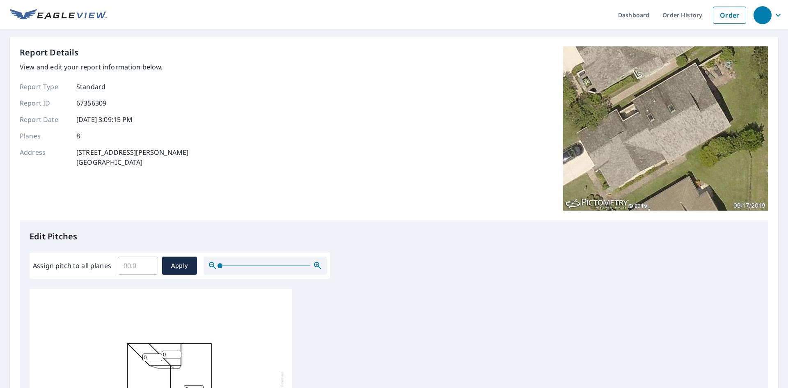
scroll to position [262, 0]
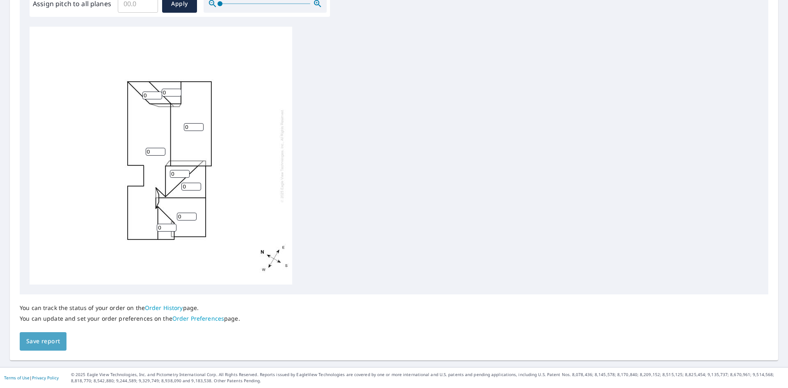
click at [42, 336] on span "Save report" at bounding box center [43, 341] width 34 height 10
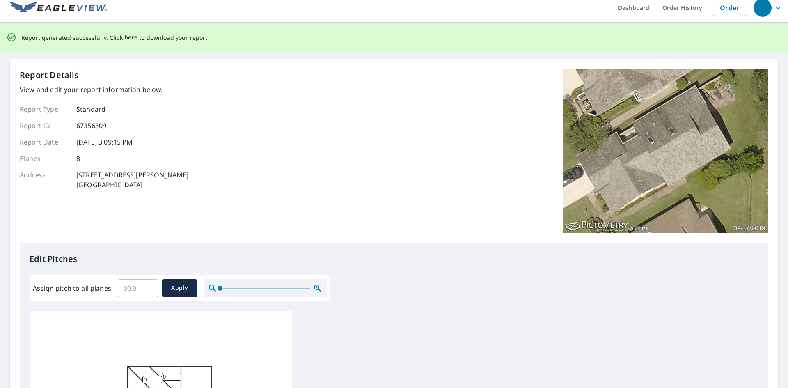
scroll to position [0, 0]
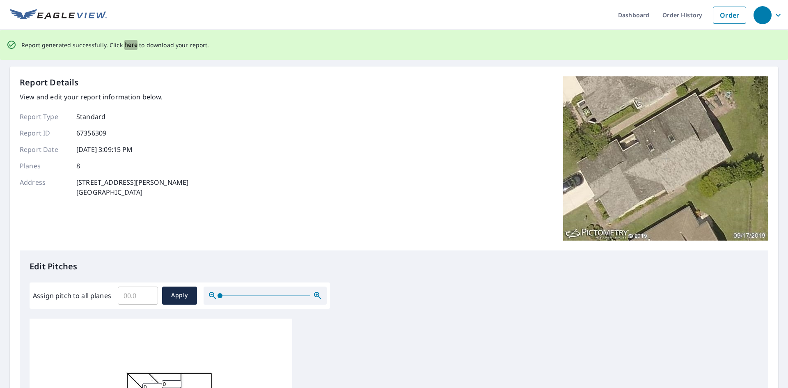
click at [124, 45] on span "here" at bounding box center [131, 45] width 14 height 10
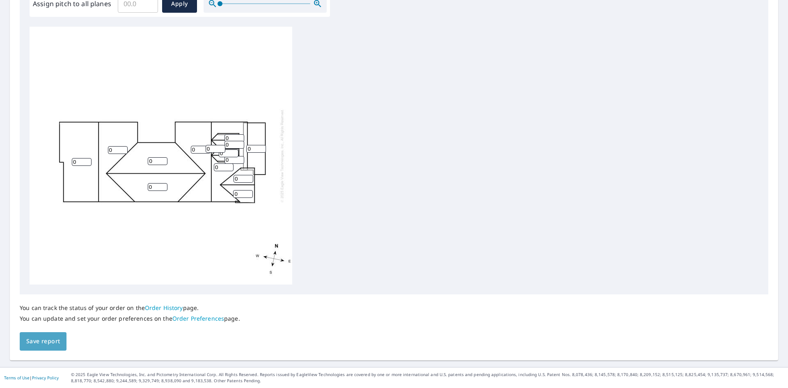
click at [53, 342] on span "Save report" at bounding box center [43, 341] width 34 height 10
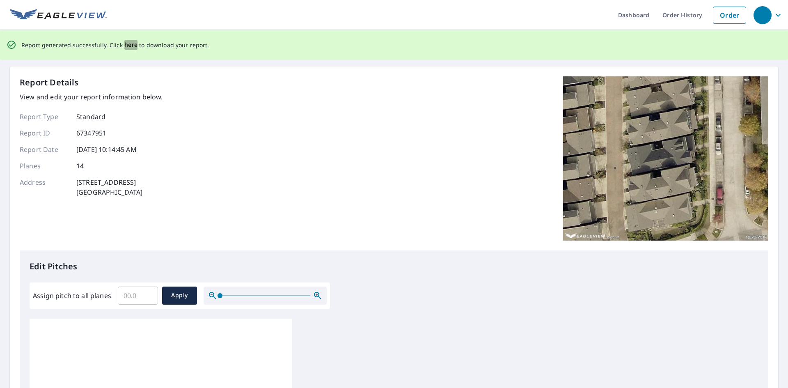
click at [126, 43] on span "here" at bounding box center [131, 45] width 14 height 10
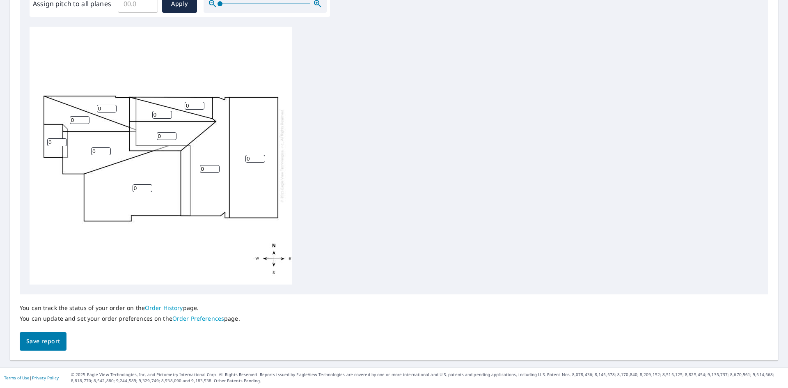
click at [46, 337] on span "Save report" at bounding box center [43, 341] width 34 height 10
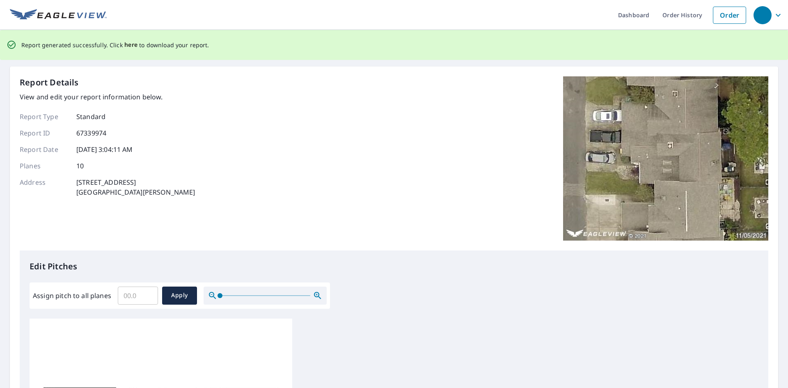
click at [125, 44] on span "here" at bounding box center [131, 45] width 14 height 10
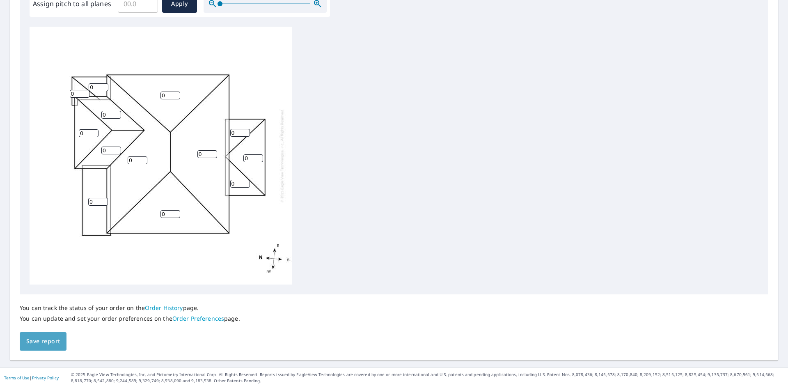
click at [53, 340] on span "Save report" at bounding box center [43, 341] width 34 height 10
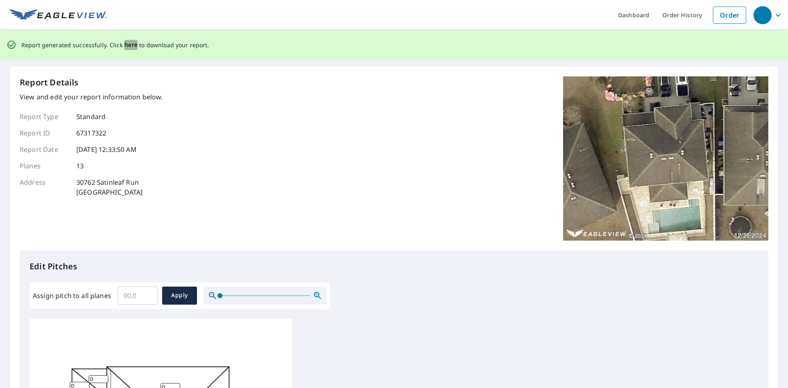
click at [128, 48] on span "here" at bounding box center [131, 45] width 14 height 10
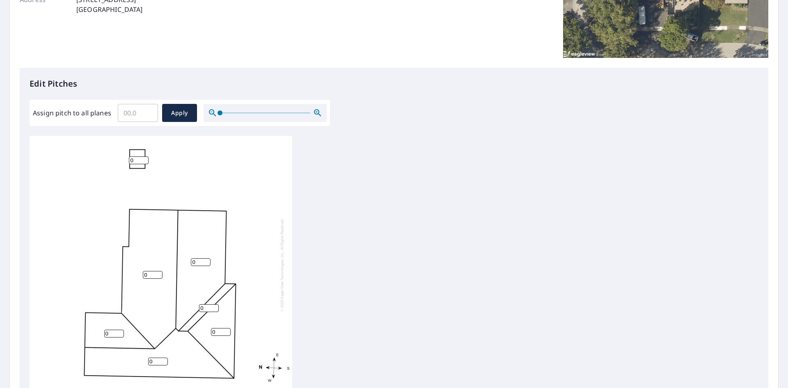
scroll to position [261, 0]
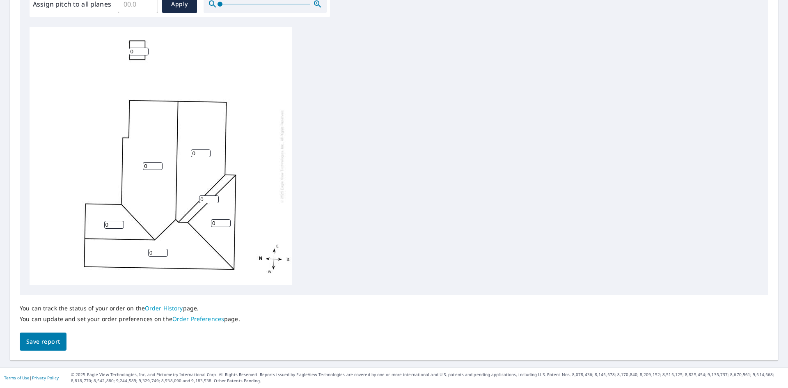
click at [51, 336] on span "Save report" at bounding box center [43, 341] width 34 height 10
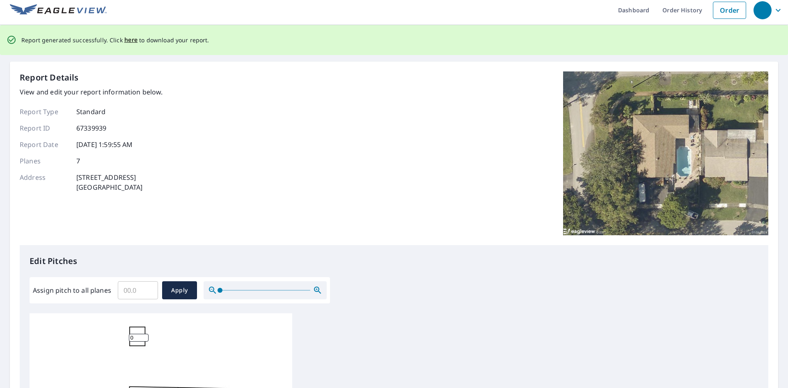
scroll to position [0, 0]
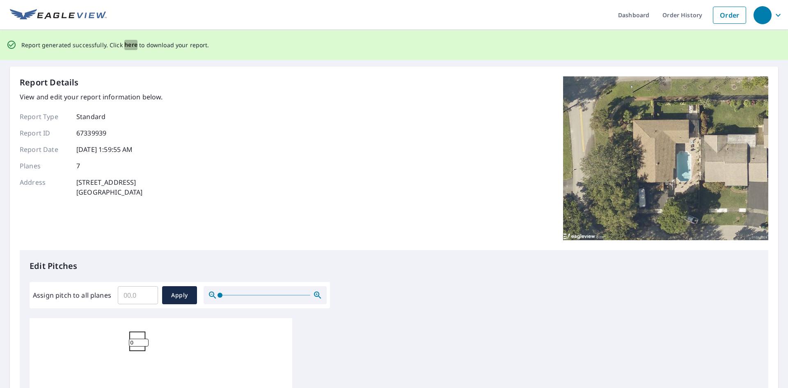
click at [125, 46] on span "here" at bounding box center [131, 45] width 14 height 10
click at [124, 44] on span "here" at bounding box center [131, 45] width 14 height 10
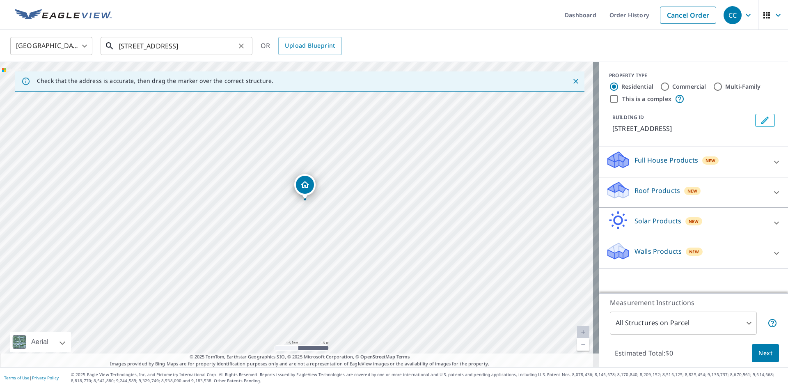
click at [206, 49] on input "[STREET_ADDRESS]" at bounding box center [177, 45] width 117 height 23
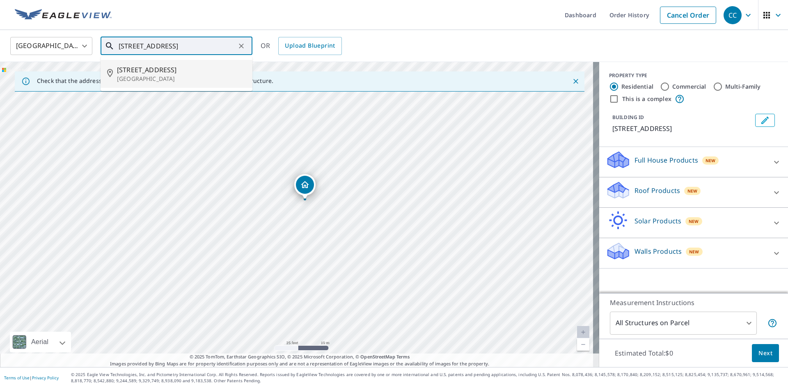
click at [201, 64] on li "[STREET_ADDRESS]" at bounding box center [176, 74] width 152 height 28
click at [170, 52] on input "[STREET_ADDRESS]" at bounding box center [177, 45] width 117 height 23
click at [167, 77] on p "[GEOGRAPHIC_DATA]" at bounding box center [181, 79] width 129 height 8
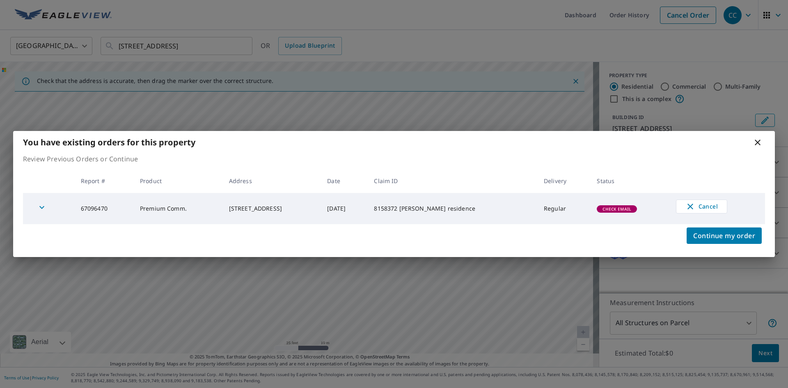
click at [621, 208] on span "Check Email" at bounding box center [616, 209] width 39 height 6
click at [39, 207] on icon "button" at bounding box center [42, 207] width 10 height 10
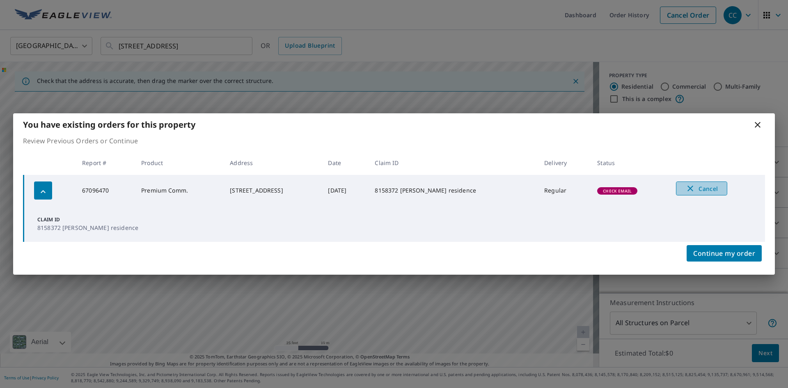
click at [682, 182] on button "Cancel" at bounding box center [701, 188] width 51 height 14
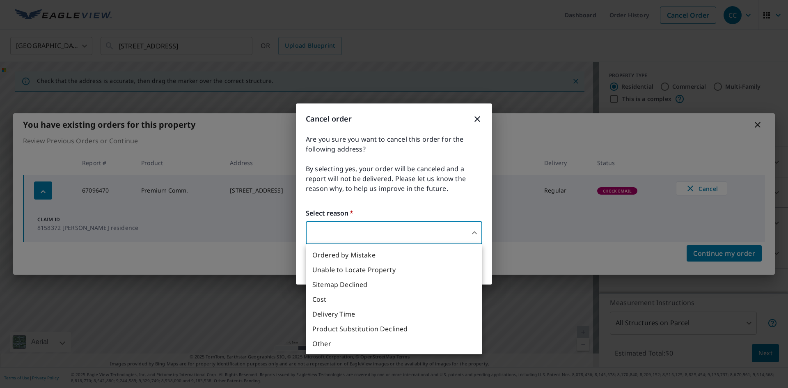
click at [386, 236] on body "CC CC Dashboard Order History Cancel Order CC [GEOGRAPHIC_DATA] US ​ [STREET_AD…" at bounding box center [394, 194] width 788 height 388
click at [366, 253] on li "Ordered by Mistake" at bounding box center [394, 254] width 176 height 15
type input "30"
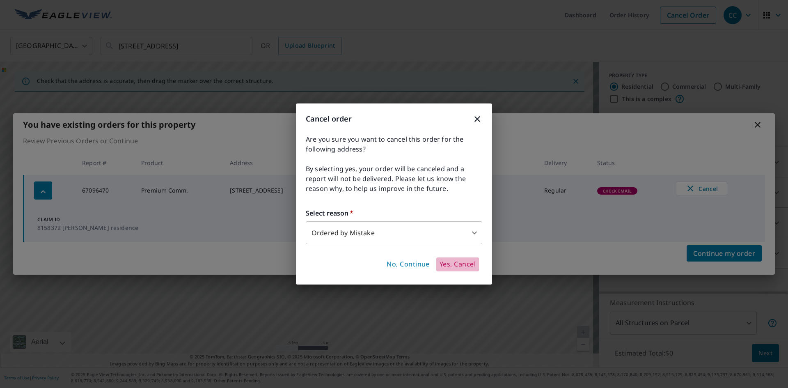
click at [465, 265] on span "Yes, Cancel" at bounding box center [457, 264] width 36 height 9
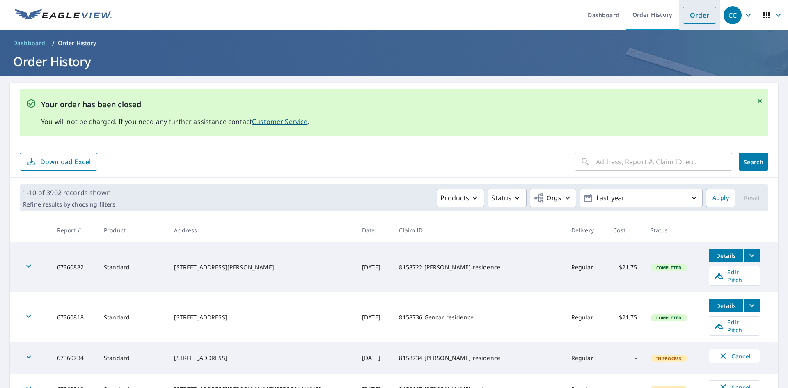
click at [689, 14] on link "Order" at bounding box center [699, 15] width 33 height 17
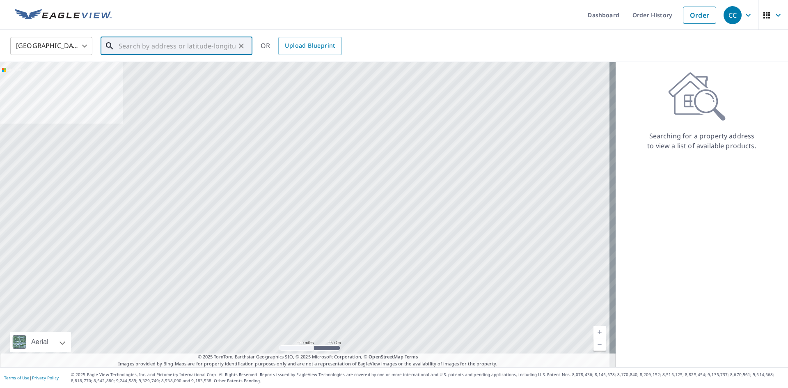
click at [178, 49] on input "text" at bounding box center [177, 45] width 117 height 23
paste input "[STREET_ADDRESS]"
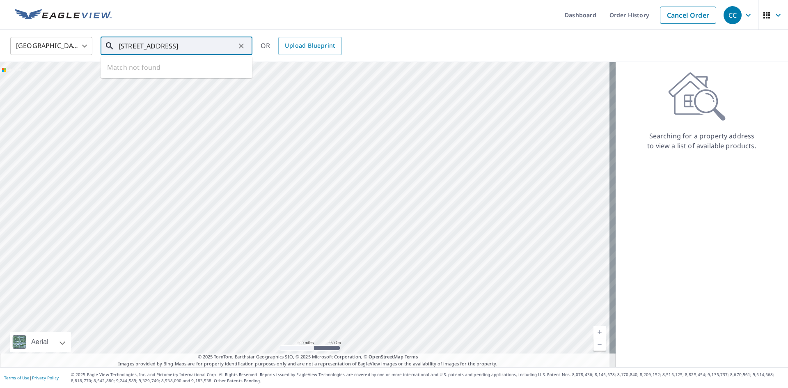
scroll to position [0, 36]
click at [204, 72] on span "[STREET_ADDRESS]" at bounding box center [181, 70] width 129 height 10
type input "[STREET_ADDRESS]"
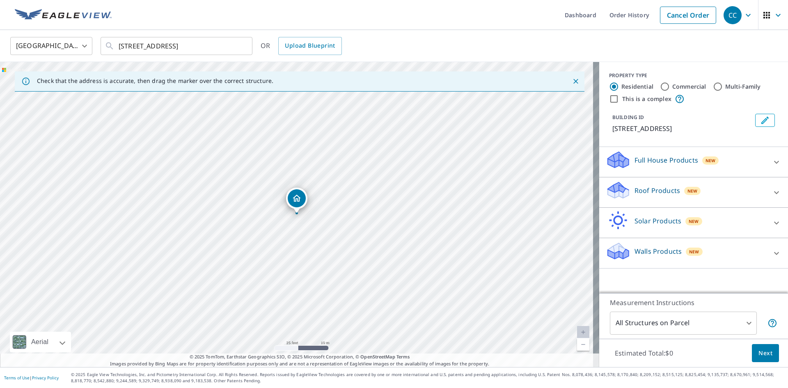
click at [643, 188] on p "Roof Products" at bounding box center [657, 190] width 46 height 10
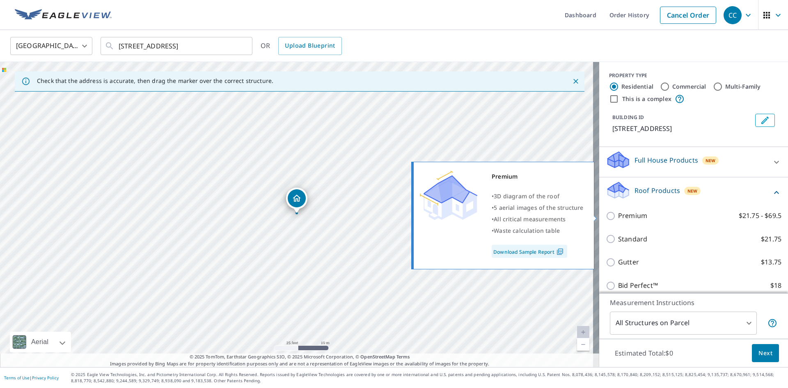
click at [628, 220] on p "Premium" at bounding box center [632, 215] width 29 height 10
click at [618, 220] on input "Premium $21.75 - $69.5" at bounding box center [611, 216] width 12 height 10
checkbox input "true"
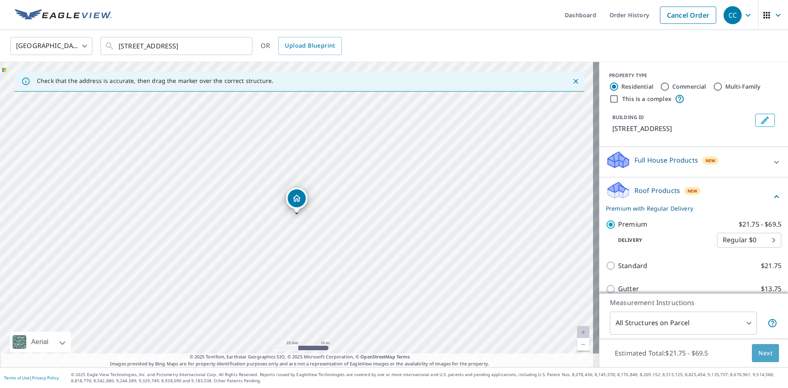
click at [763, 347] on button "Next" at bounding box center [764, 353] width 27 height 18
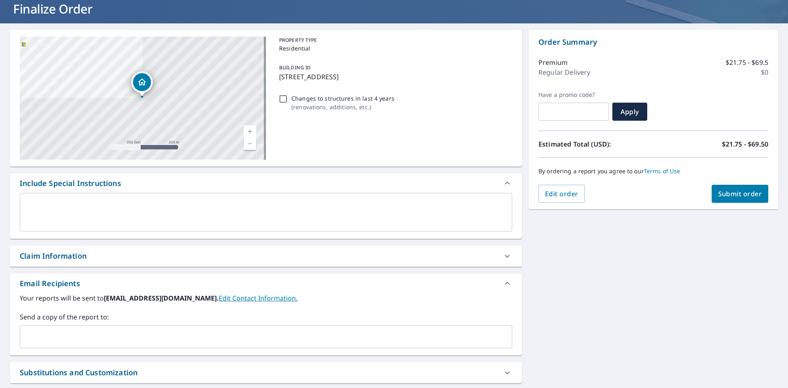
scroll to position [129, 0]
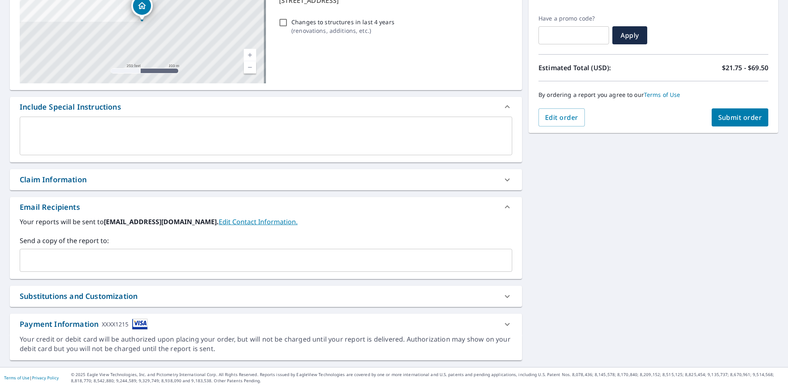
click at [107, 182] on div "Claim Information" at bounding box center [258, 179] width 477 height 11
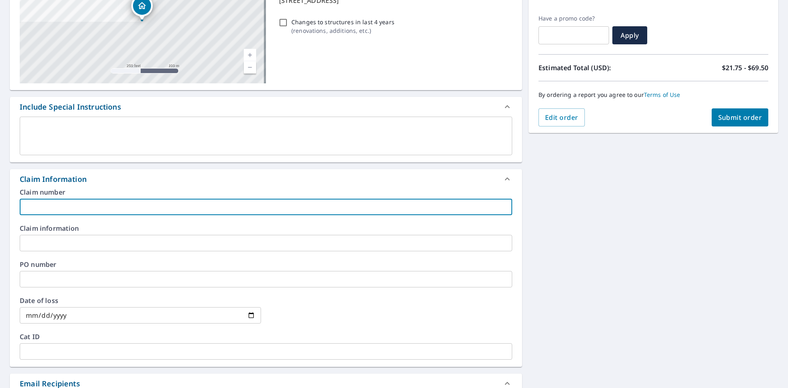
click at [98, 209] on input "text" at bounding box center [266, 207] width 492 height 16
paste input "8158372"
click at [94, 205] on input "8158372" at bounding box center [266, 207] width 492 height 16
paste input "[PERSON_NAME] residence"
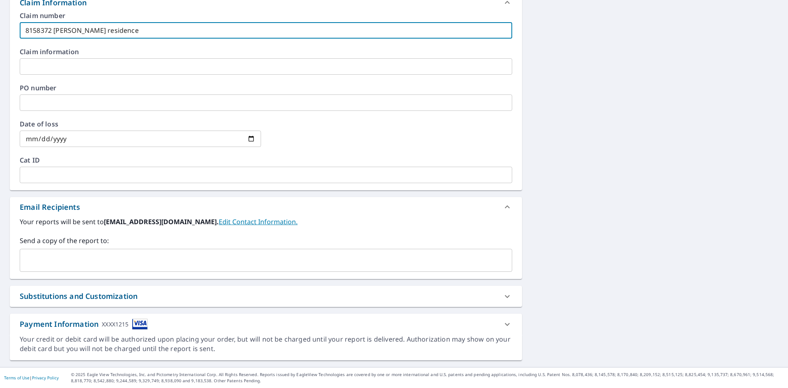
type input "8158372 [PERSON_NAME] residence"
click at [112, 254] on input "text" at bounding box center [259, 260] width 473 height 16
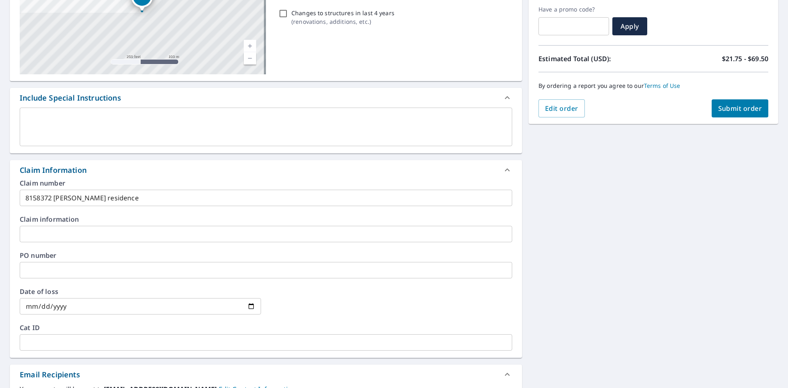
scroll to position [59, 0]
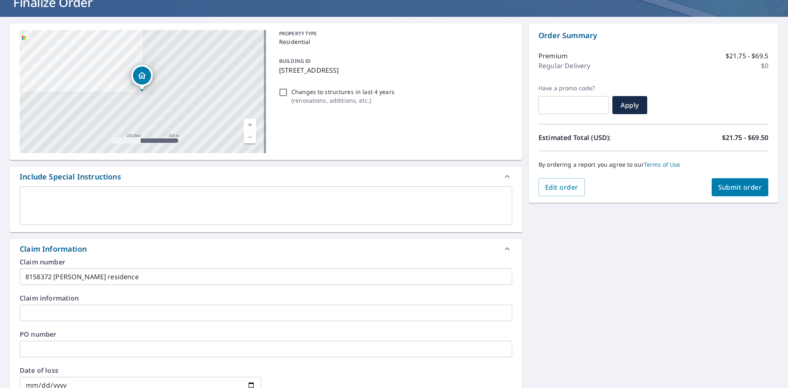
type input "[EMAIL_ADDRESS][DOMAIN_NAME]"
click at [718, 183] on span "Submit order" at bounding box center [740, 187] width 44 height 9
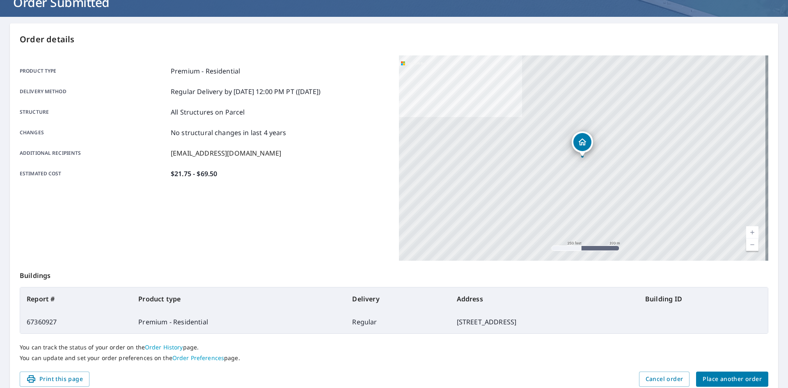
click at [705, 374] on span "Place another order" at bounding box center [731, 379] width 59 height 10
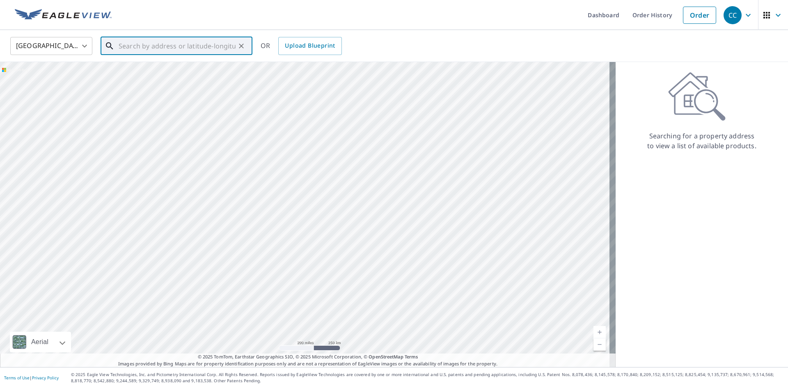
click at [170, 46] on input "text" at bounding box center [177, 45] width 117 height 23
paste input "[STREET_ADDRESS]"
drag, startPoint x: 216, startPoint y: 44, endPoint x: 247, endPoint y: 46, distance: 30.8
click at [247, 46] on div "[STREET_ADDRESS] ​" at bounding box center [176, 46] width 152 height 18
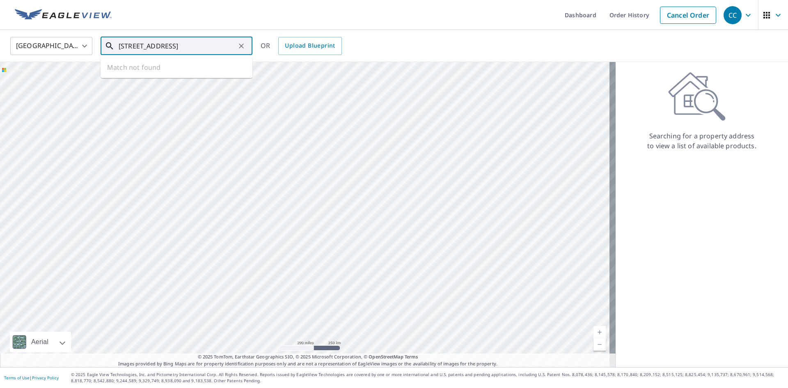
scroll to position [0, 0]
click at [192, 73] on span "[STREET_ADDRESS]" at bounding box center [181, 70] width 129 height 10
type input "[STREET_ADDRESS]"
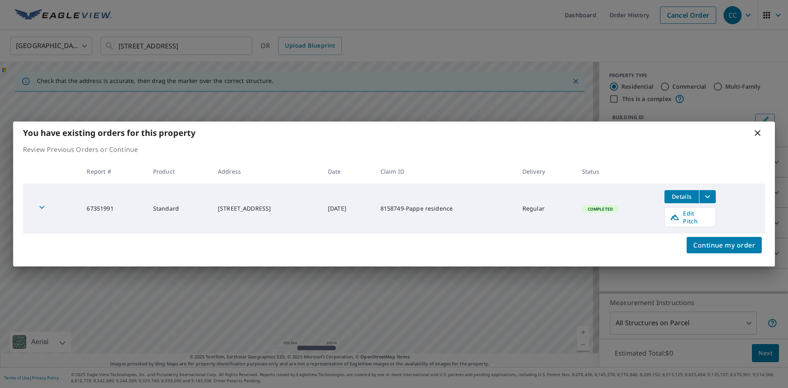
click at [709, 200] on icon "filesDropdownBtn-67351991" at bounding box center [707, 197] width 10 height 10
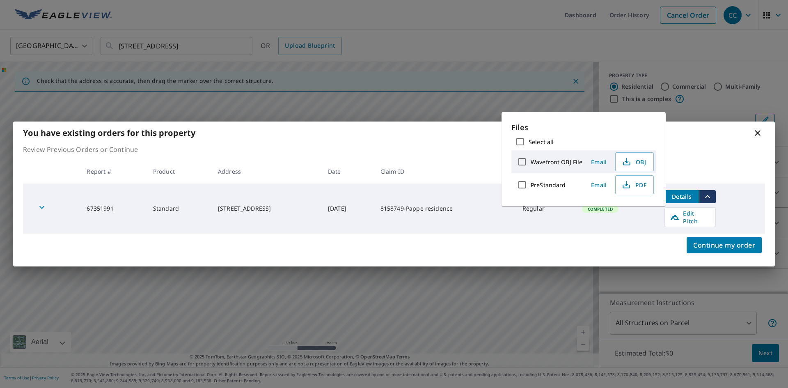
click at [520, 185] on input "PreStandard" at bounding box center [521, 184] width 17 height 17
checkbox input "true"
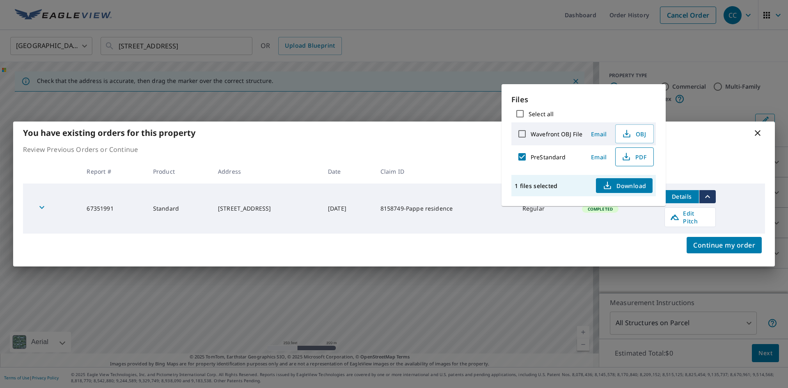
click at [630, 155] on span "PDF" at bounding box center [633, 157] width 26 height 10
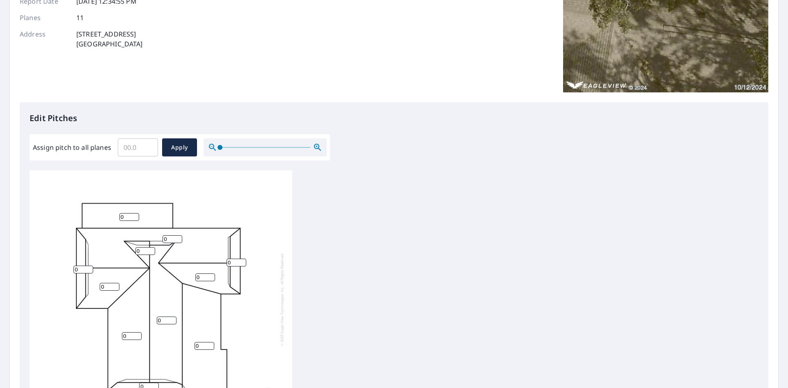
scroll to position [262, 0]
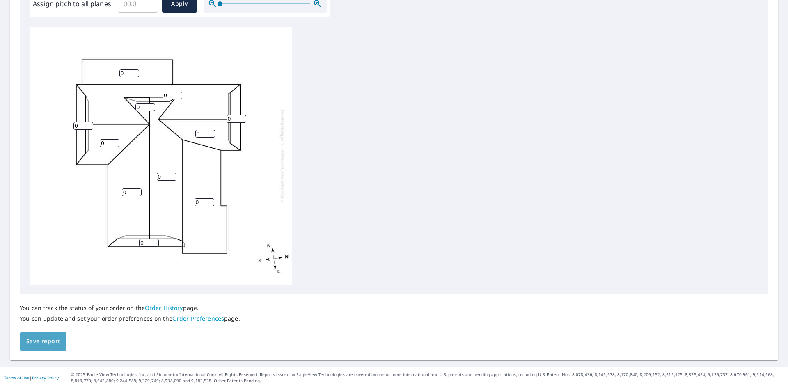
click at [43, 349] on button "Save report" at bounding box center [43, 341] width 47 height 18
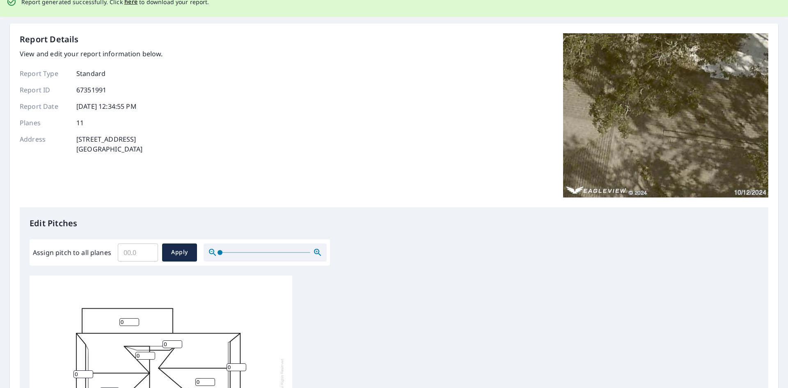
scroll to position [0, 0]
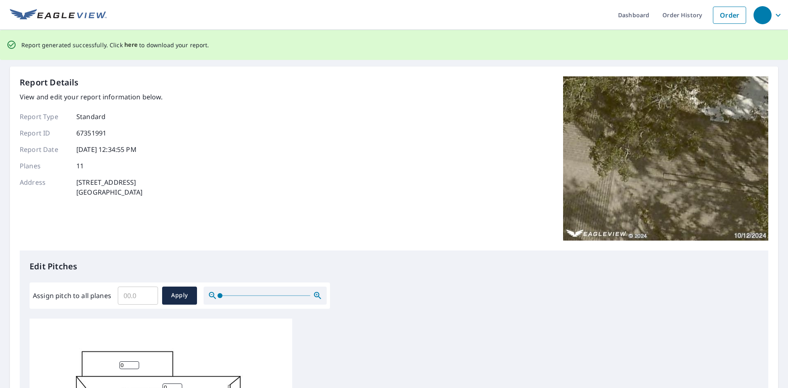
click at [133, 46] on span "here" at bounding box center [131, 45] width 14 height 10
